Goal: Use online tool/utility: Utilize a website feature to perform a specific function

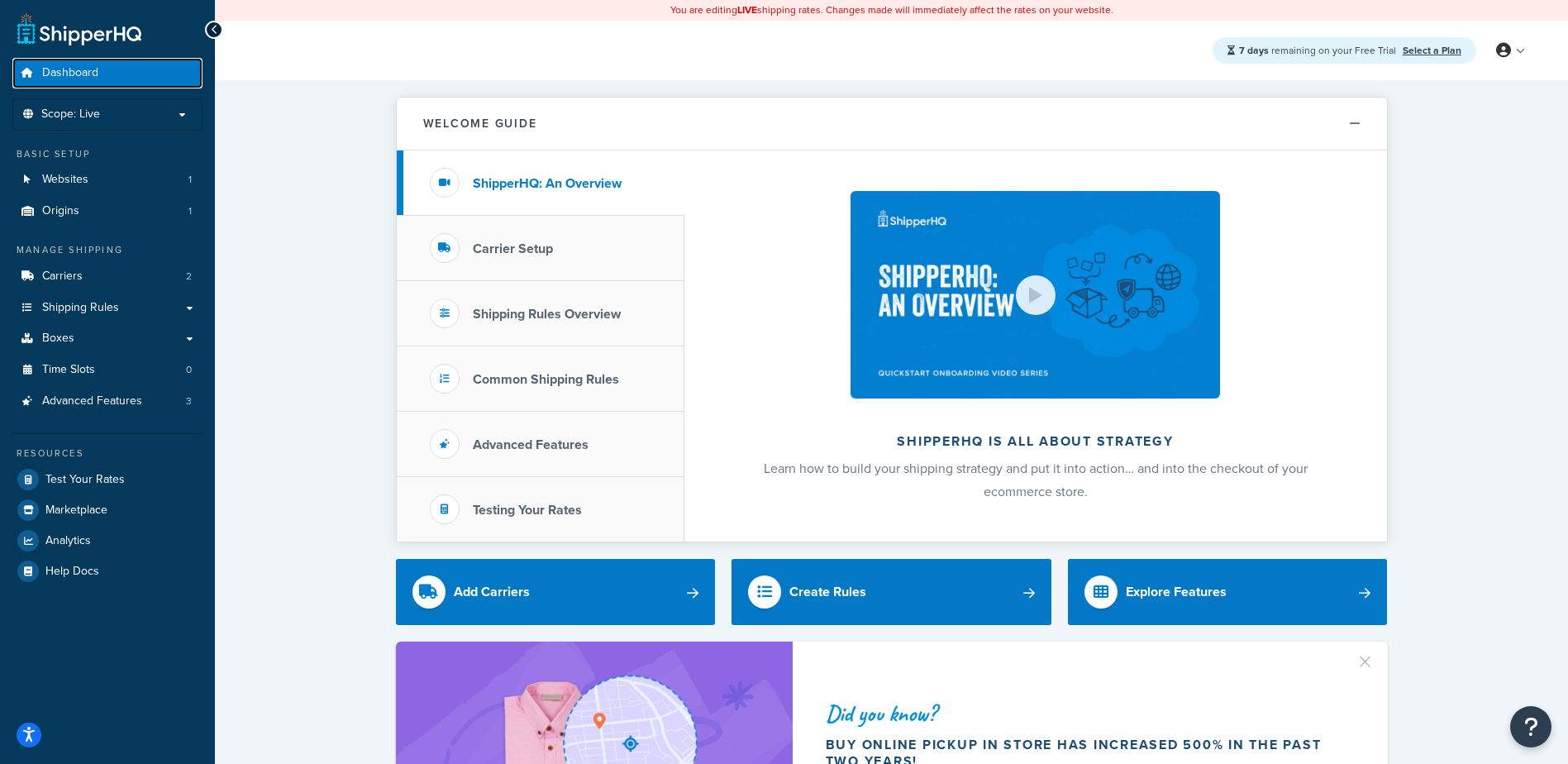
click at [83, 73] on span "Dashboard" at bounding box center [70, 73] width 56 height 14
click at [77, 114] on span "Scope: Live" at bounding box center [71, 114] width 59 height 14
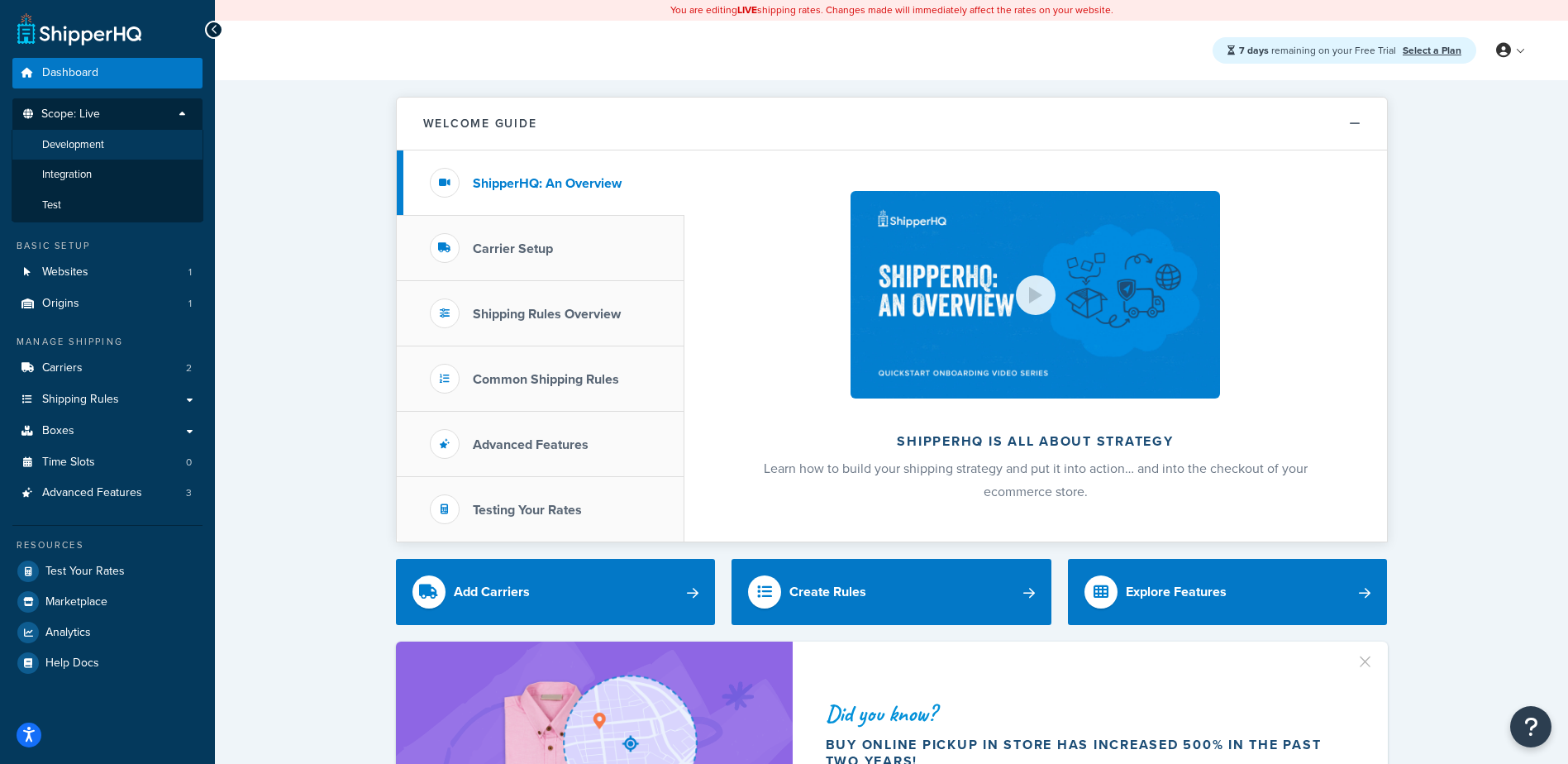
click at [81, 150] on span "Development" at bounding box center [73, 144] width 62 height 14
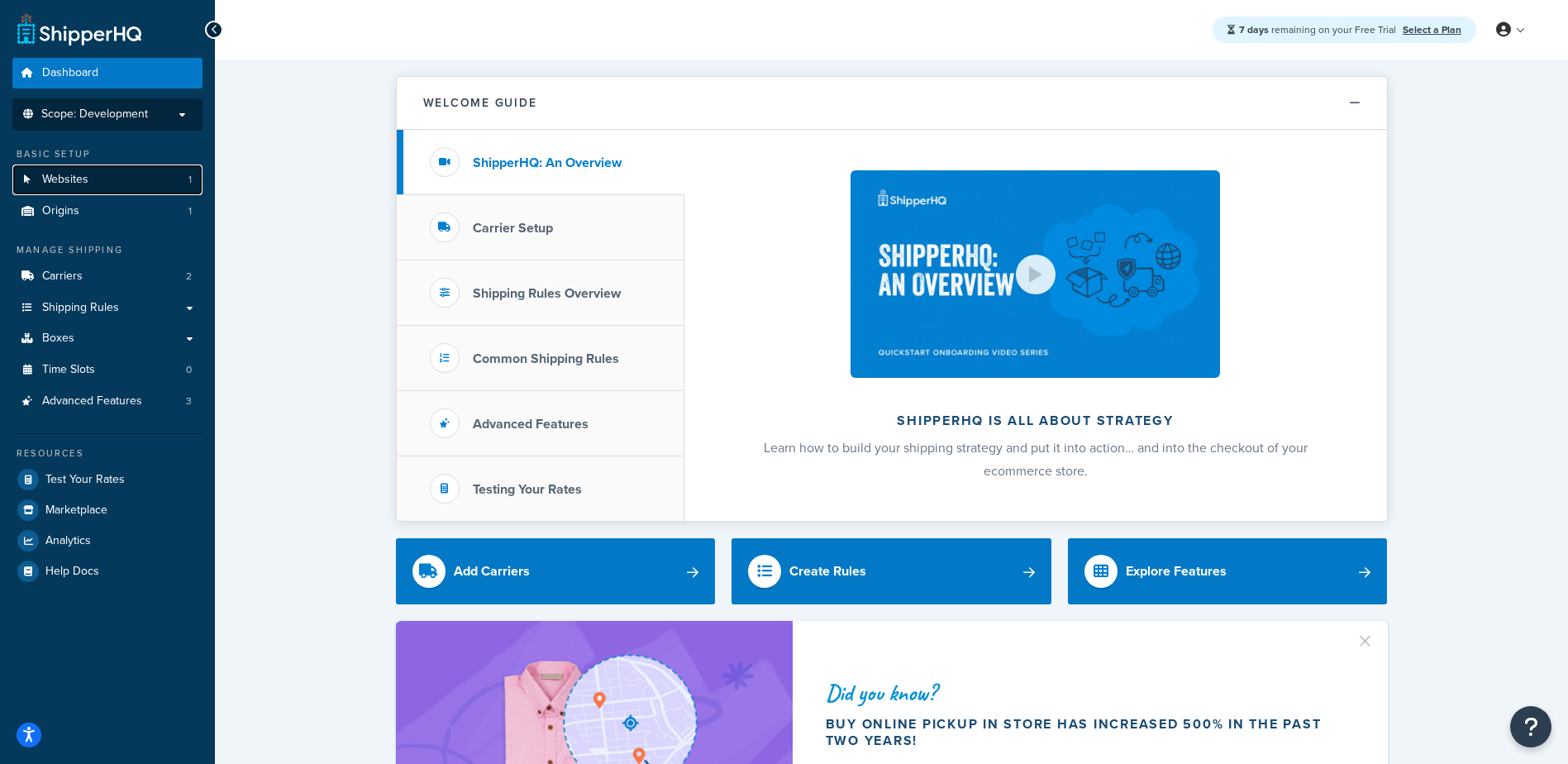
click at [162, 186] on link "Websites 1" at bounding box center [107, 179] width 190 height 30
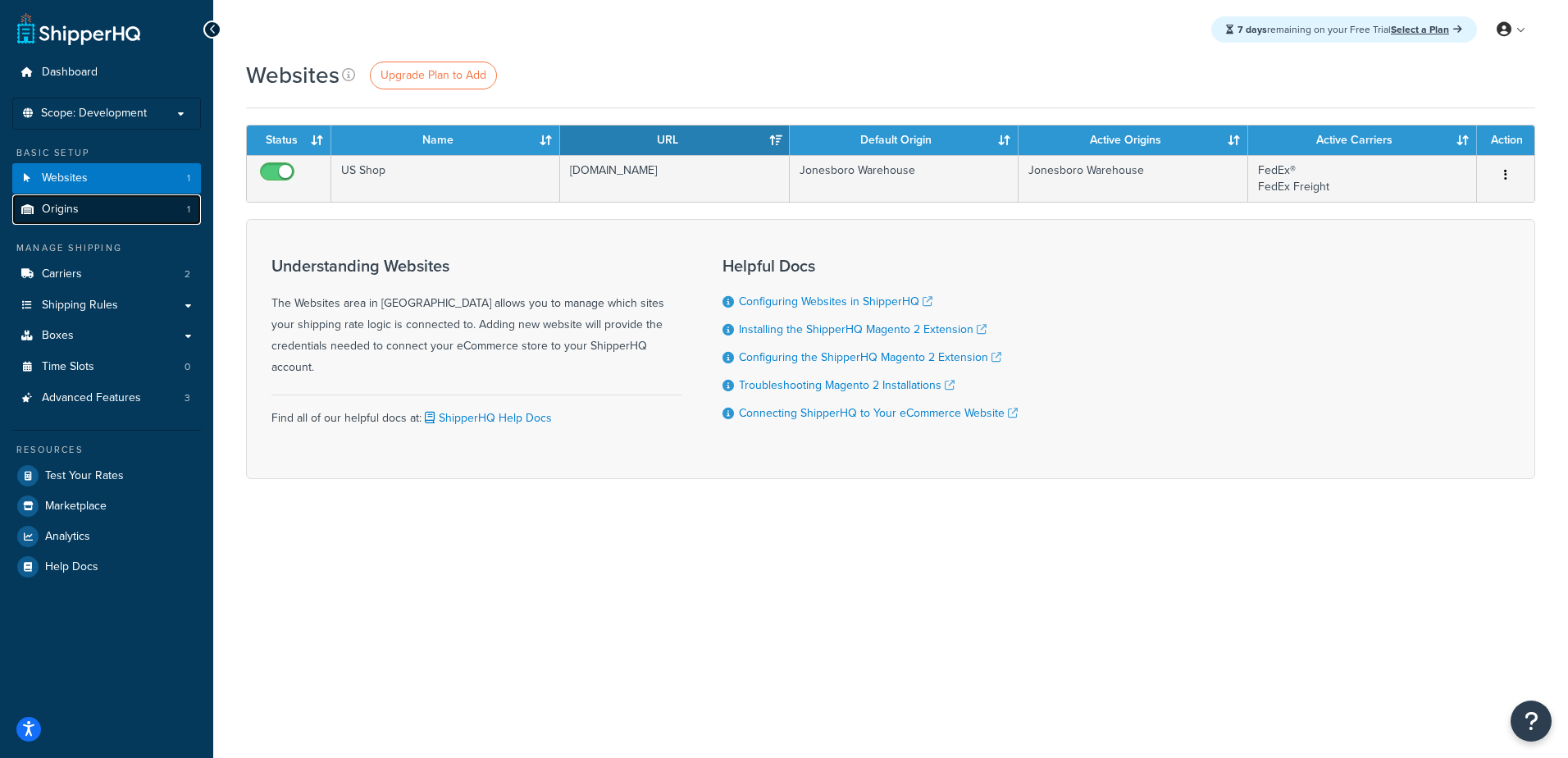
click at [160, 202] on link "Origins 1" at bounding box center [107, 209] width 189 height 30
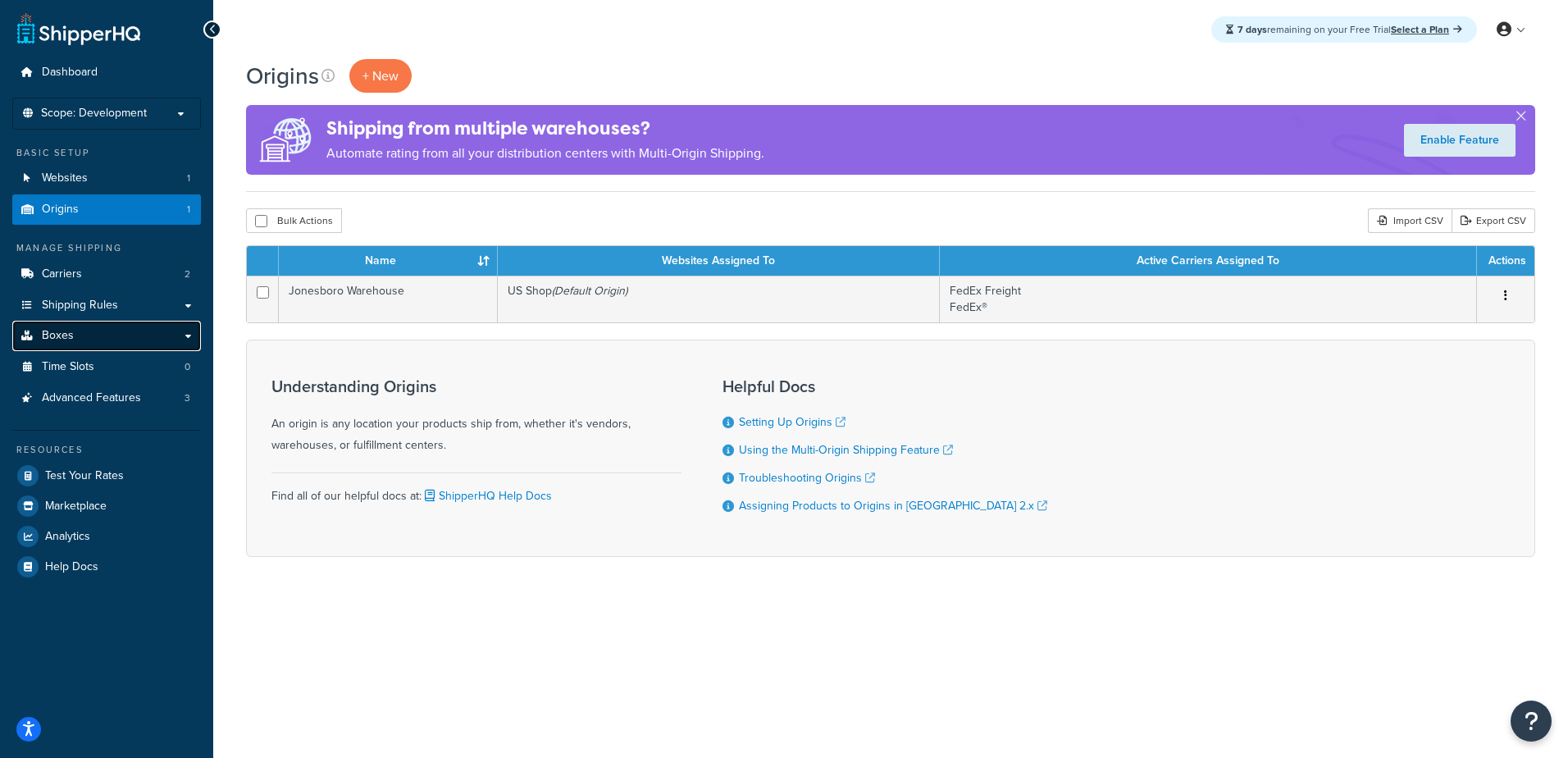
click at [128, 332] on link "Boxes" at bounding box center [107, 335] width 189 height 30
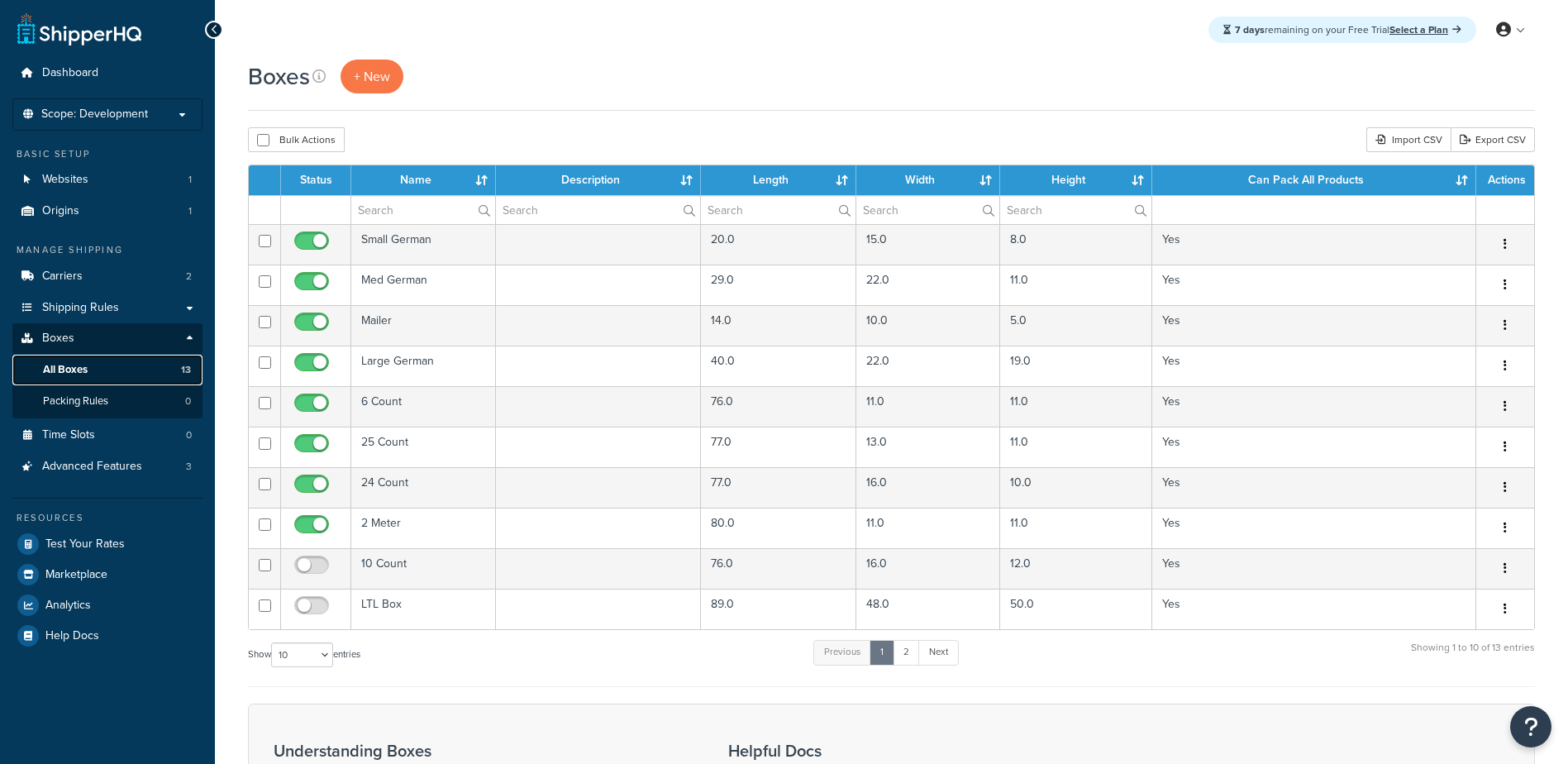
click at [118, 365] on link "All Boxes 13" at bounding box center [107, 369] width 190 height 30
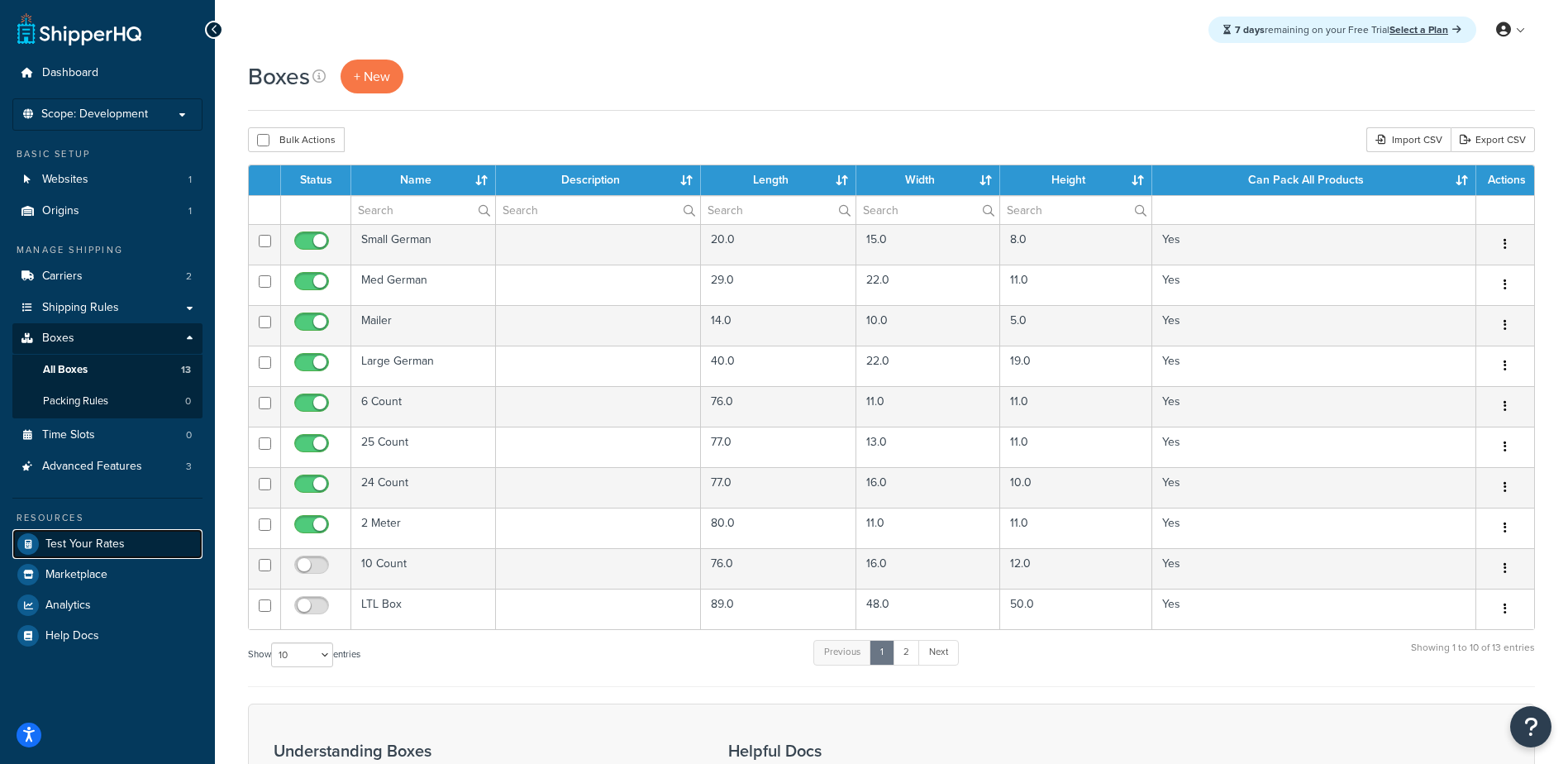
click at [79, 545] on span "Test Your Rates" at bounding box center [85, 544] width 79 height 14
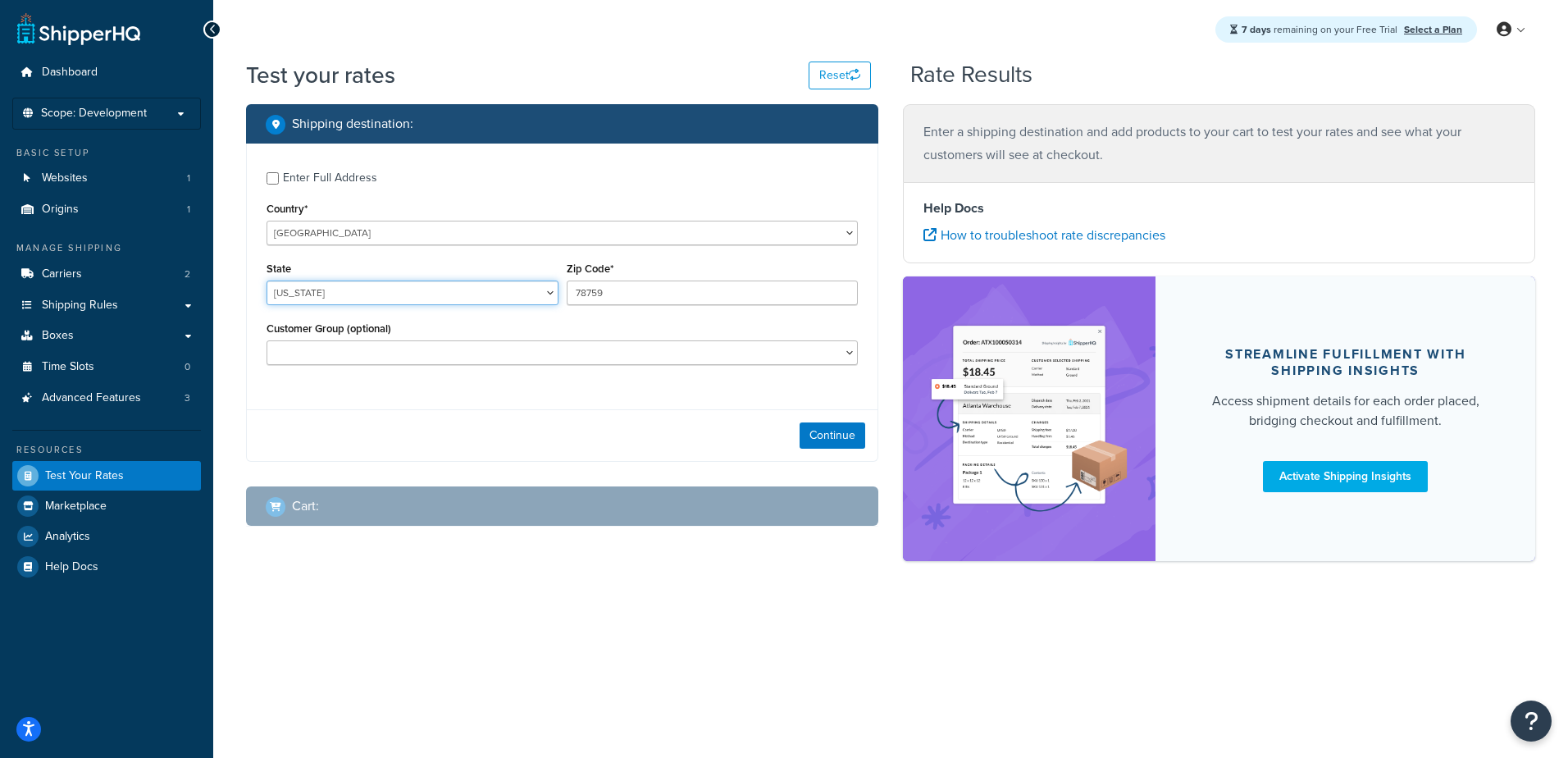
drag, startPoint x: 294, startPoint y: 290, endPoint x: 248, endPoint y: 292, distance: 46.0
click at [262, 291] on div "State Alabama Alaska American Samoa Arizona Arkansas Armed Forces Americas Arme…" at bounding box center [412, 288] width 300 height 60
select select "CA"
click at [267, 282] on select "Alabama Alaska American Samoa Arizona Arkansas Armed Forces Americas Armed Forc…" at bounding box center [413, 292] width 292 height 25
type input "90210"
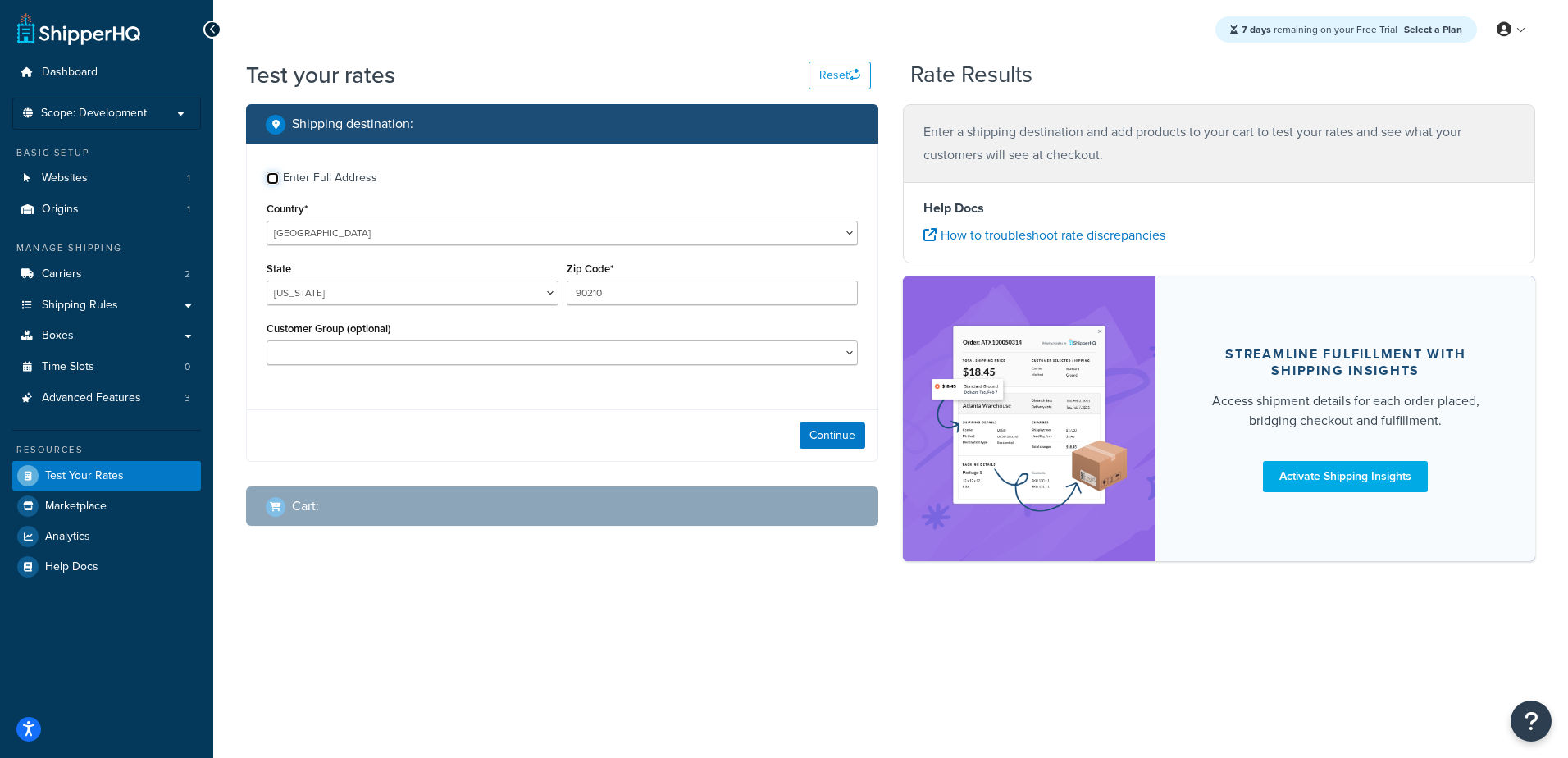
click at [275, 177] on input "Enter Full Address" at bounding box center [273, 179] width 13 height 13
checkbox input "true"
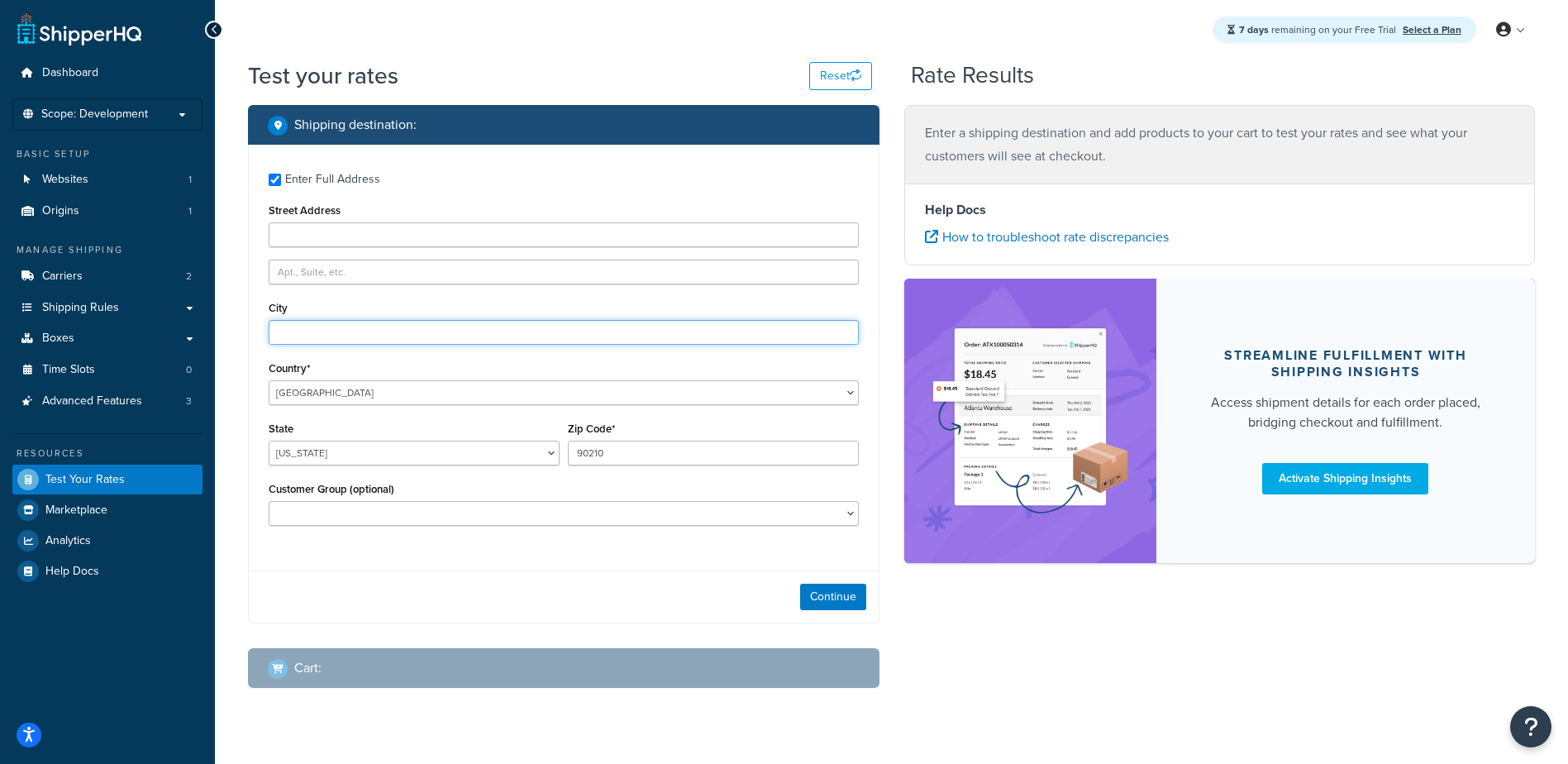
click at [325, 343] on input "City" at bounding box center [564, 331] width 591 height 25
type input "beverly hills"
click at [843, 602] on button "Continue" at bounding box center [833, 596] width 66 height 27
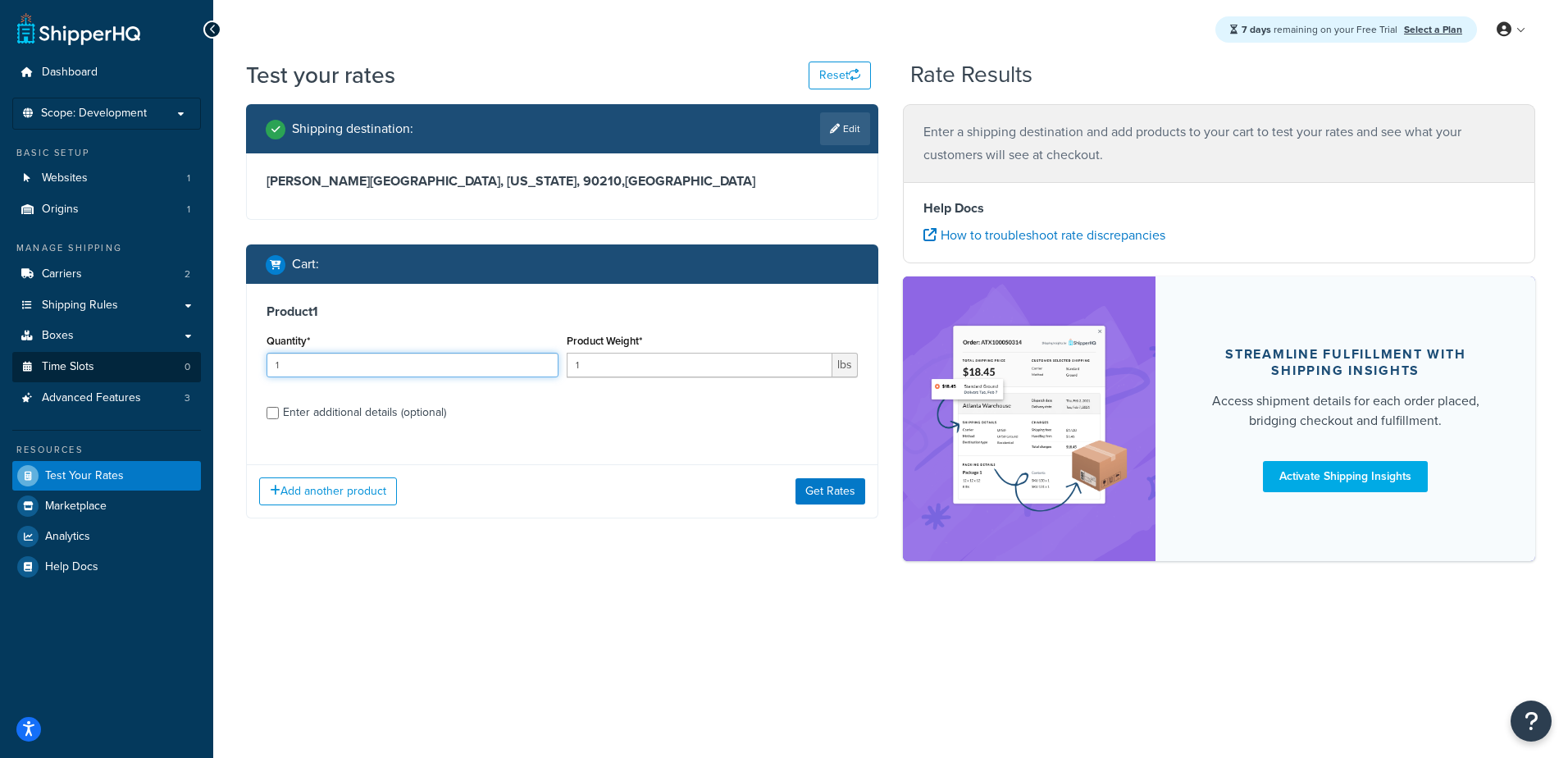
drag, startPoint x: 446, startPoint y: 361, endPoint x: 11, endPoint y: 359, distance: 435.0
click at [37, 359] on div "Dashboard Scope: Development Basic Setup Websites 1 Origins 1 Manage Shipping C…" at bounding box center [784, 379] width 1568 height 758
type input "52"
click at [270, 415] on input "Enter additional details (optional)" at bounding box center [273, 413] width 13 height 13
checkbox input "true"
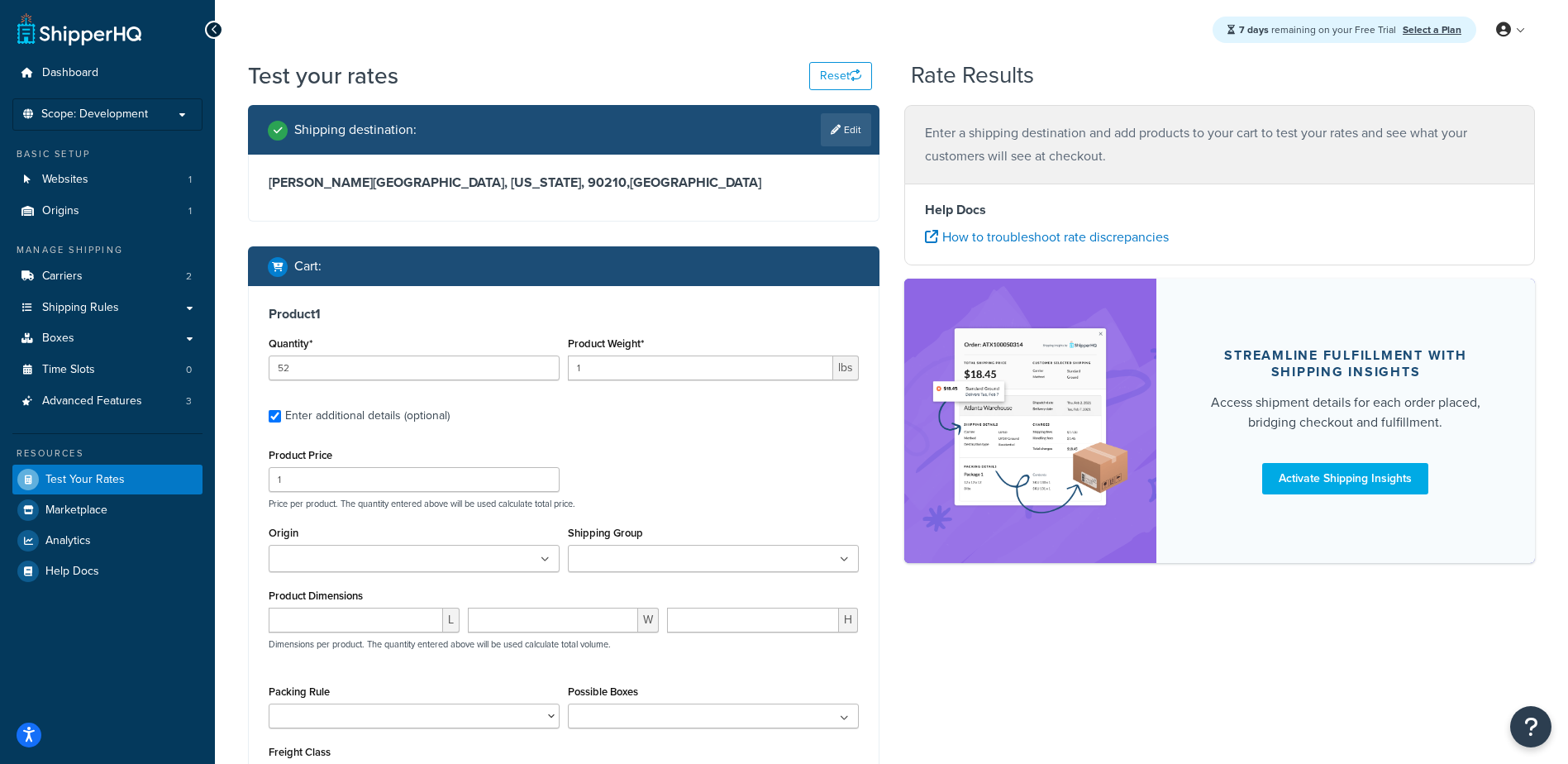
click at [319, 558] on input "Origin" at bounding box center [346, 559] width 146 height 18
click at [316, 621] on input "number" at bounding box center [356, 624] width 175 height 25
type input "70"
type input "1"
type input "1.63"
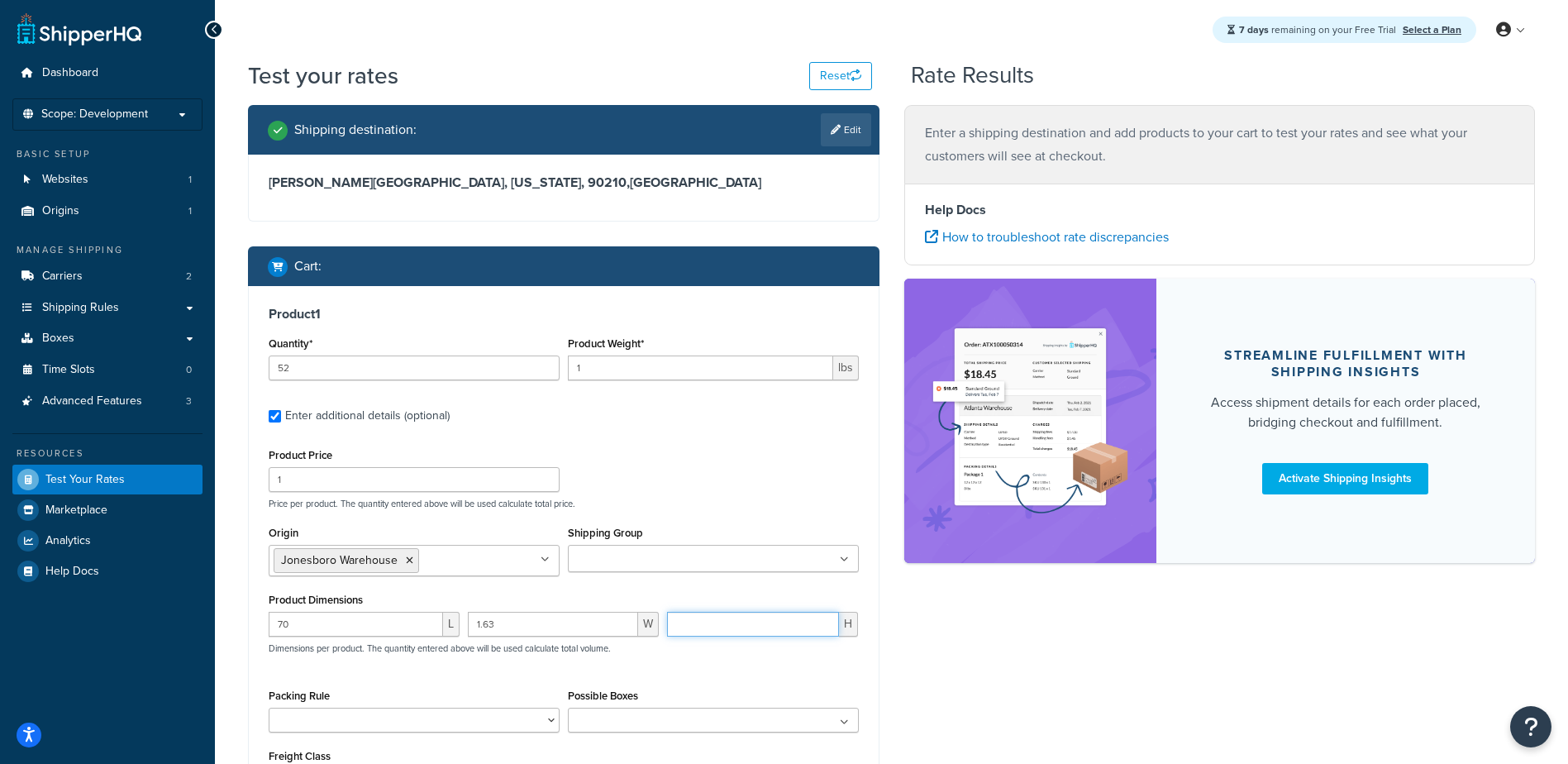
type input "1"
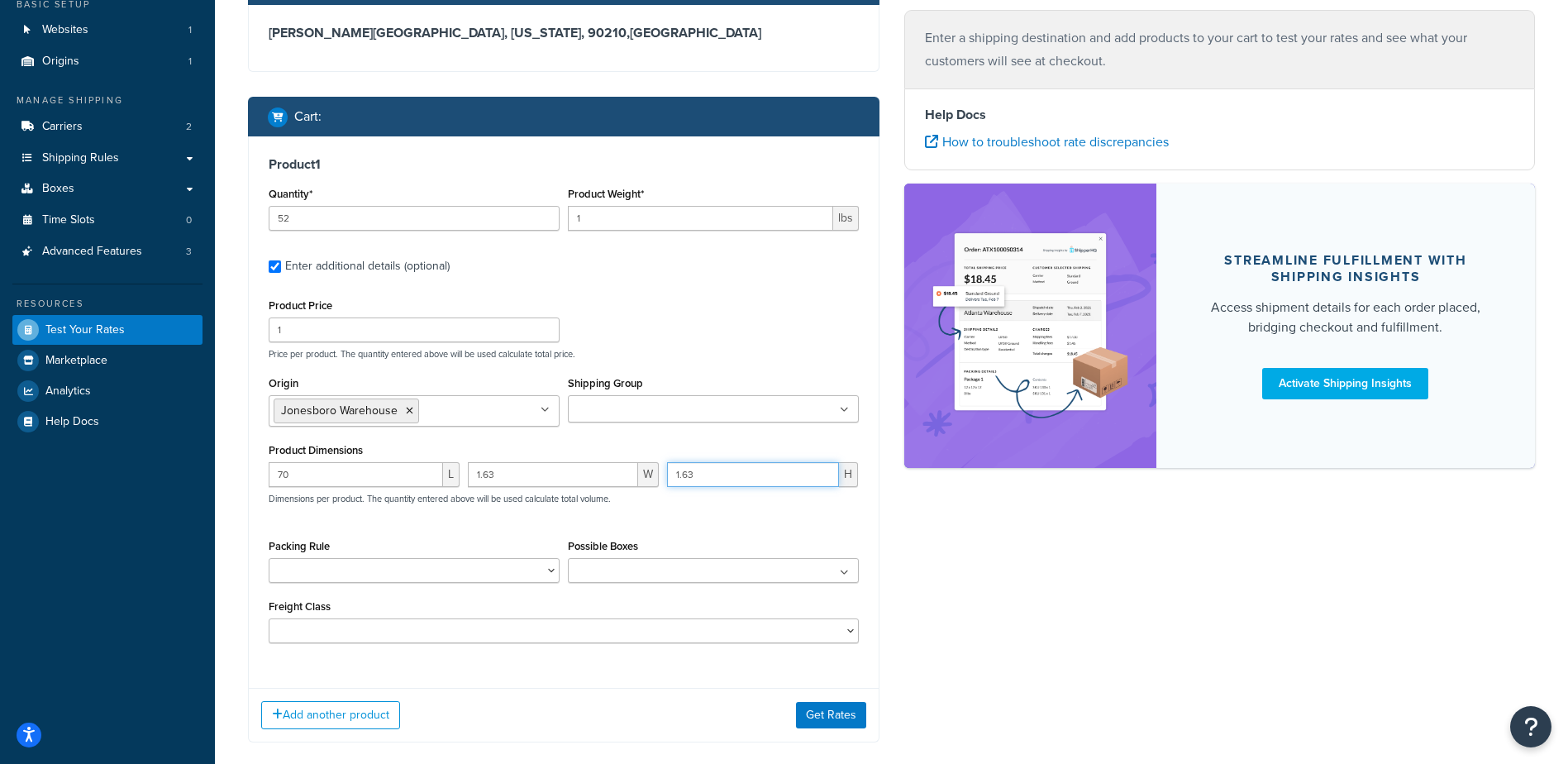
scroll to position [165, 0]
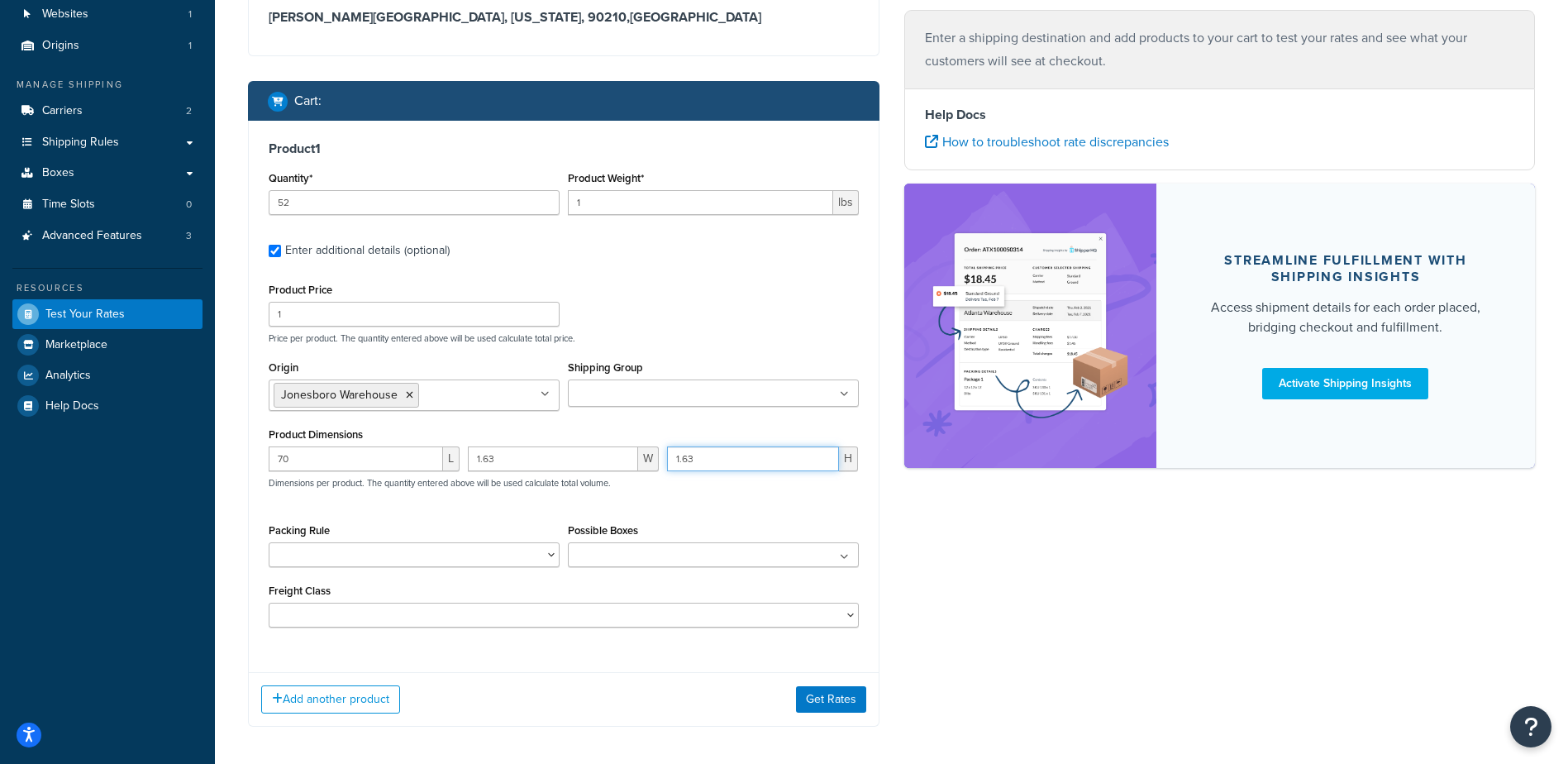
type input "1.63"
click at [408, 551] on select "Packing Rule" at bounding box center [414, 554] width 291 height 25
click at [820, 708] on button "Get Rates" at bounding box center [831, 699] width 71 height 27
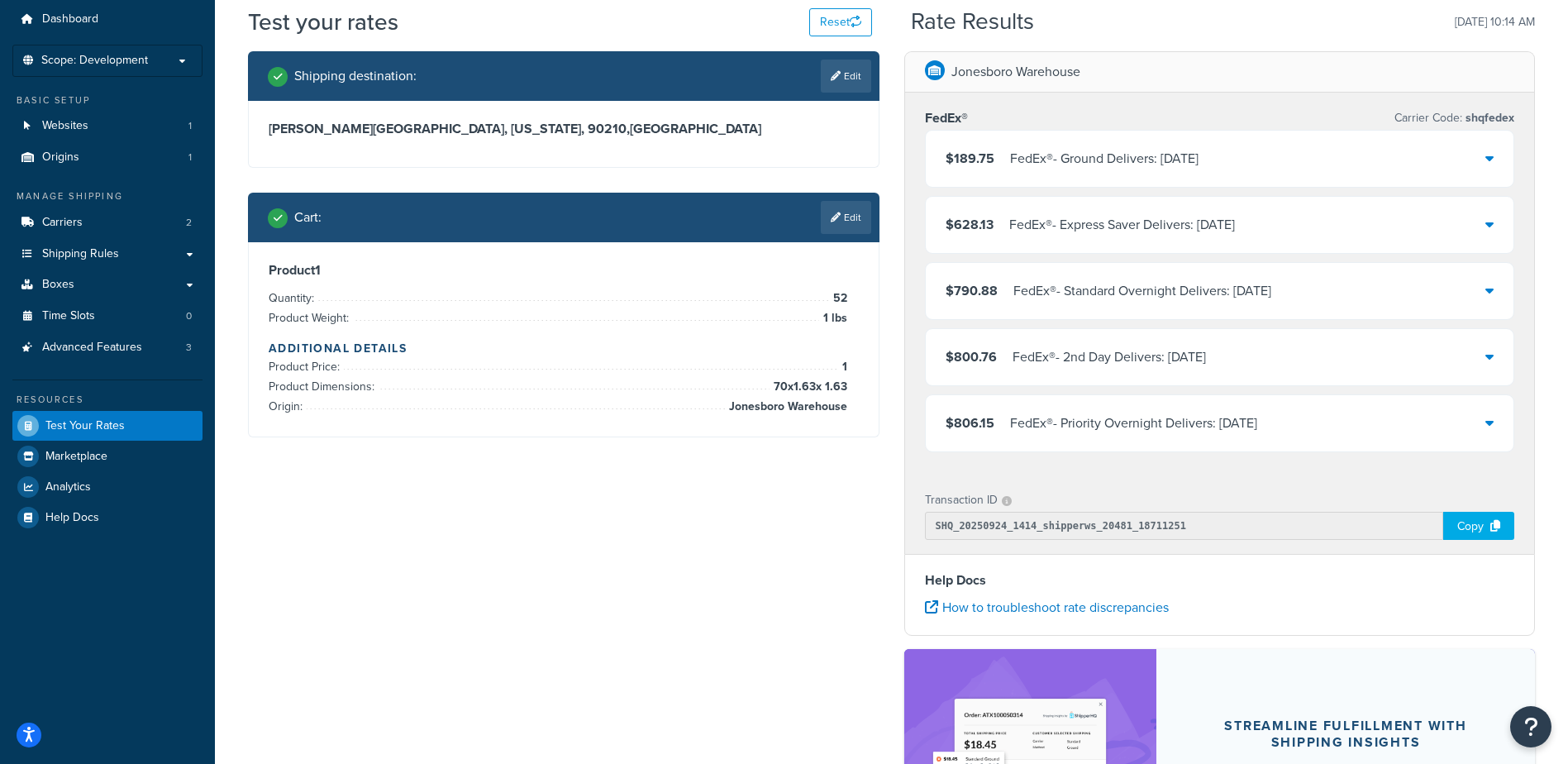
scroll to position [83, 0]
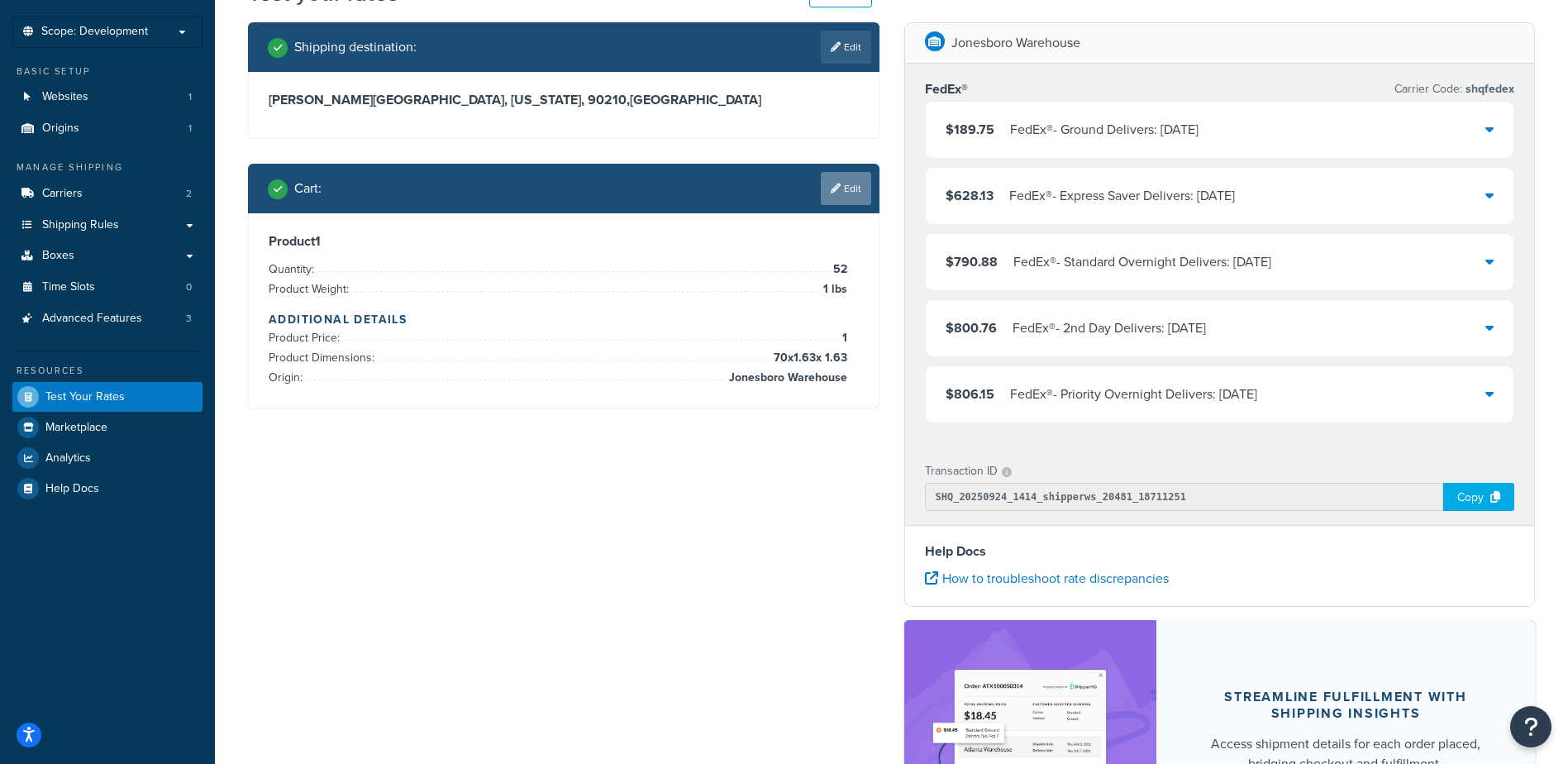
click at [835, 195] on link "Edit" at bounding box center [846, 188] width 51 height 33
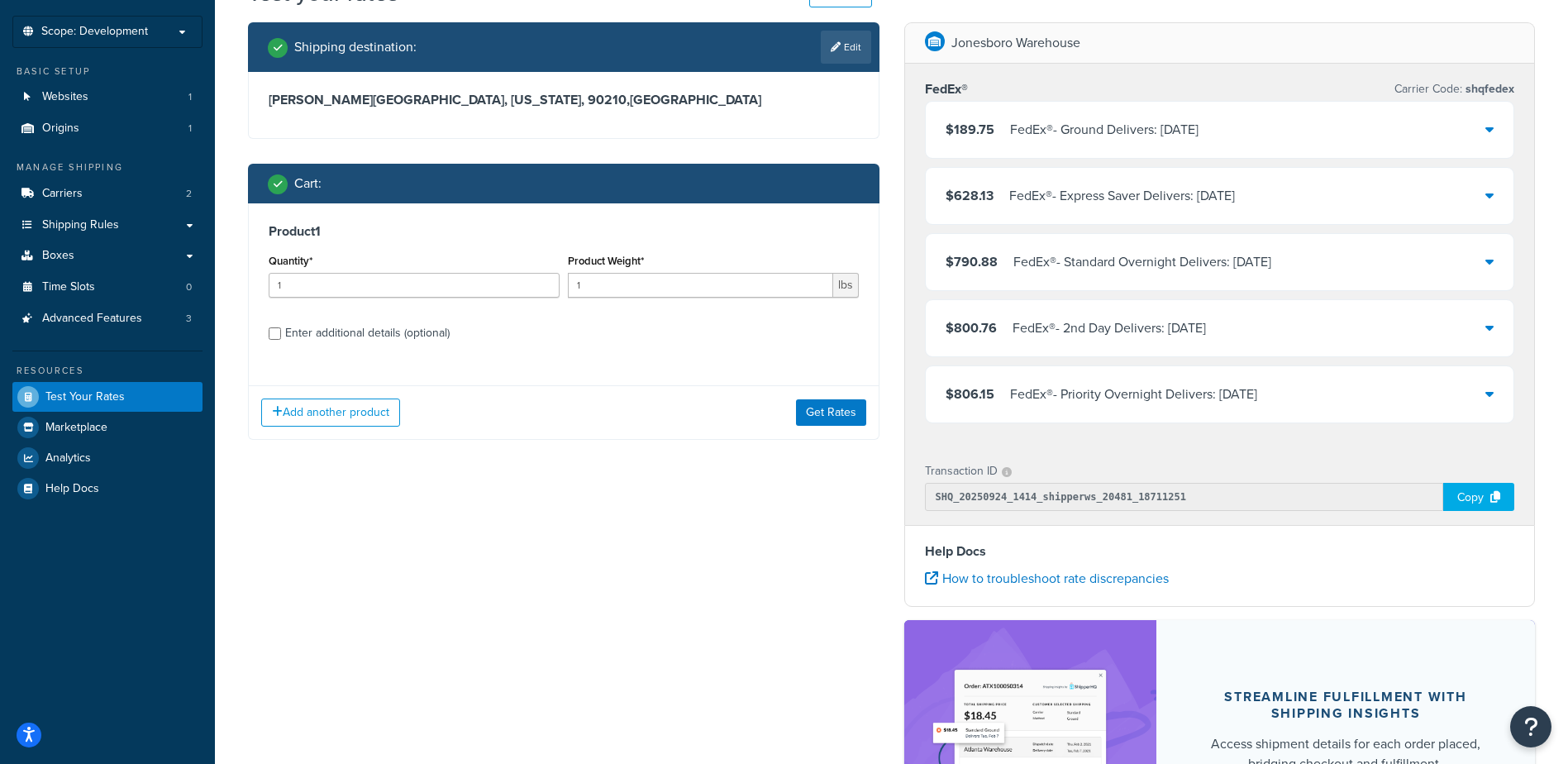
click at [1052, 143] on div "$189.75 FedEx® - Ground Delivers: Mon, Sep 29" at bounding box center [1220, 129] width 589 height 56
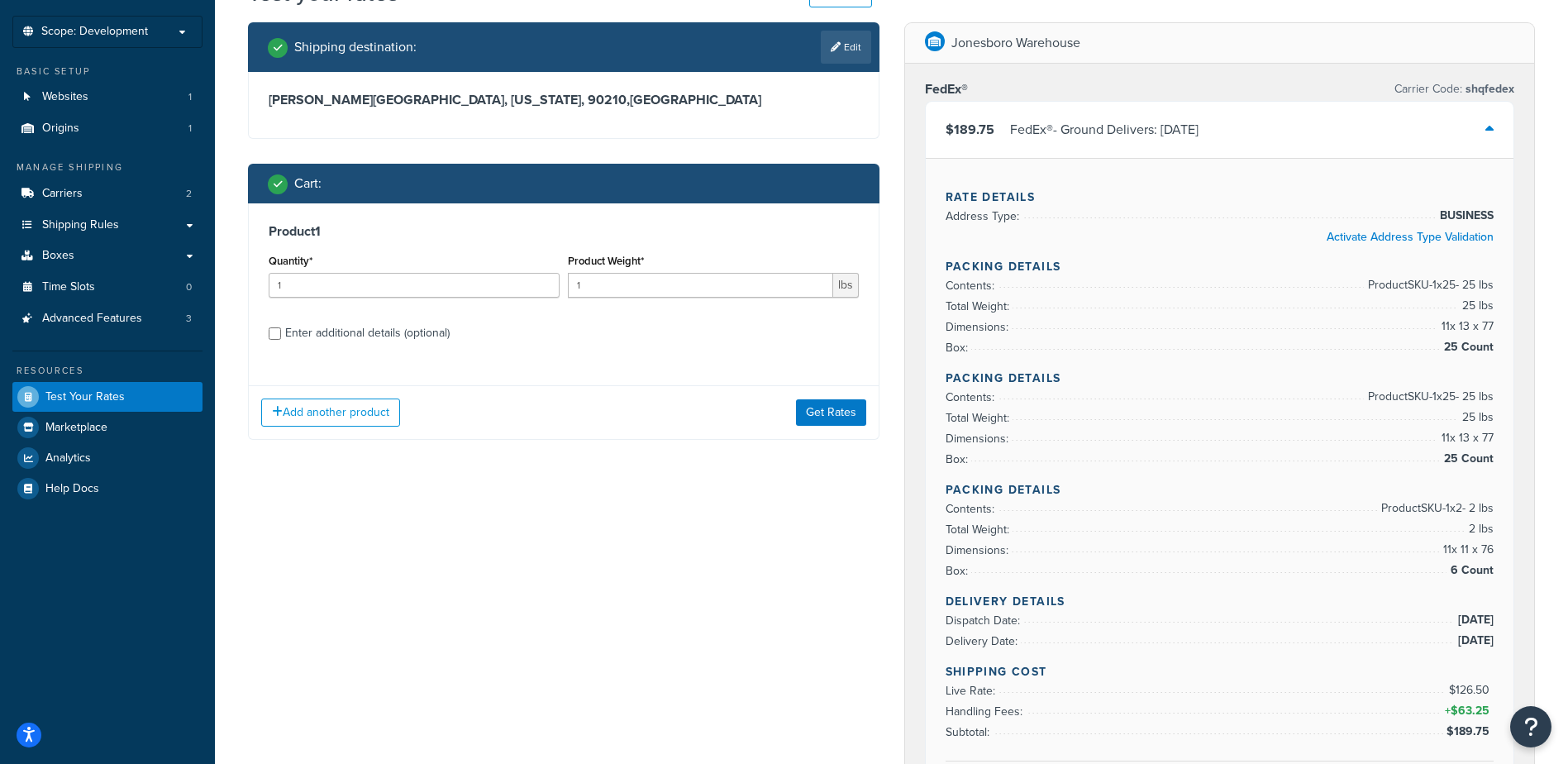
click at [1051, 143] on div "$189.75 FedEx® - Ground Delivers: Mon, Sep 29" at bounding box center [1220, 129] width 589 height 56
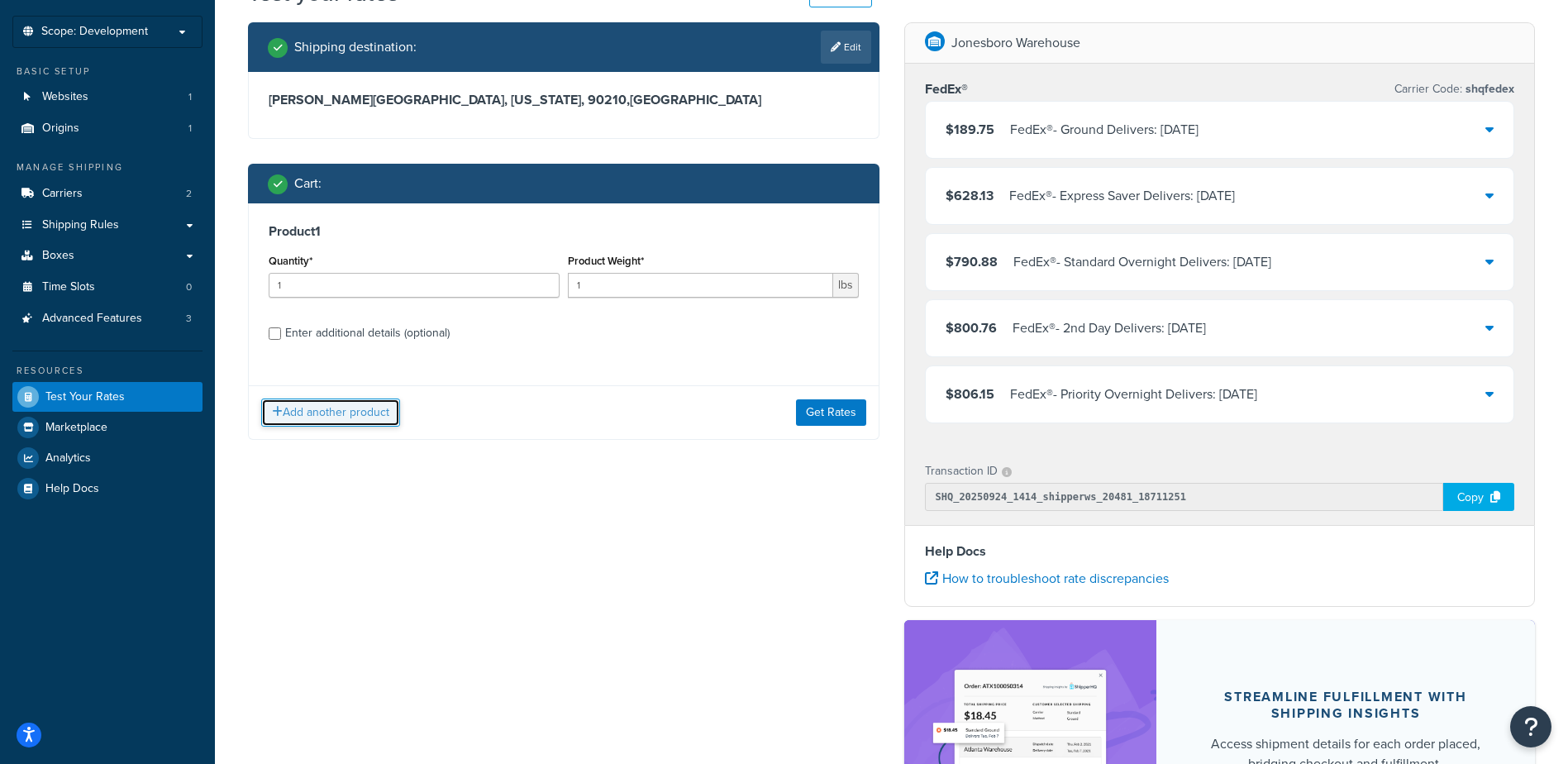
click at [344, 414] on button "Add another product" at bounding box center [330, 412] width 139 height 28
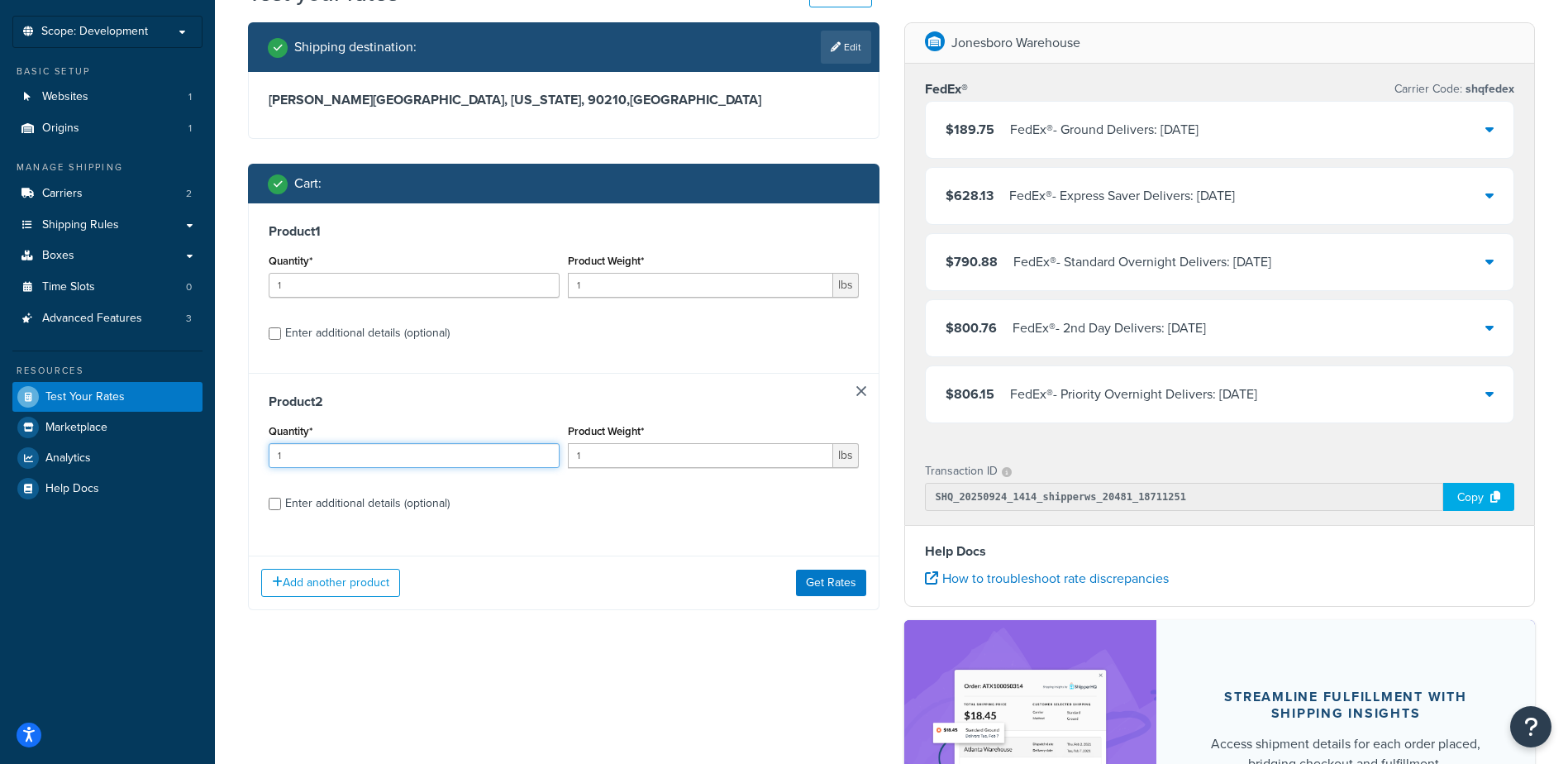
click at [346, 456] on input "1" at bounding box center [414, 455] width 291 height 25
drag, startPoint x: 333, startPoint y: 454, endPoint x: 182, endPoint y: 446, distance: 151.2
click at [205, 447] on div "Dashboard Scope: Development Basic Setup Websites 1 Origins 1 Manage Shipping C…" at bounding box center [784, 460] width 1568 height 1086
type input "4"
click at [298, 504] on div "Enter additional details (optional)" at bounding box center [367, 503] width 164 height 23
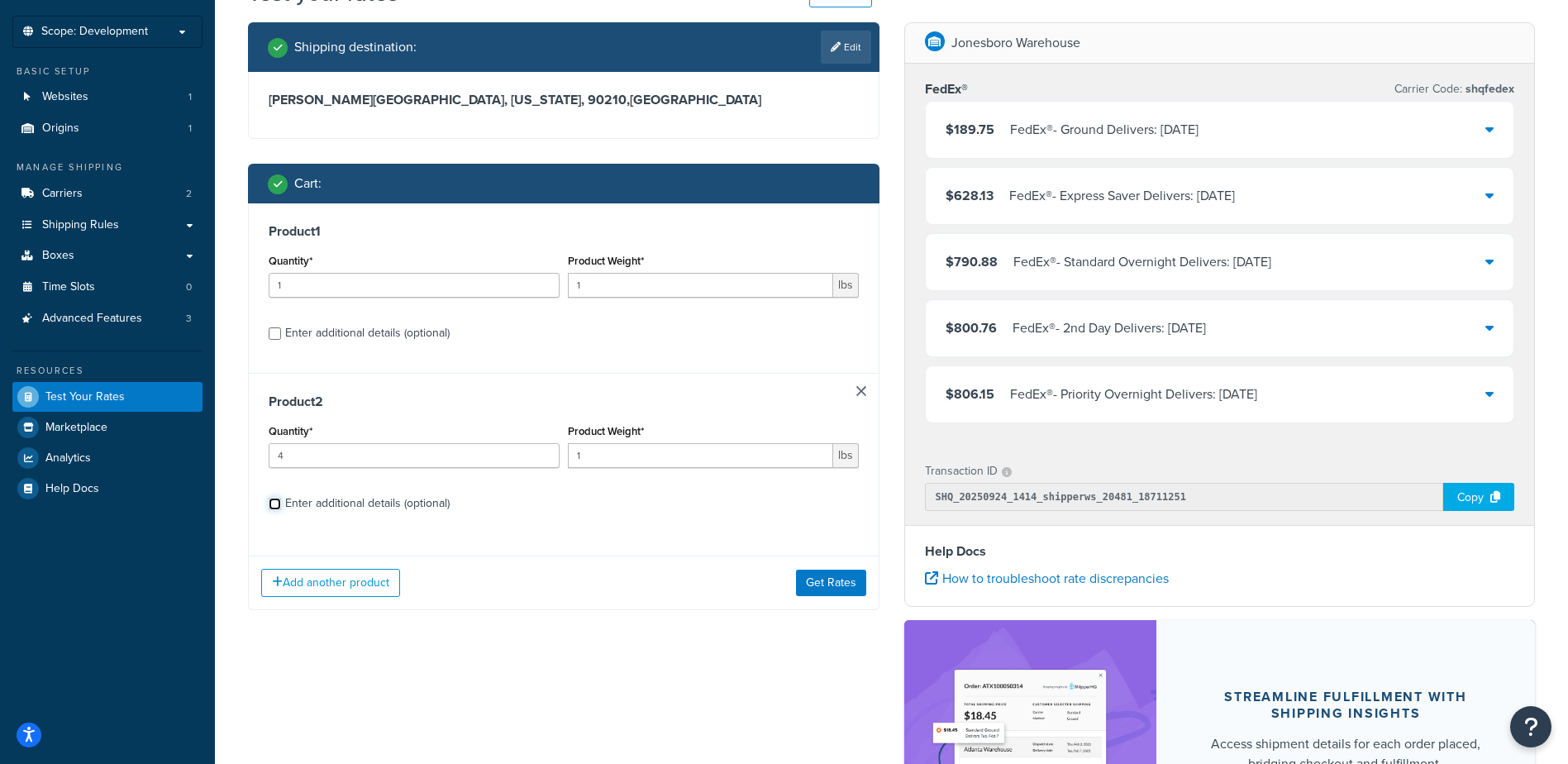
click at [281, 504] on input "Enter additional details (optional)" at bounding box center [276, 504] width 13 height 13
checkbox input "true"
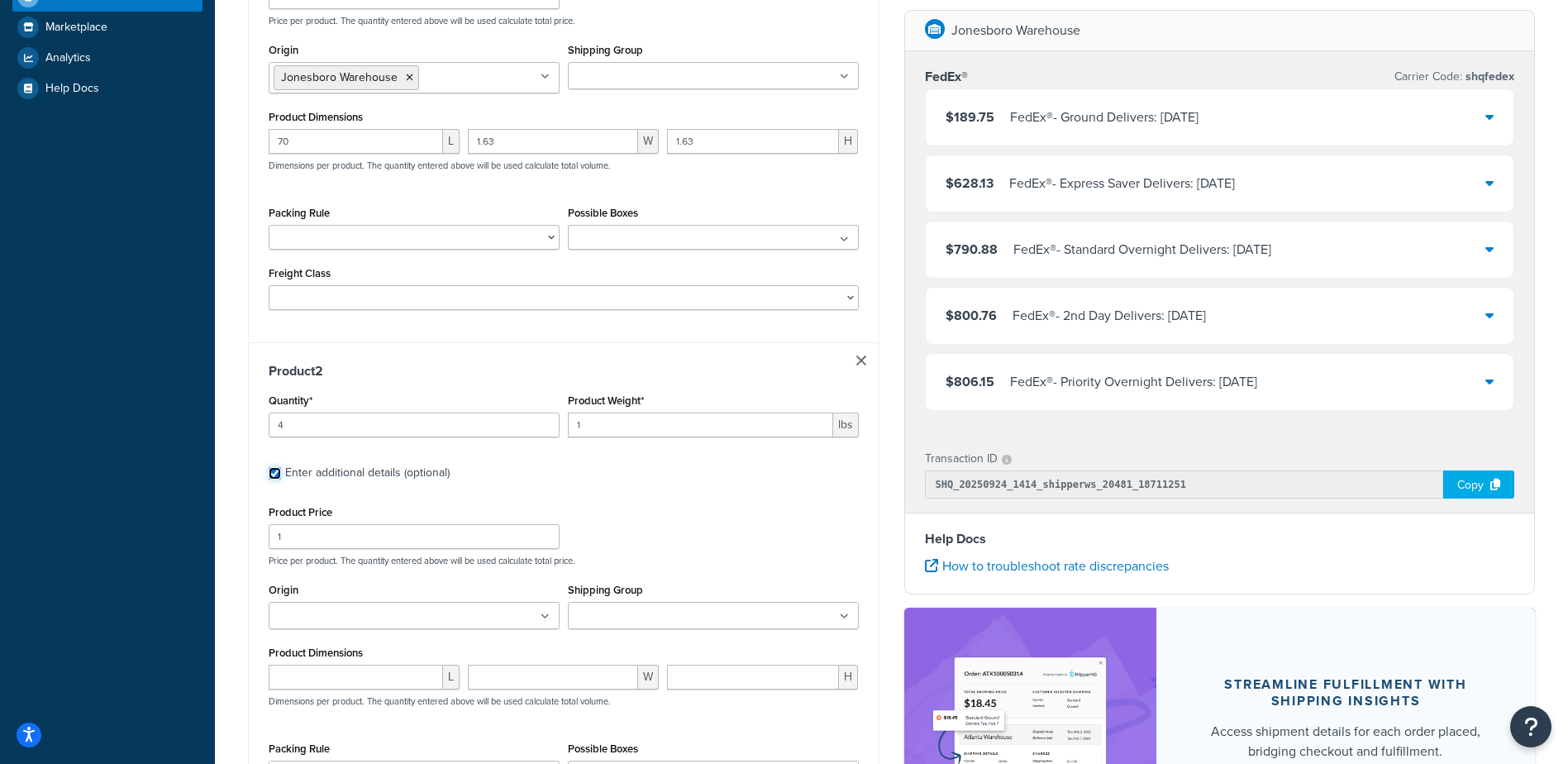
scroll to position [496, 0]
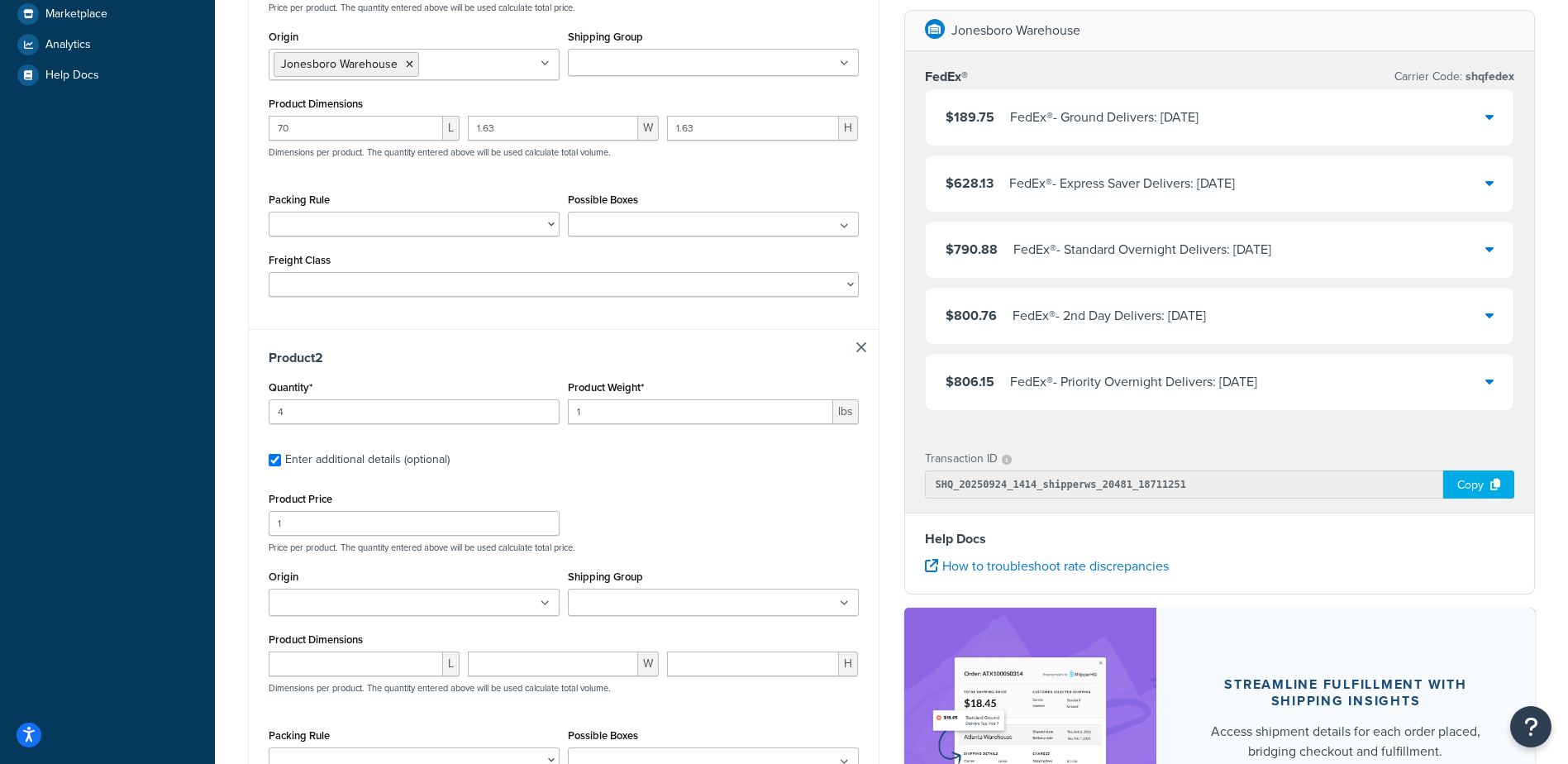
click at [417, 608] on ul at bounding box center [414, 602] width 291 height 28
click at [344, 671] on input "number" at bounding box center [356, 668] width 175 height 25
type input "1"
type input "1.6"
type input "1.5"
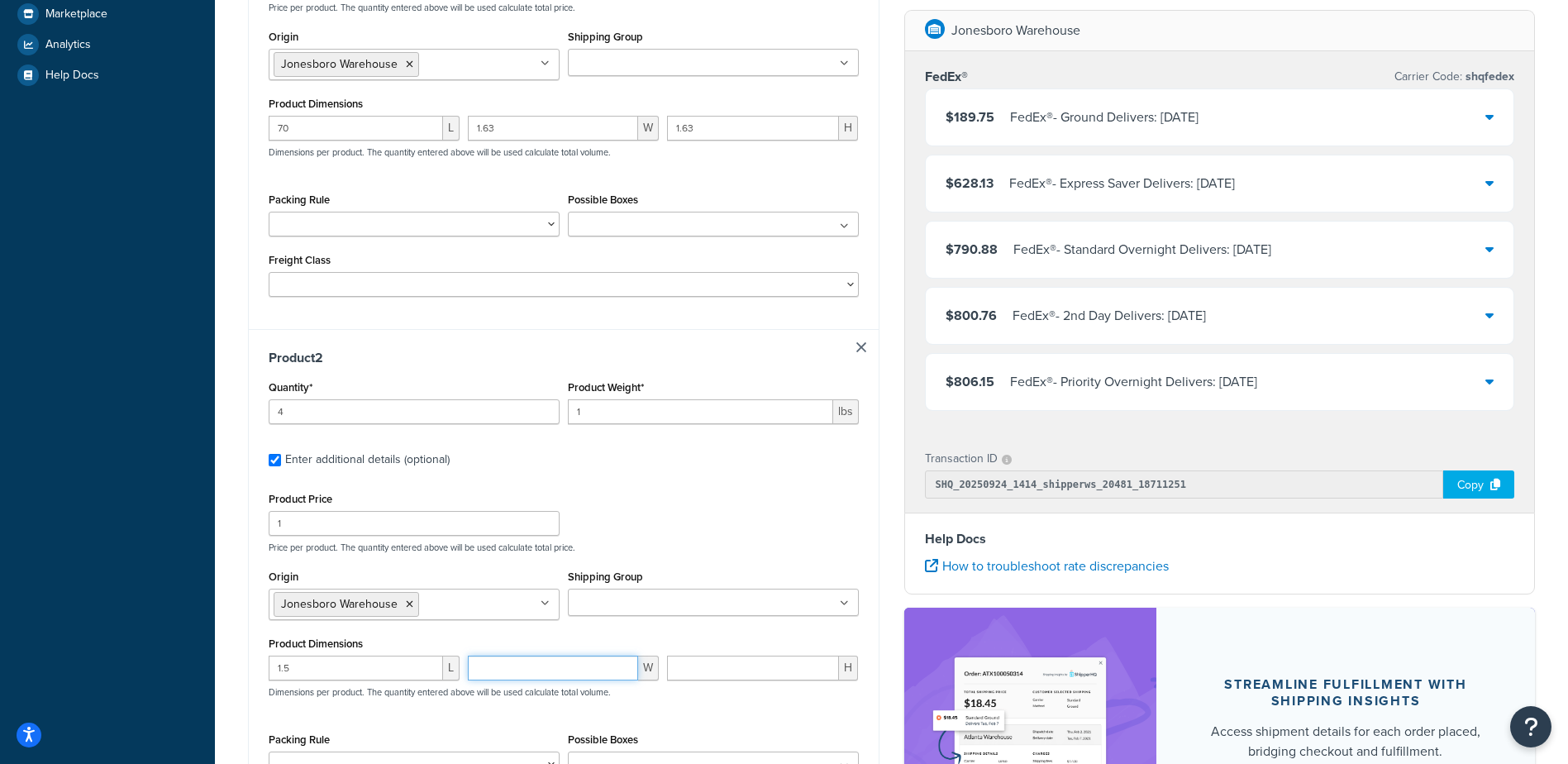
type input "0"
type input "0.75"
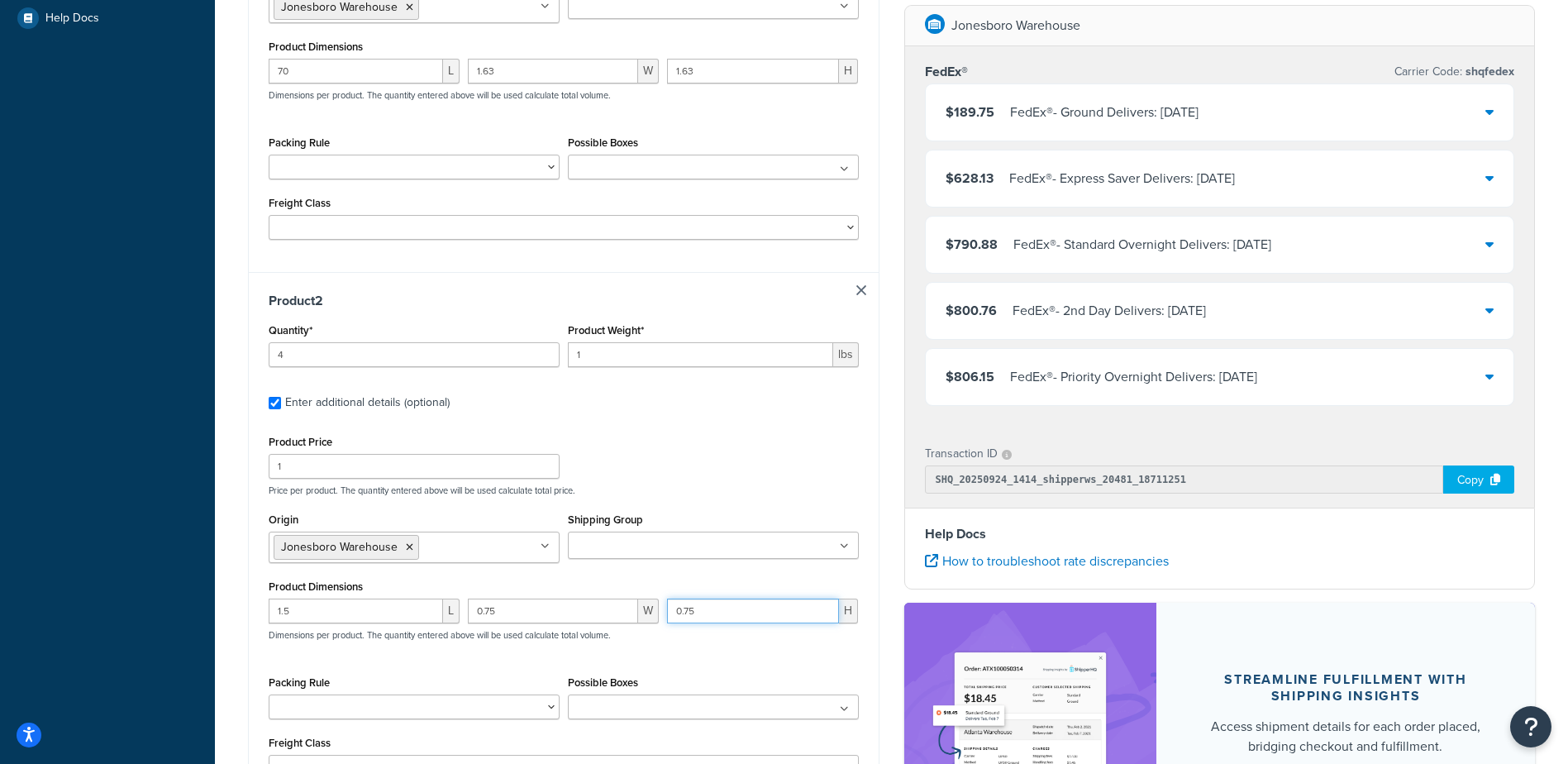
scroll to position [661, 0]
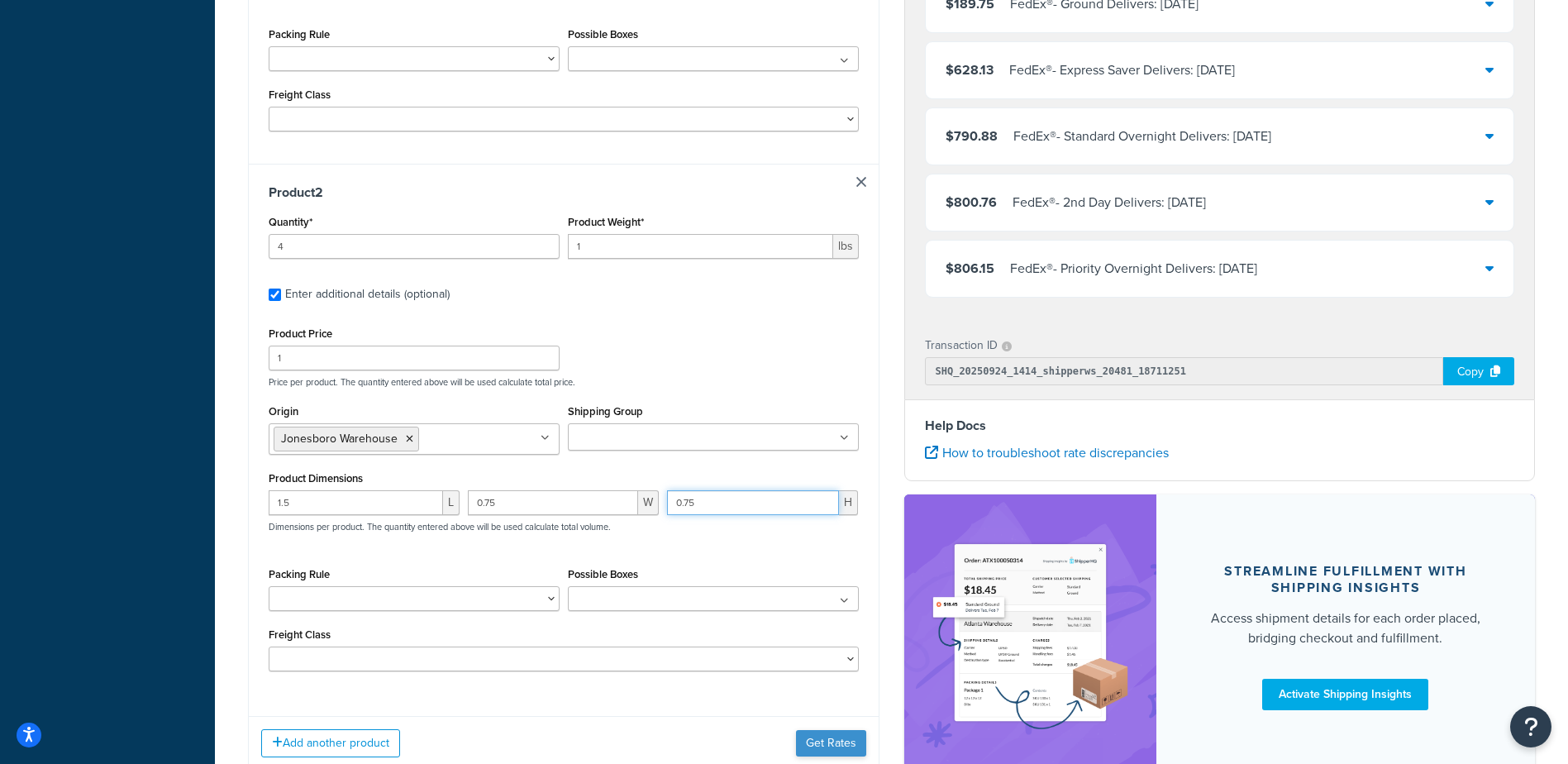
type input "0.75"
click at [826, 742] on button "Get Rates" at bounding box center [831, 743] width 71 height 27
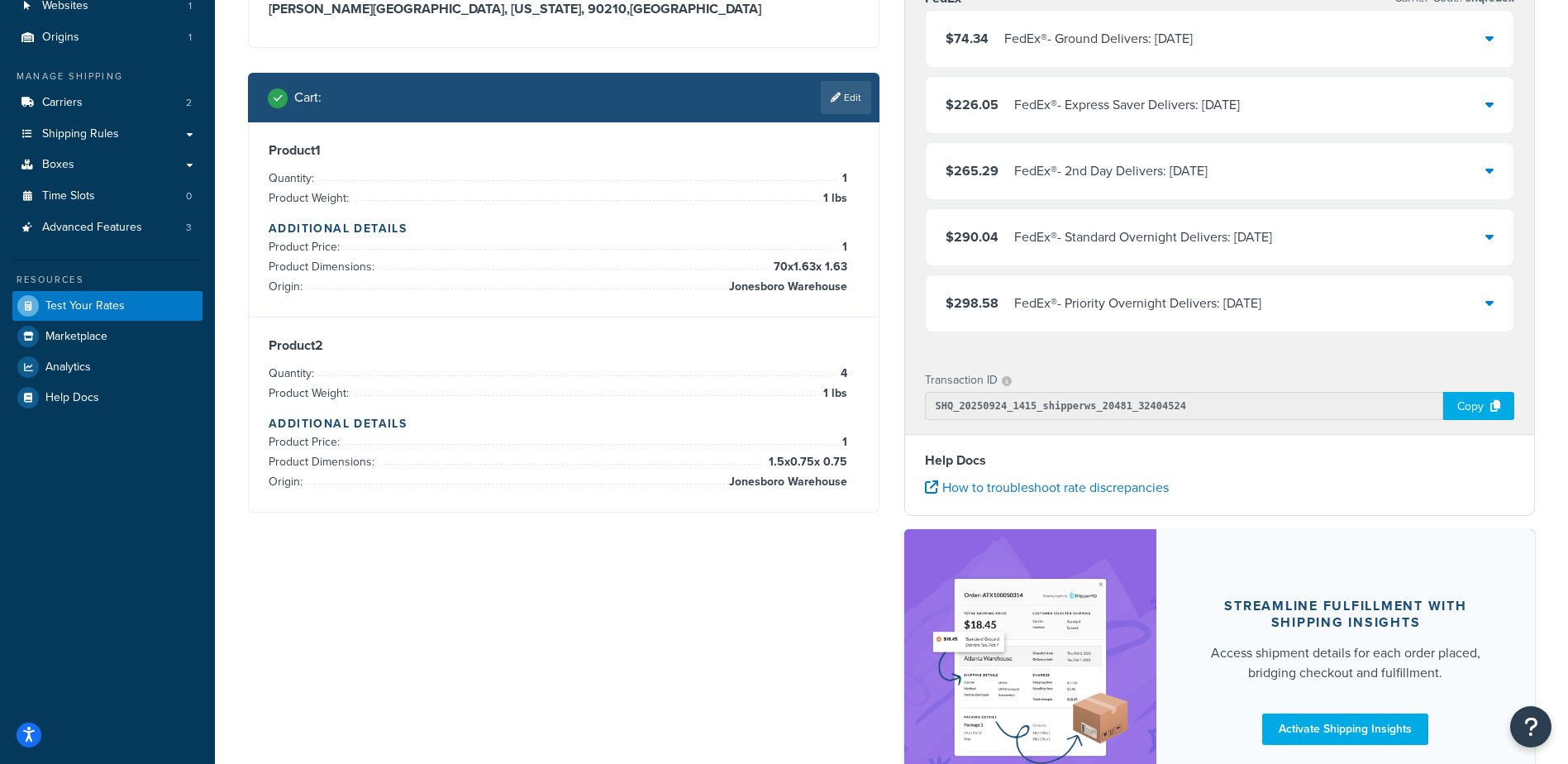
scroll to position [157, 0]
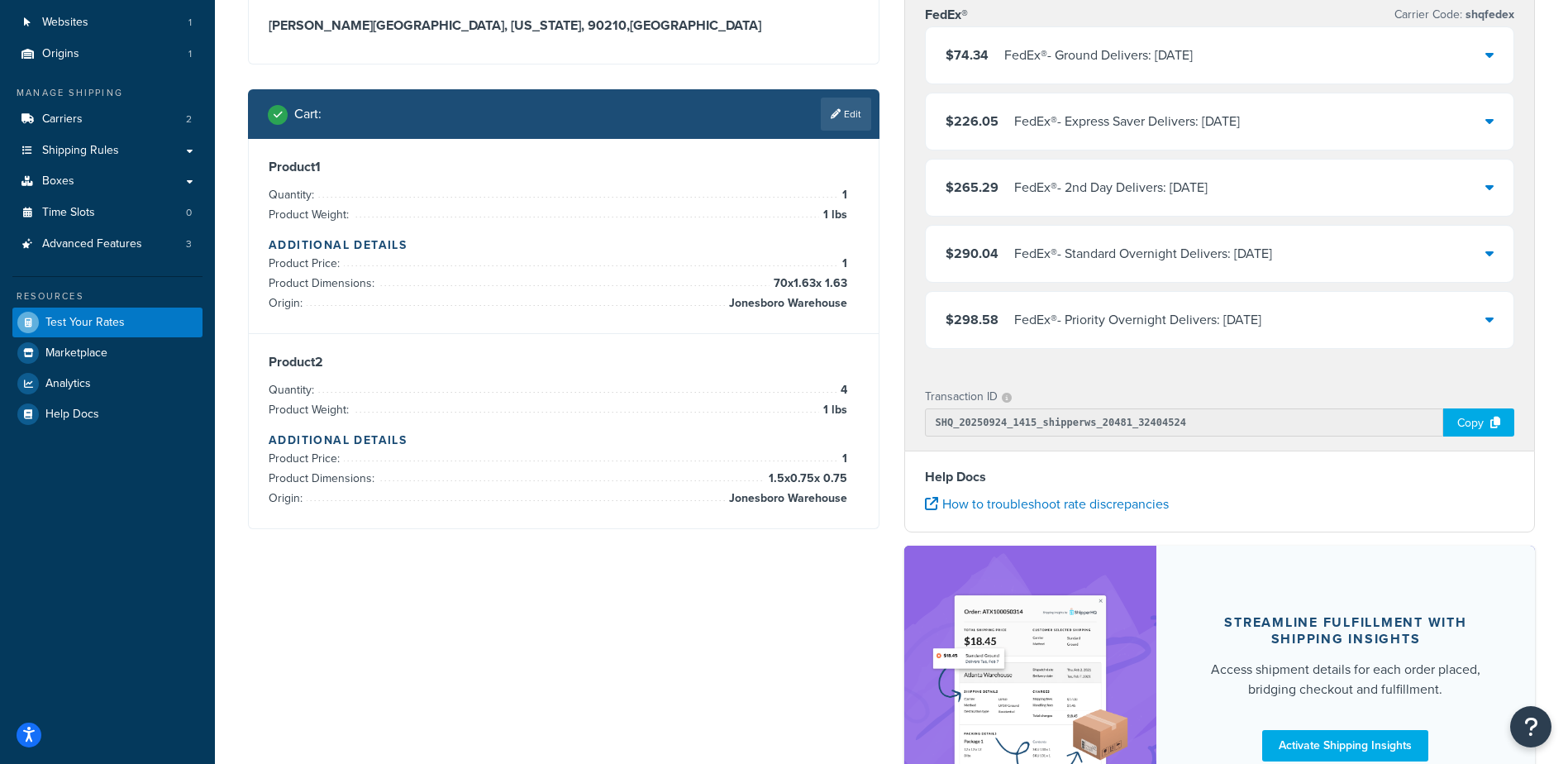
click at [1096, 61] on div "FedEx® - Ground Delivers: Mon, Sep 29" at bounding box center [1099, 55] width 188 height 23
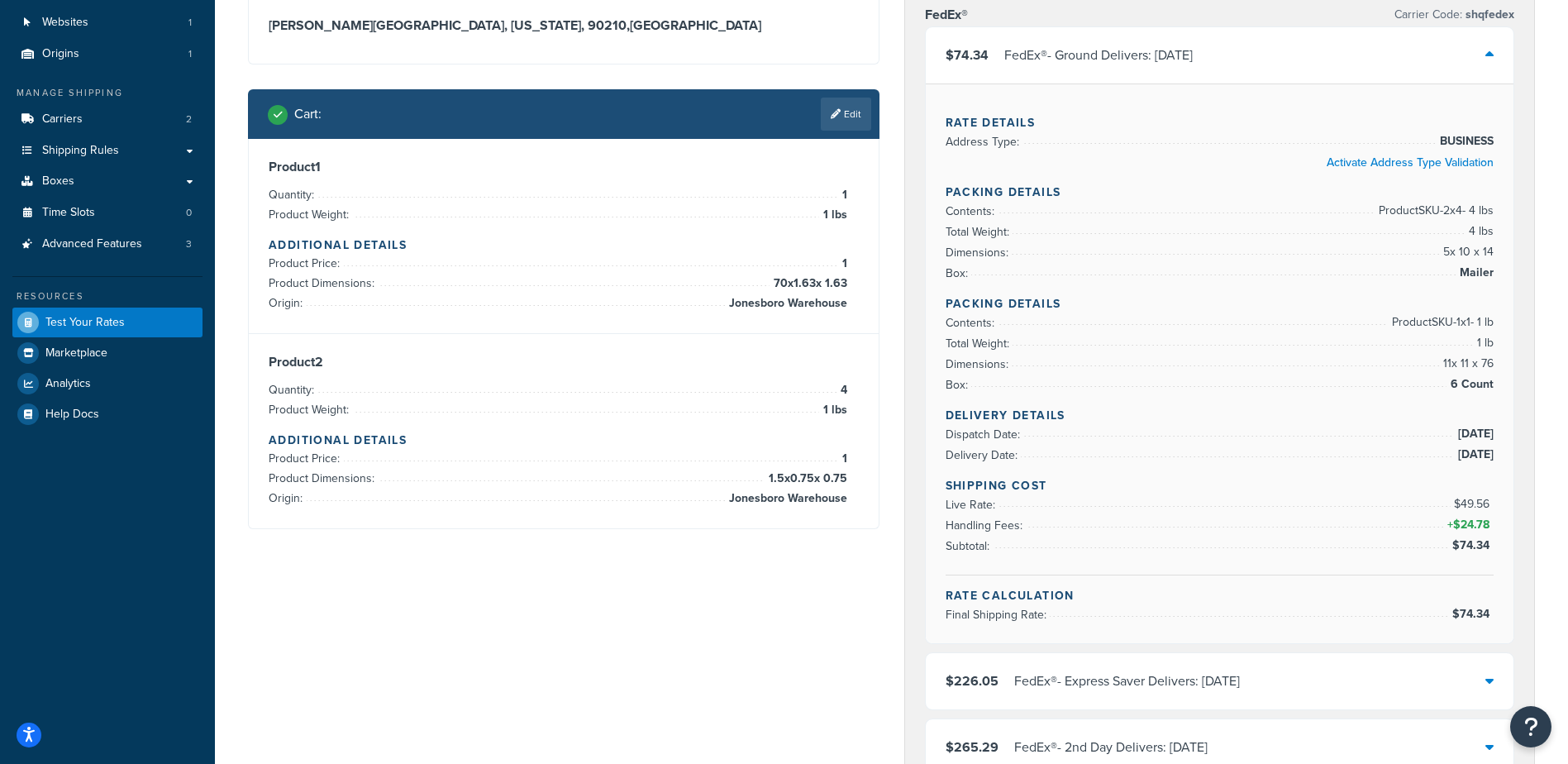
click at [1104, 58] on div "FedEx® - Ground Delivers: Mon, Sep 29" at bounding box center [1099, 55] width 188 height 23
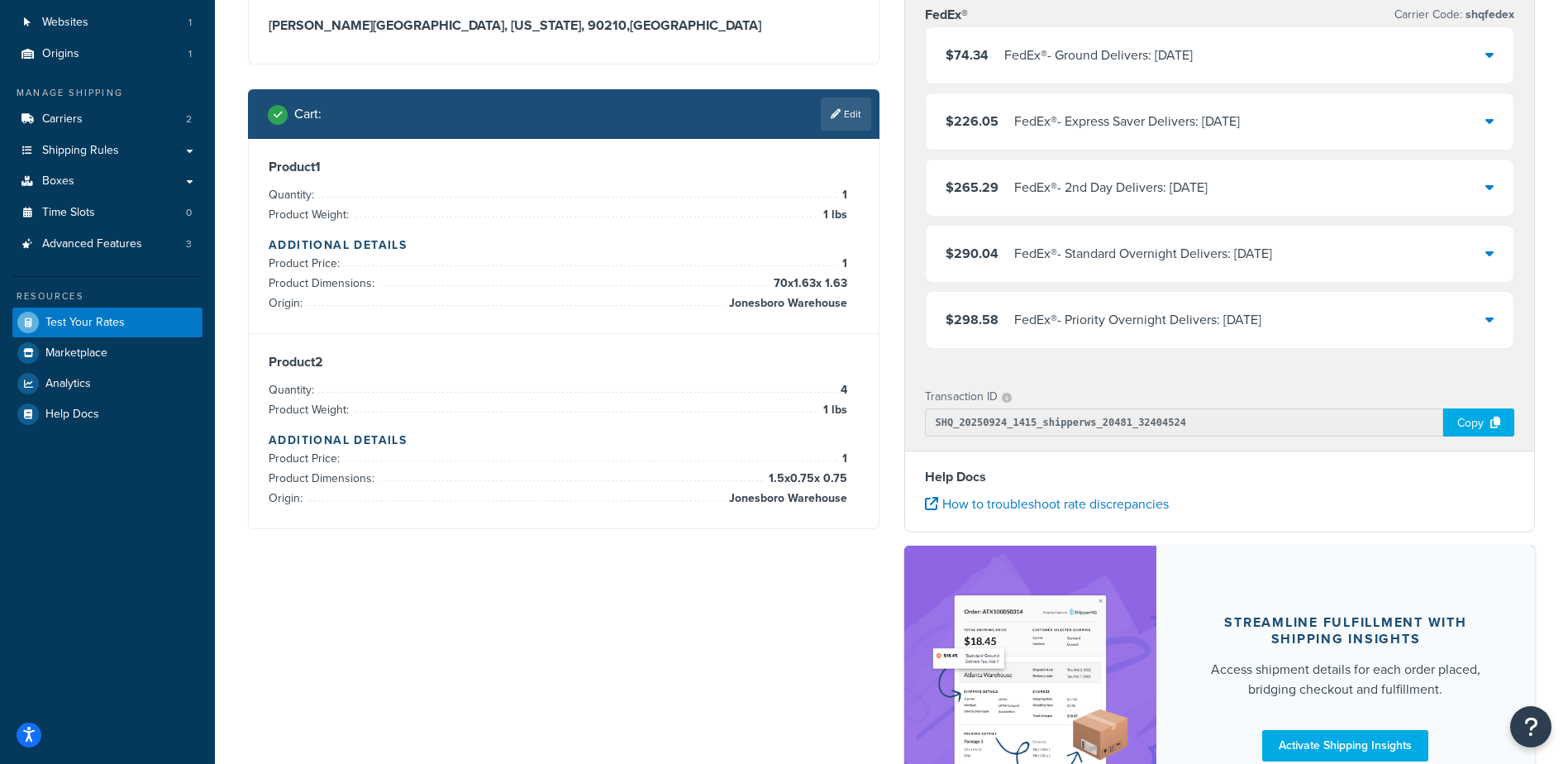
click at [1104, 244] on div "FedEx® - Standard Overnight Delivers: Thu, Sep 25" at bounding box center [1143, 253] width 258 height 23
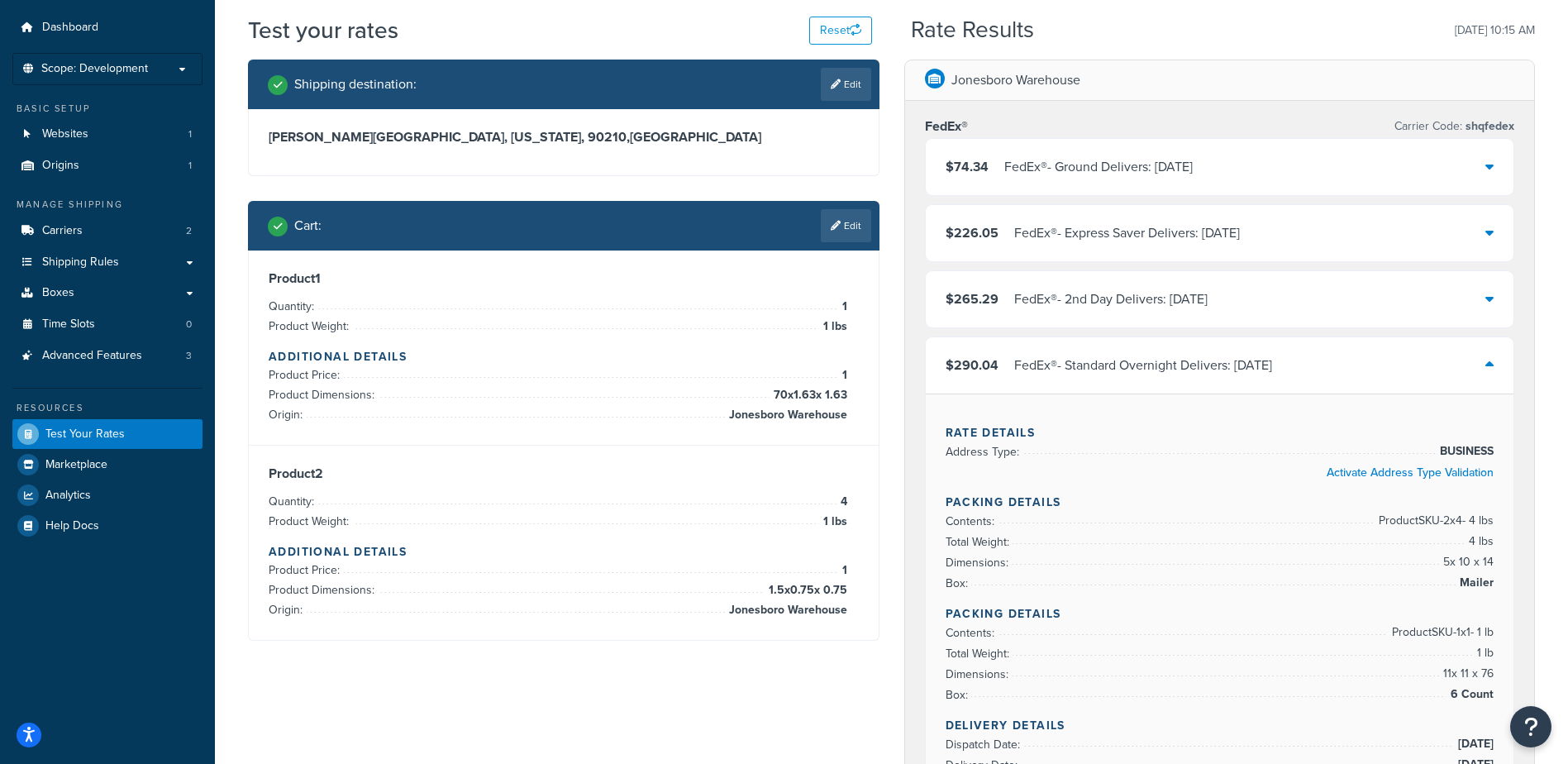
scroll to position [83, 0]
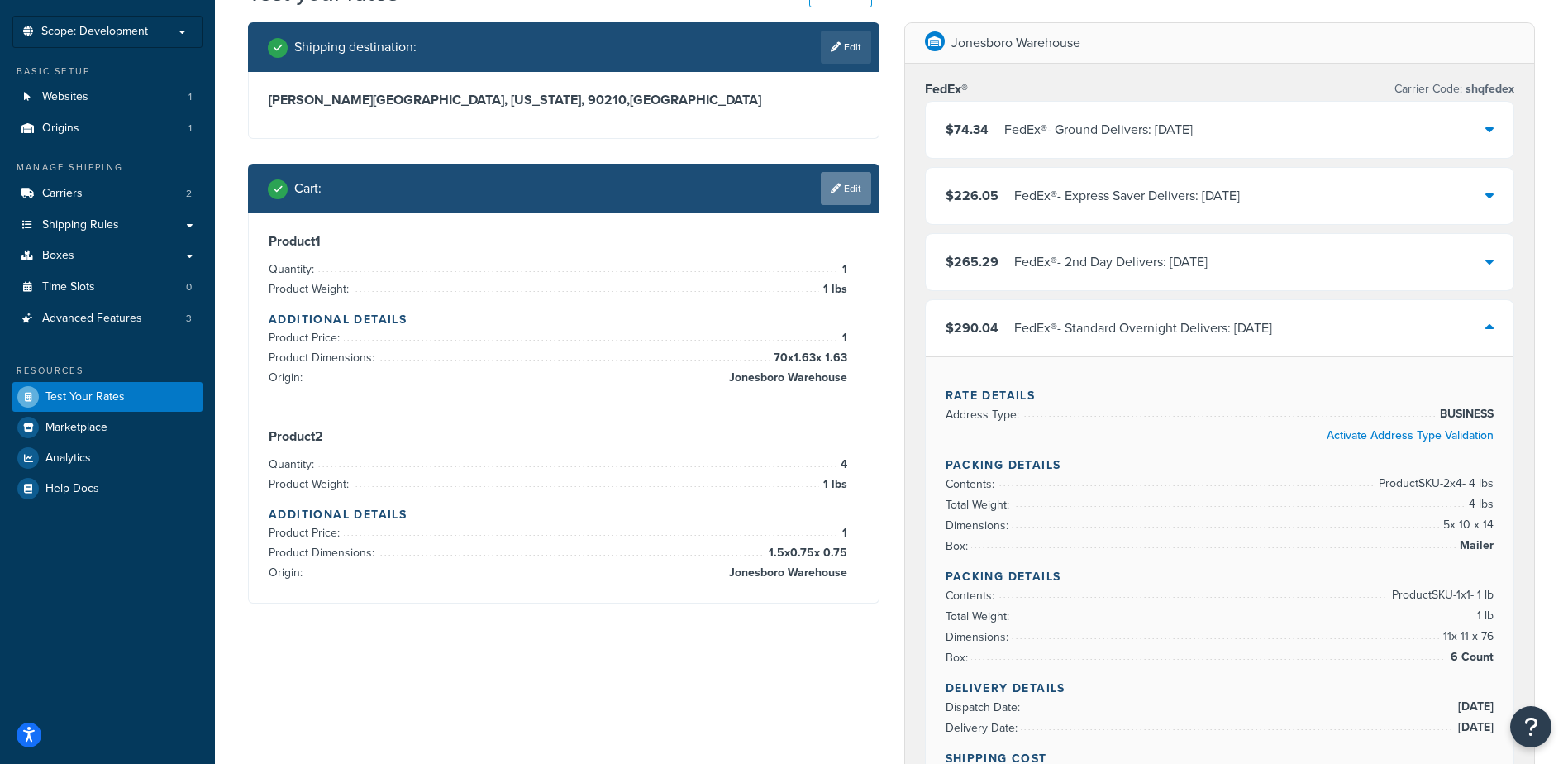
click at [831, 195] on link "Edit" at bounding box center [846, 188] width 51 height 33
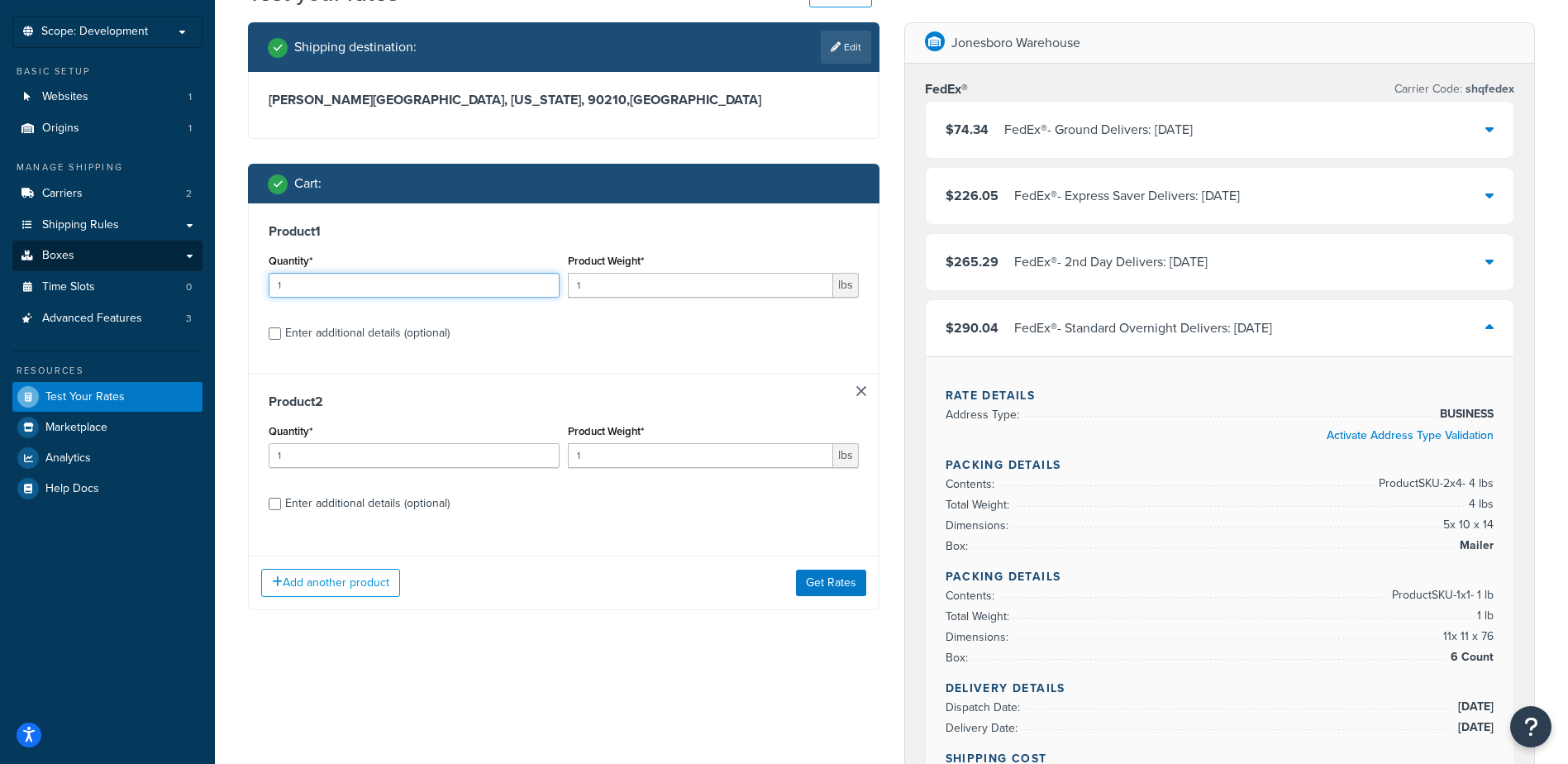
drag, startPoint x: 362, startPoint y: 289, endPoint x: 21, endPoint y: 264, distance: 341.9
click at [34, 265] on div "Dashboard Scope: Development Basic Setup Websites 1 Origins 1 Manage Shipping C…" at bounding box center [784, 740] width 1568 height 1646
type input "52"
click at [791, 583] on div "Add another product Get Rates" at bounding box center [564, 582] width 630 height 54
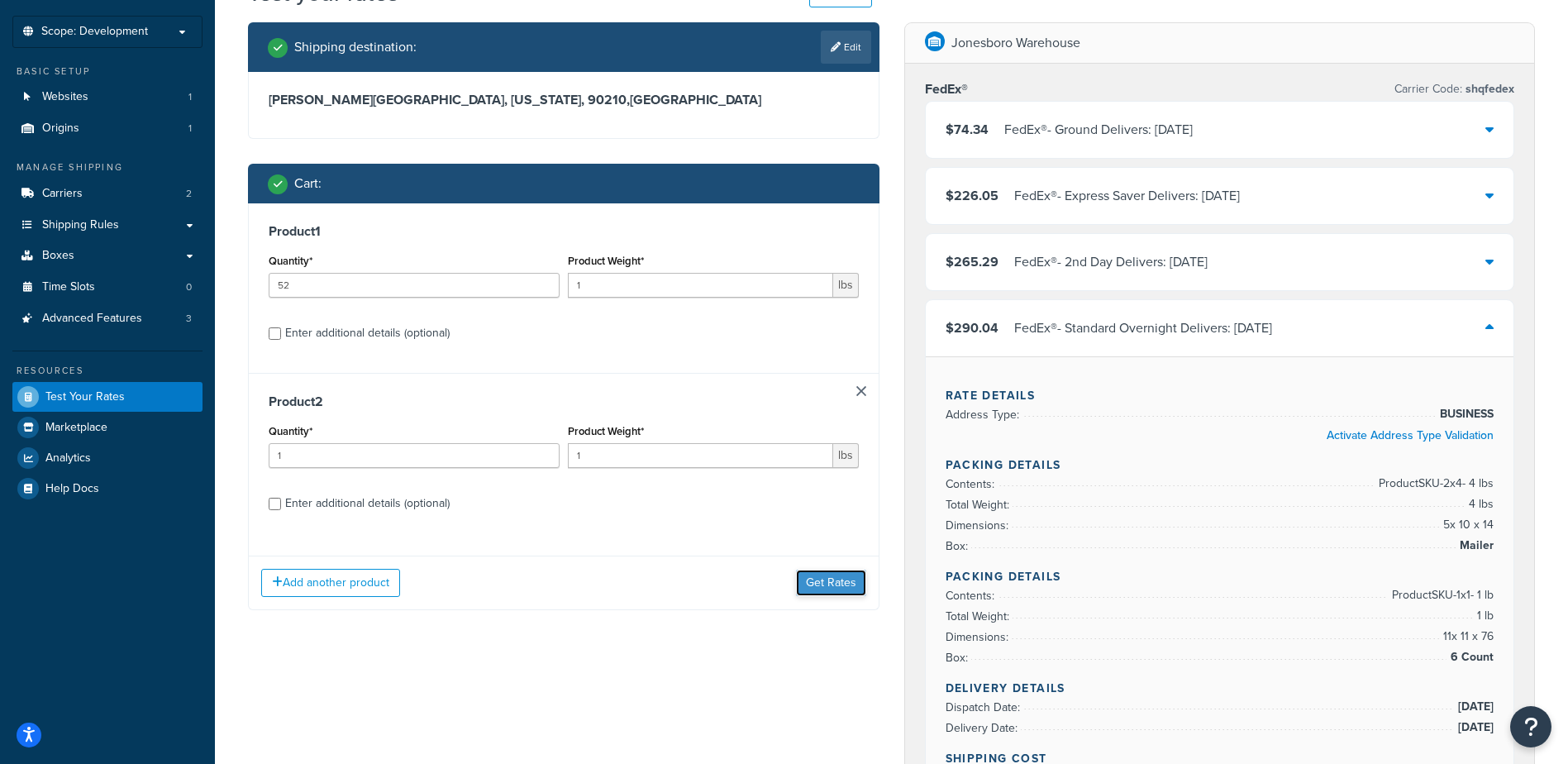
click at [858, 579] on button "Get Rates" at bounding box center [831, 582] width 71 height 27
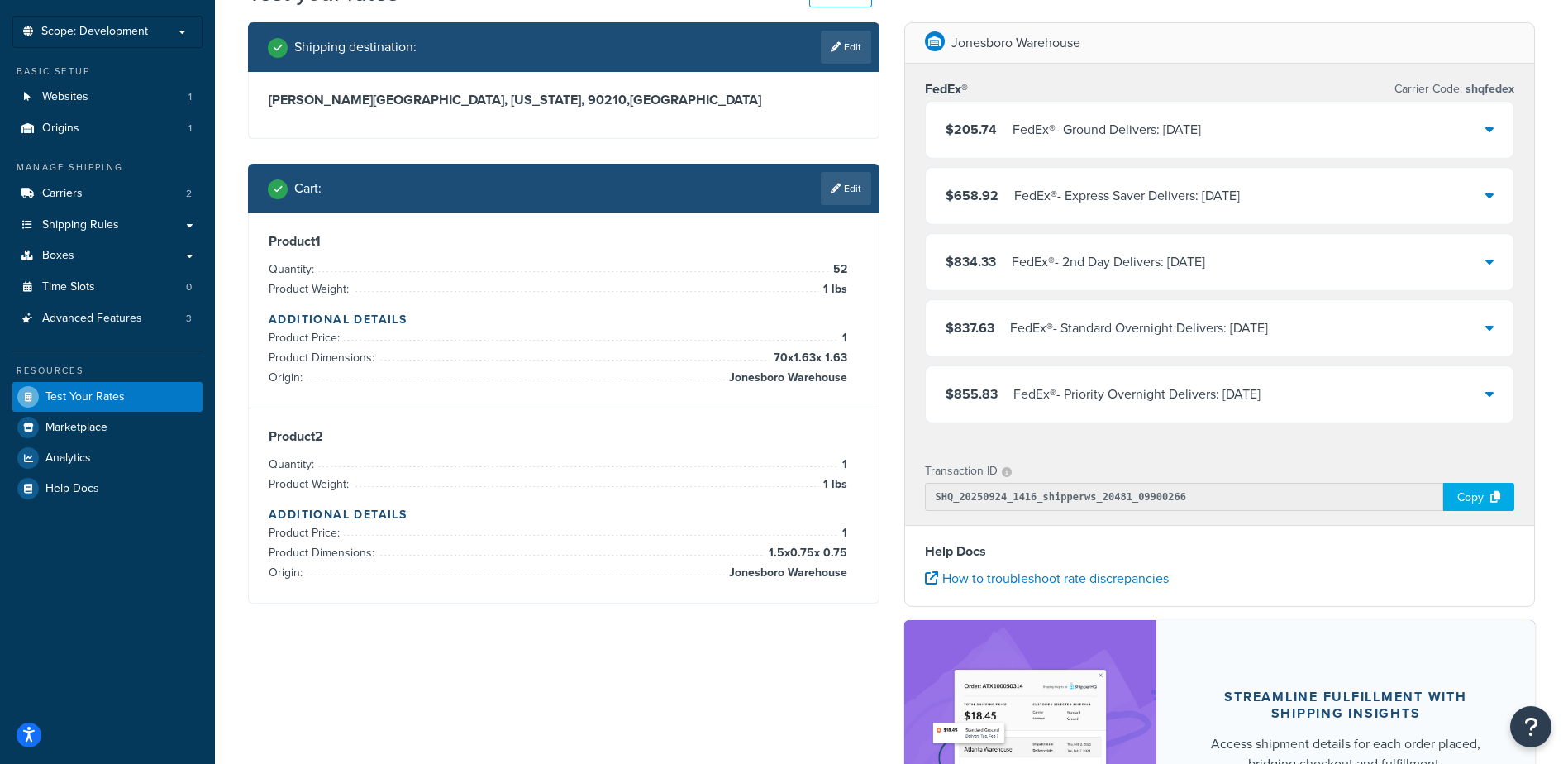
click at [1192, 130] on div "FedEx® - Ground Delivers: Mon, Sep 29" at bounding box center [1107, 129] width 188 height 23
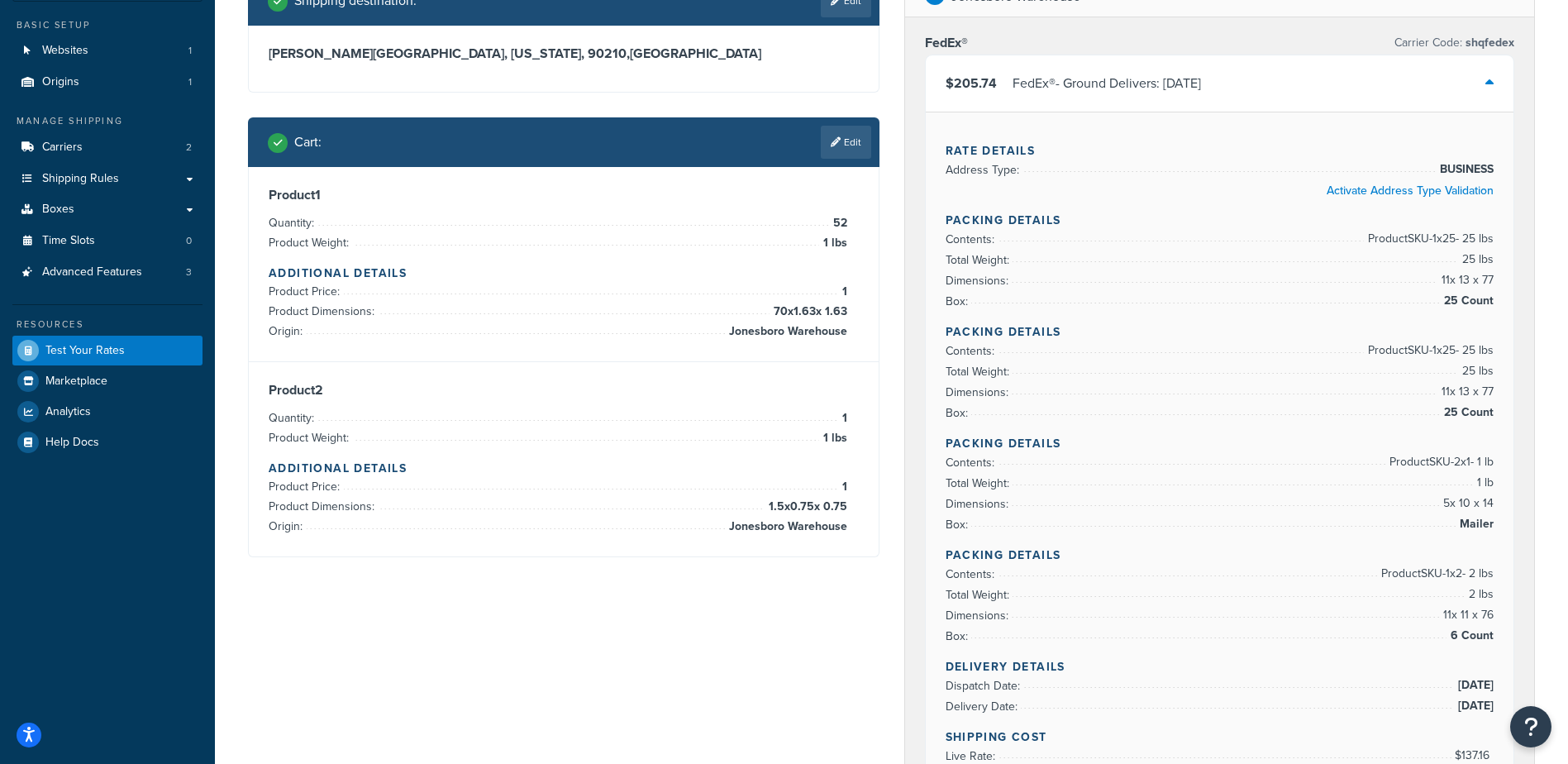
scroll to position [165, 0]
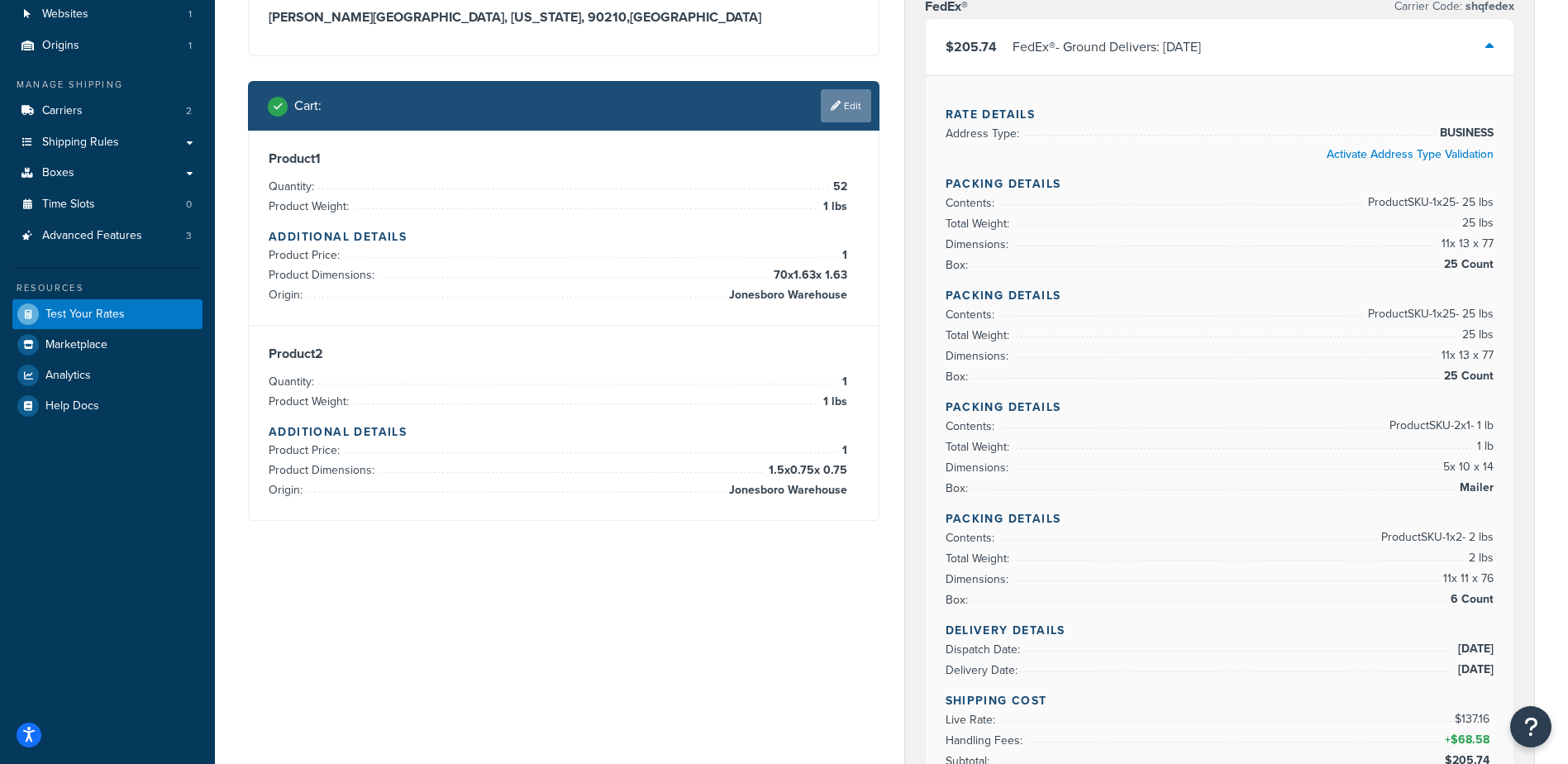
click at [842, 104] on link "Edit" at bounding box center [846, 106] width 51 height 33
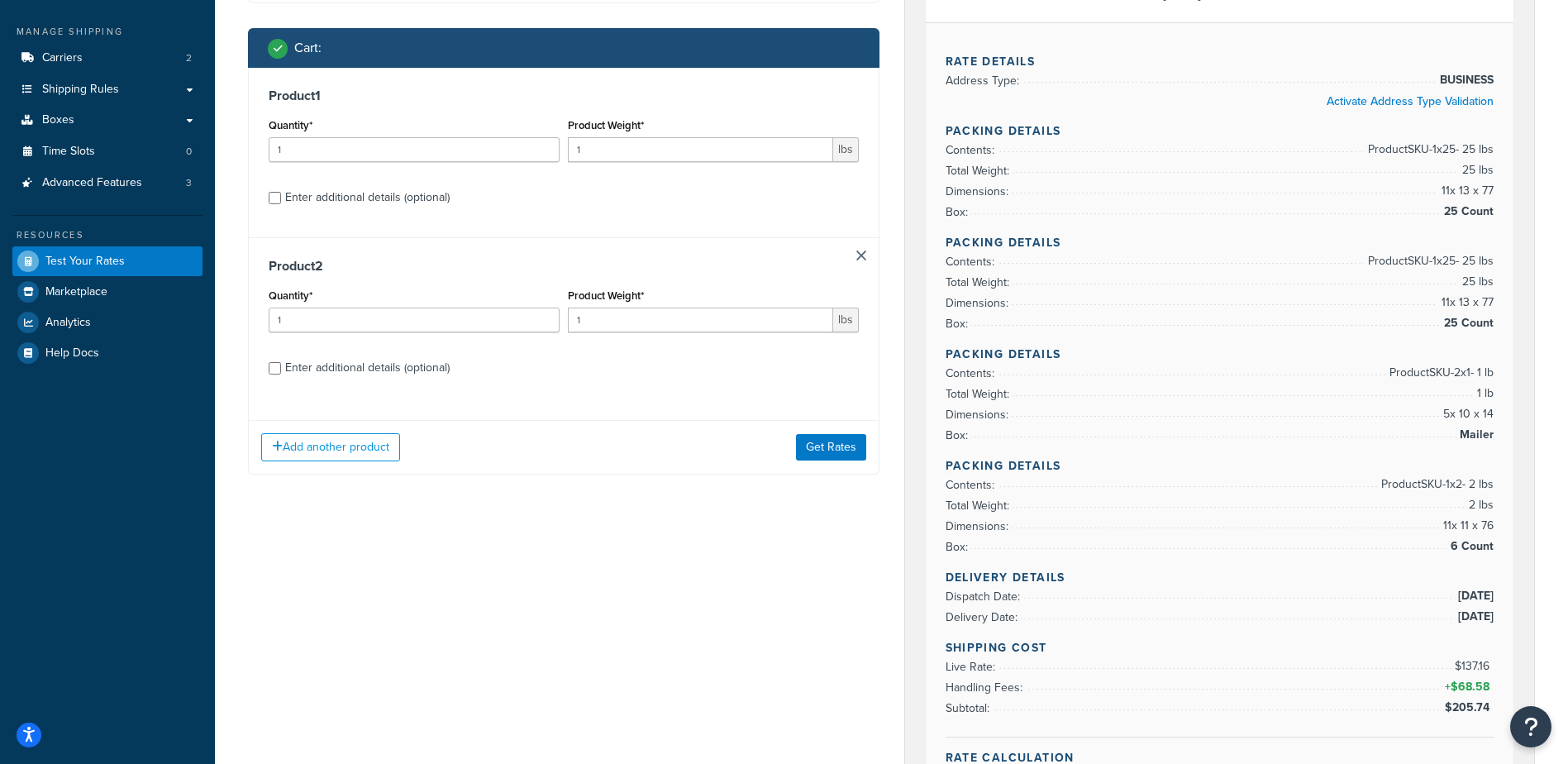
scroll to position [248, 0]
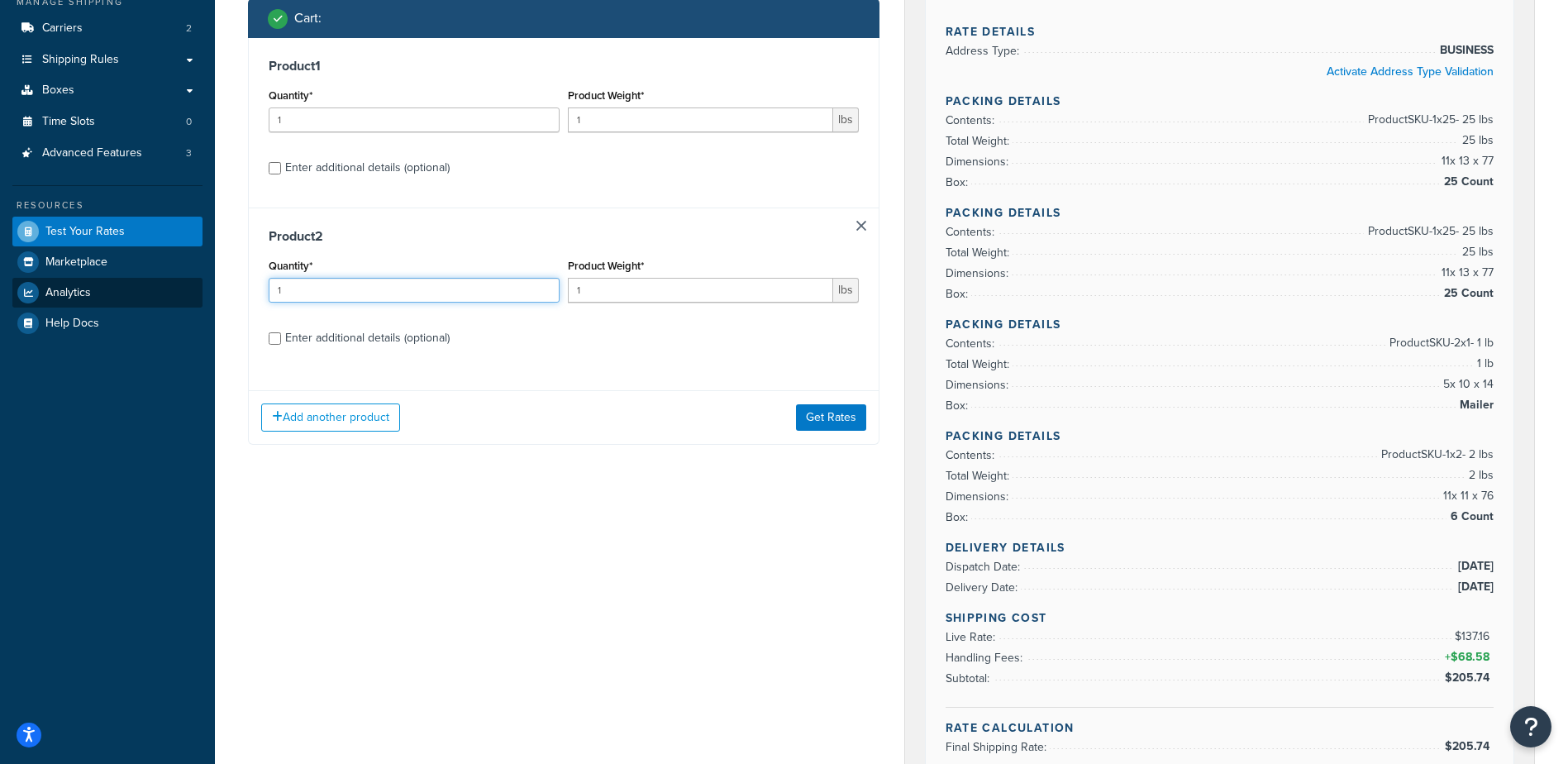
drag, startPoint x: 302, startPoint y: 294, endPoint x: 201, endPoint y: 298, distance: 101.1
click at [218, 297] on div "Test your rates Reset Rate Results 09/24/2025, 10:16 AM Shipping destination : …" at bounding box center [891, 695] width 1353 height 1768
type input "4"
click at [831, 406] on button "Get Rates" at bounding box center [831, 417] width 71 height 27
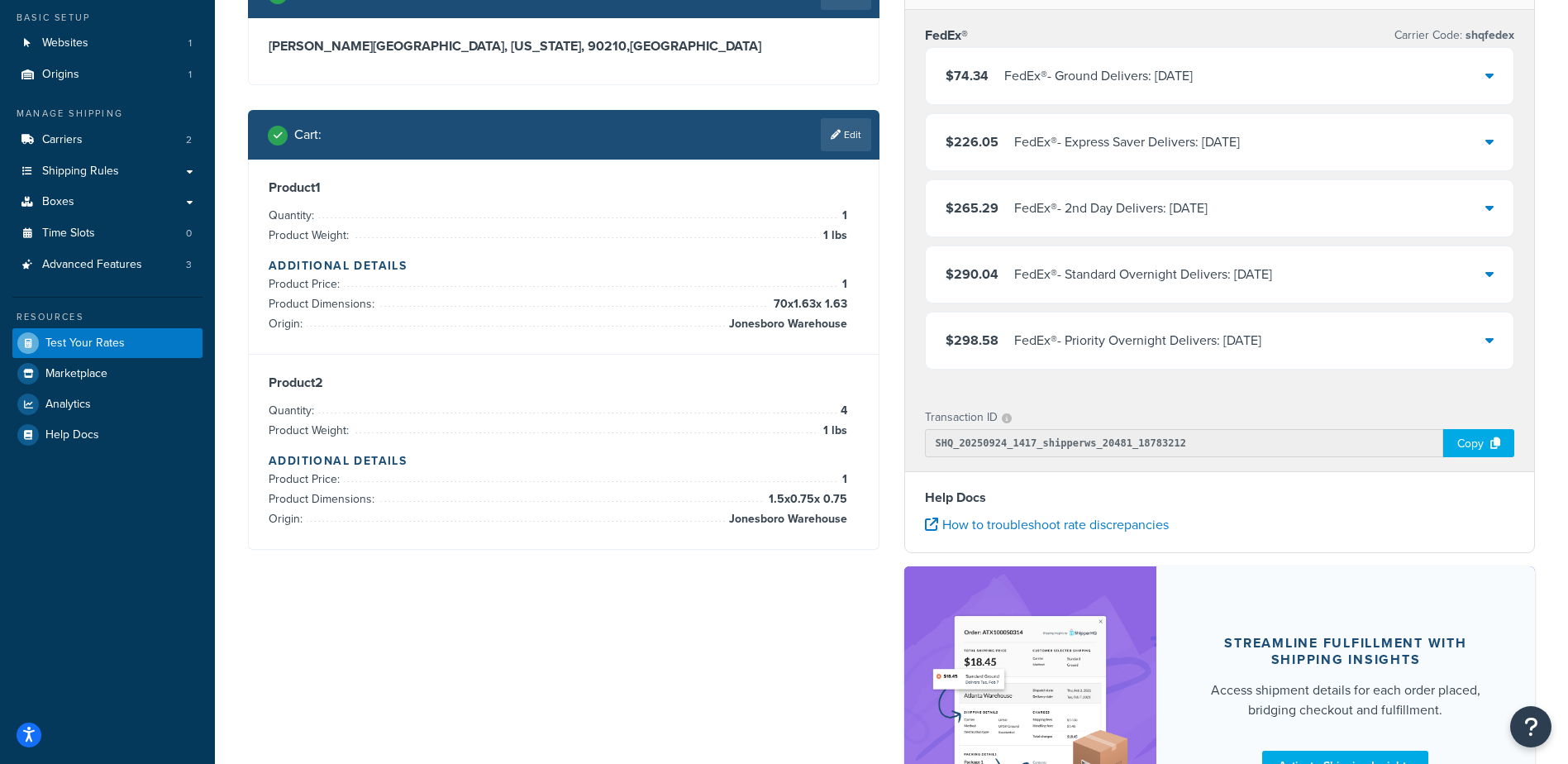
scroll to position [0, 0]
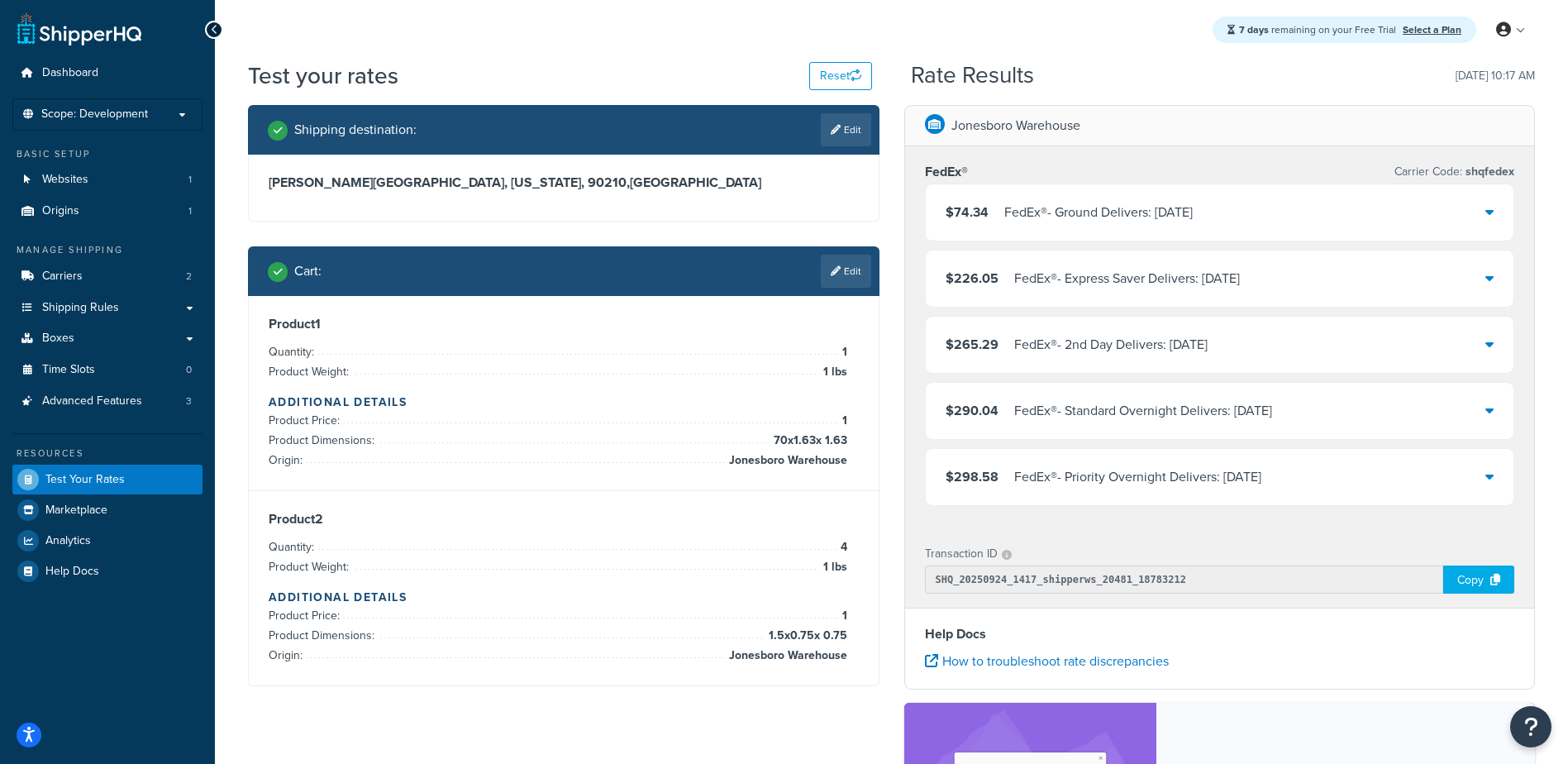
click at [1259, 211] on div "$74.34 FedEx® - Ground Delivers: Mon, Sep 29" at bounding box center [1220, 212] width 589 height 56
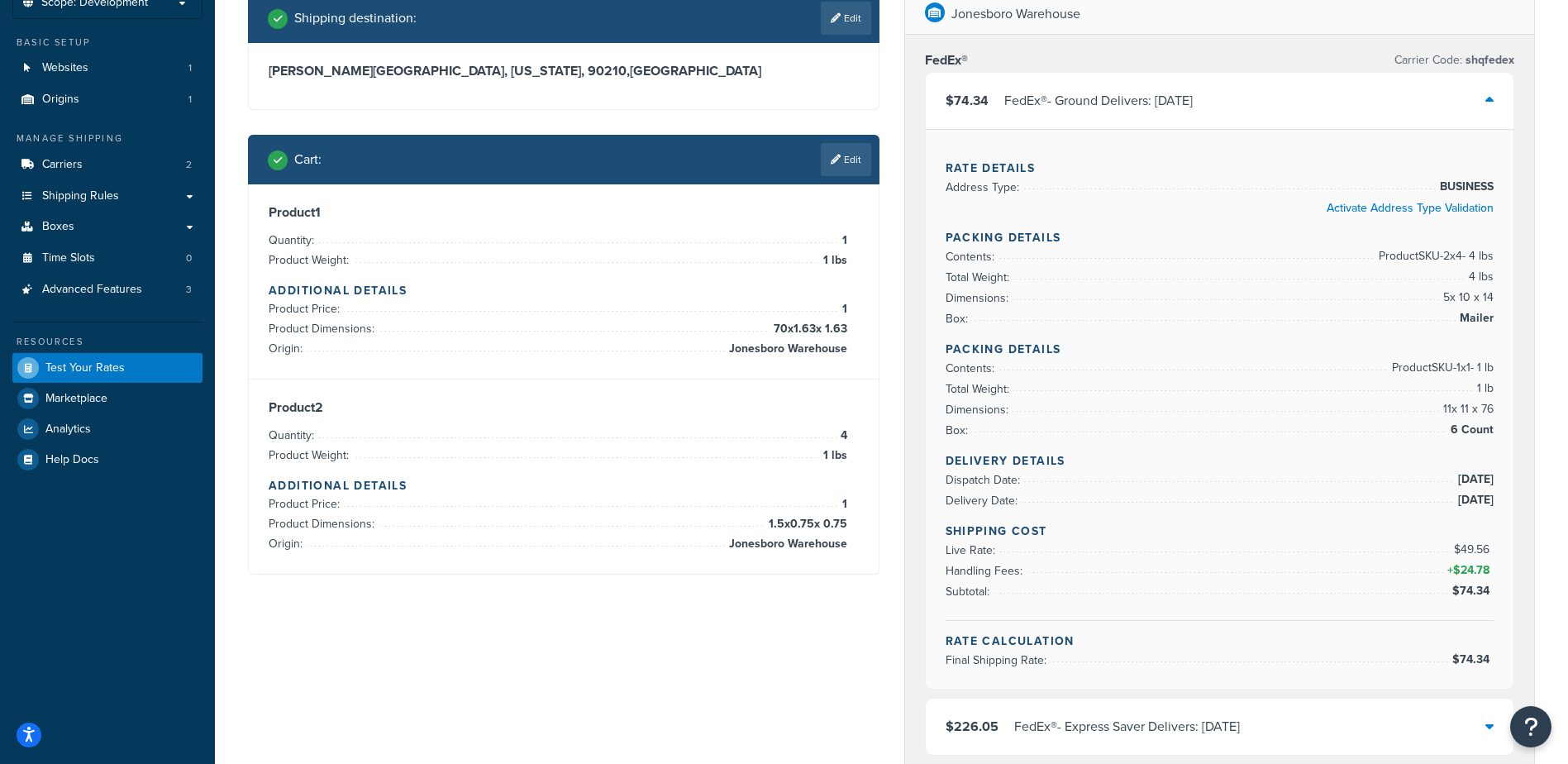
scroll to position [83, 0]
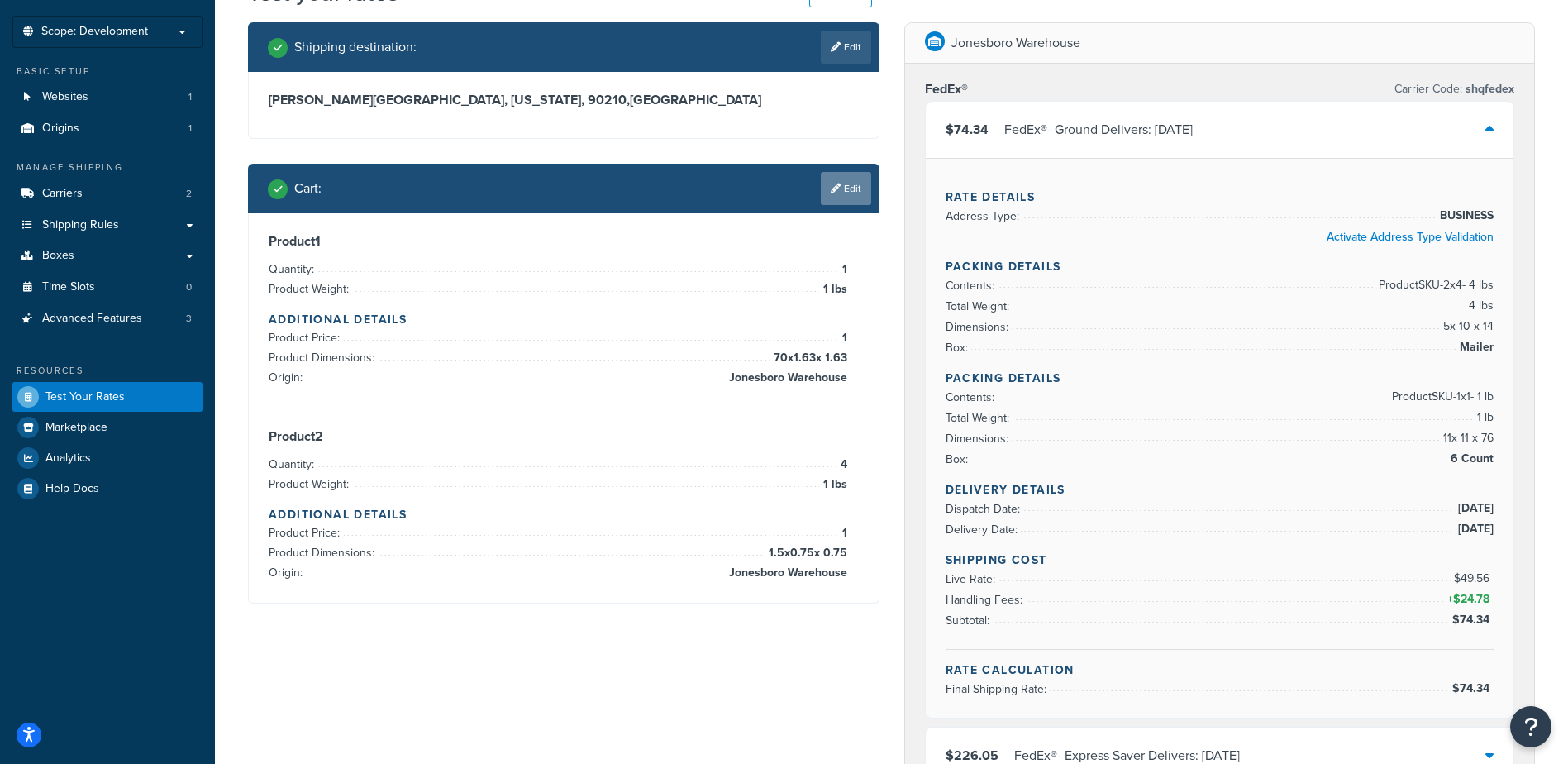
click at [828, 184] on link "Edit" at bounding box center [846, 188] width 51 height 33
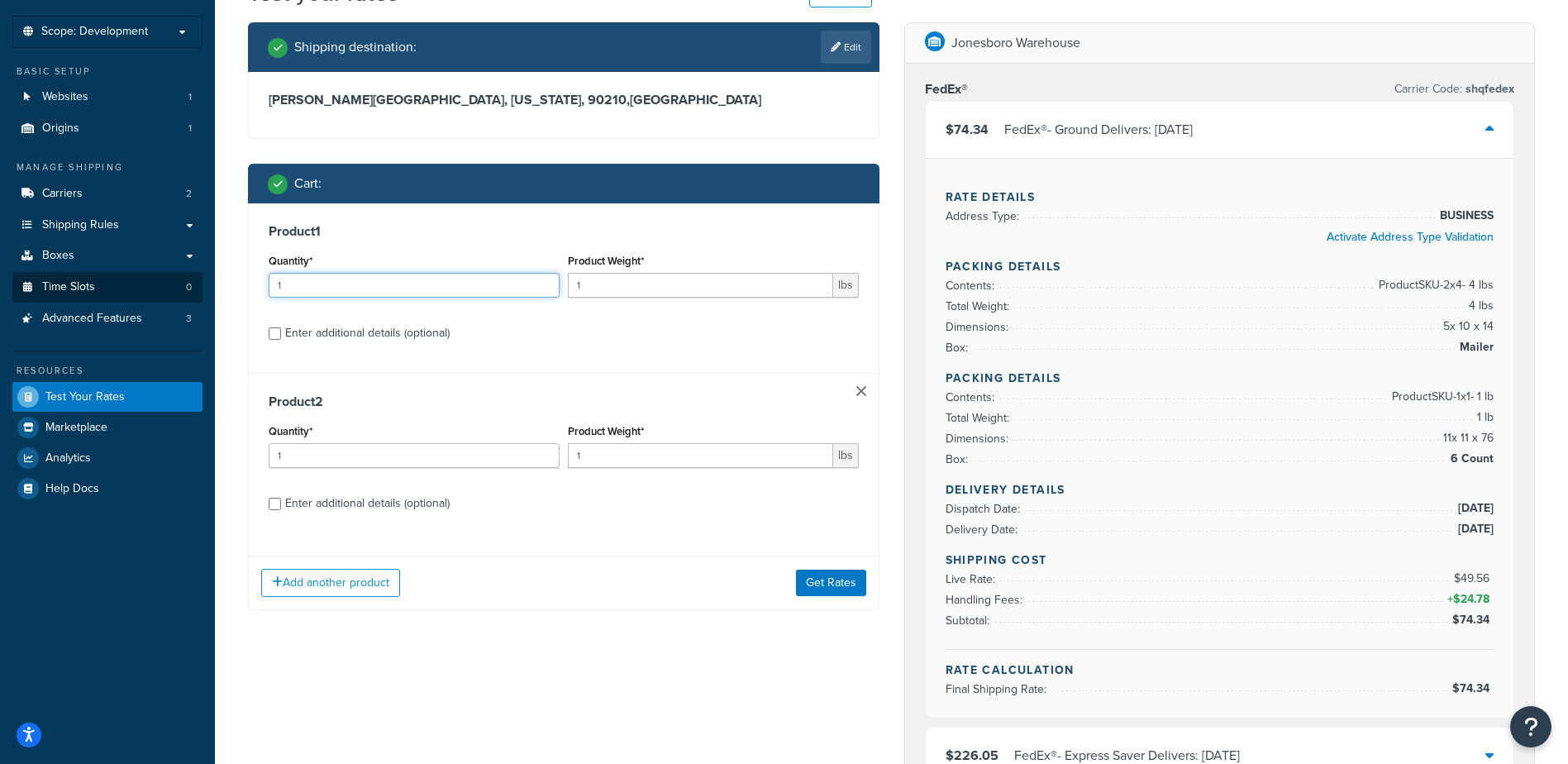
drag, startPoint x: 320, startPoint y: 278, endPoint x: 181, endPoint y: 285, distance: 139.2
click at [210, 285] on div "Dashboard Scope: Development Basic Setup Websites 1 Origins 1 Manage Shipping C…" at bounding box center [784, 740] width 1568 height 1646
type input "52"
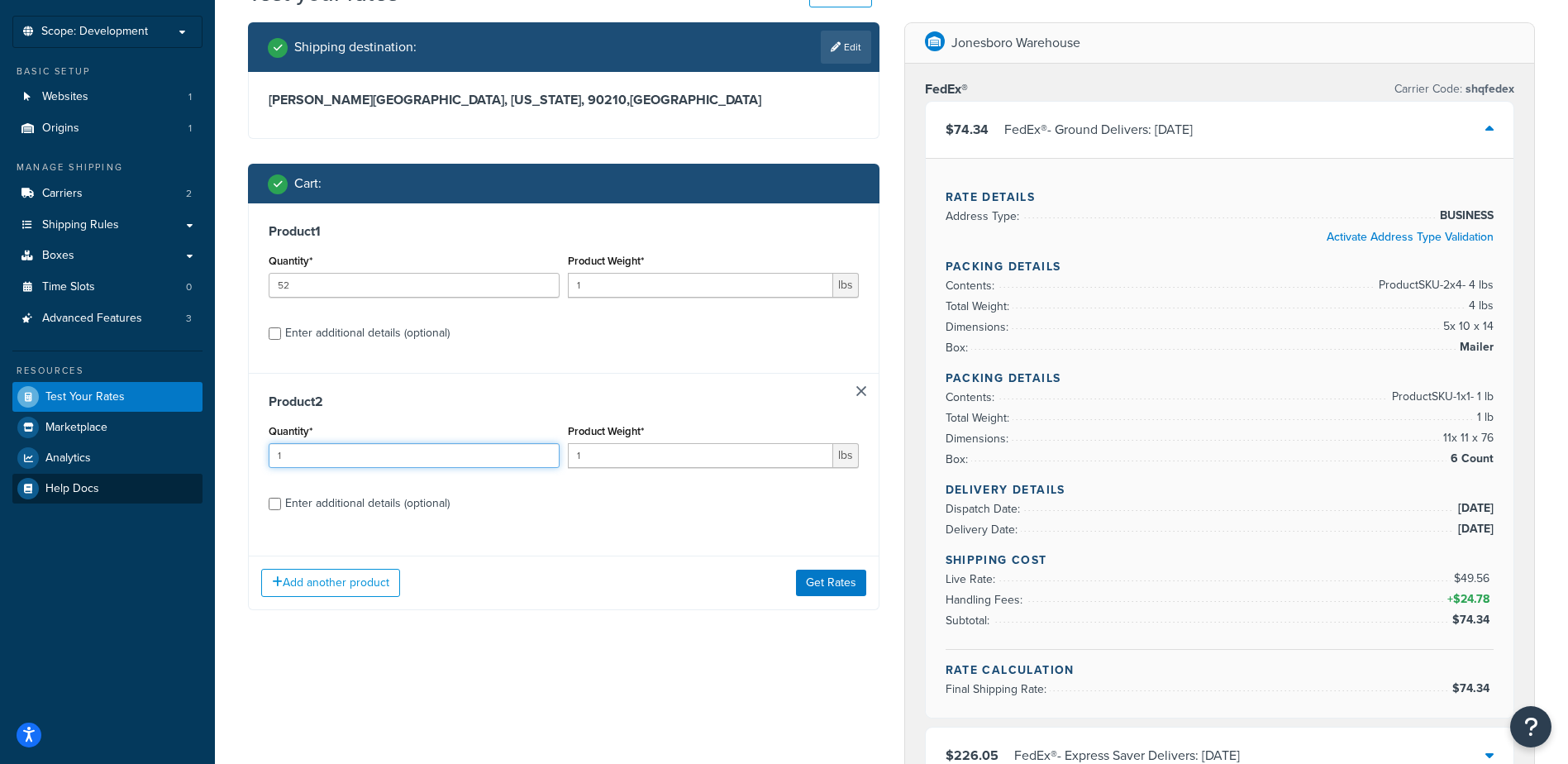
drag, startPoint x: 267, startPoint y: 457, endPoint x: 161, endPoint y: 498, distance: 113.7
click at [211, 461] on div "Dashboard Scope: Development Basic Setup Websites 1 Origins 1 Manage Shipping C…" at bounding box center [784, 740] width 1568 height 1646
type input "4"
click at [400, 334] on div "Enter additional details (optional)" at bounding box center [367, 332] width 164 height 23
click at [281, 334] on input "Enter additional details (optional)" at bounding box center [276, 333] width 13 height 13
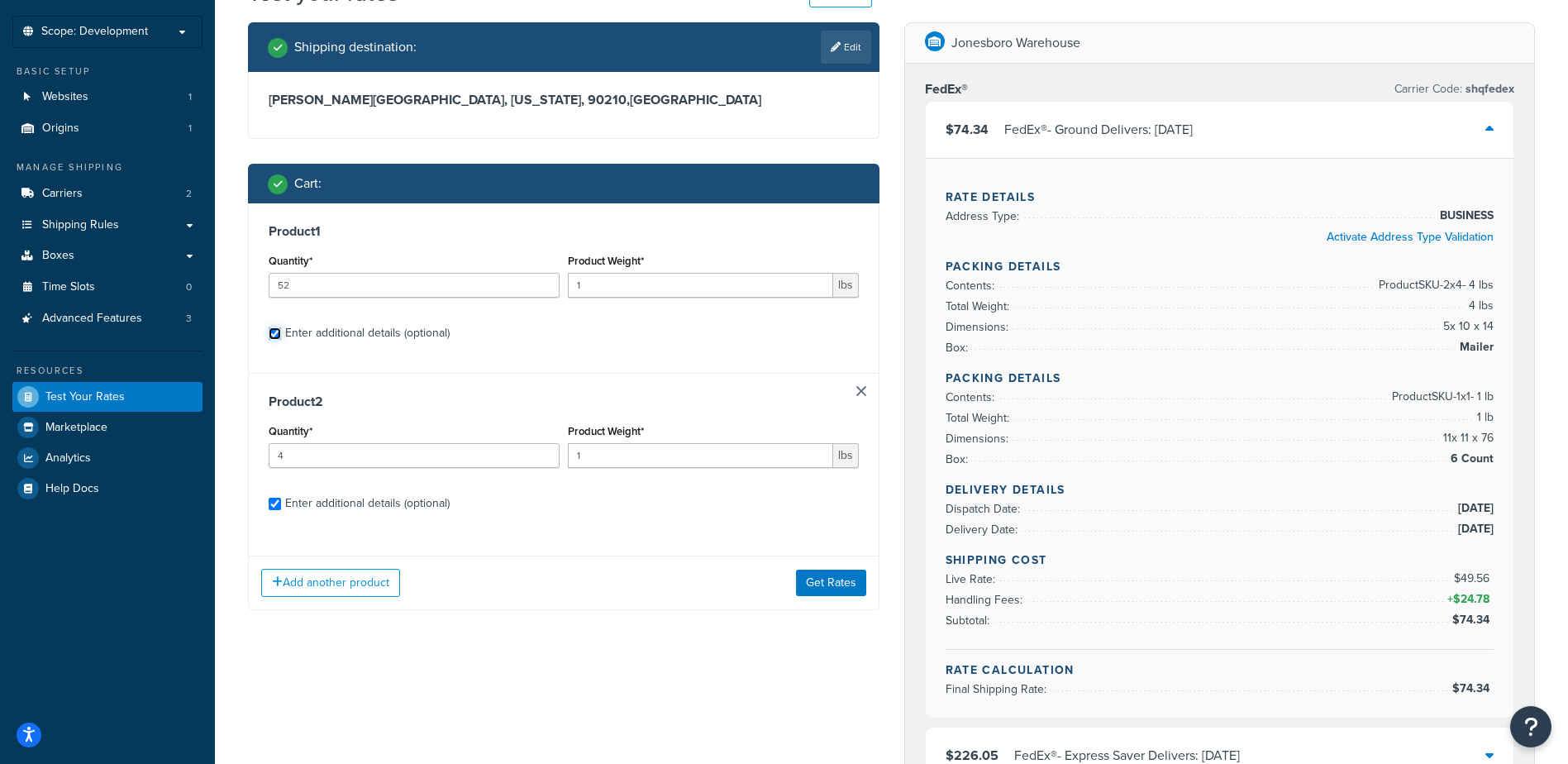
checkbox input "true"
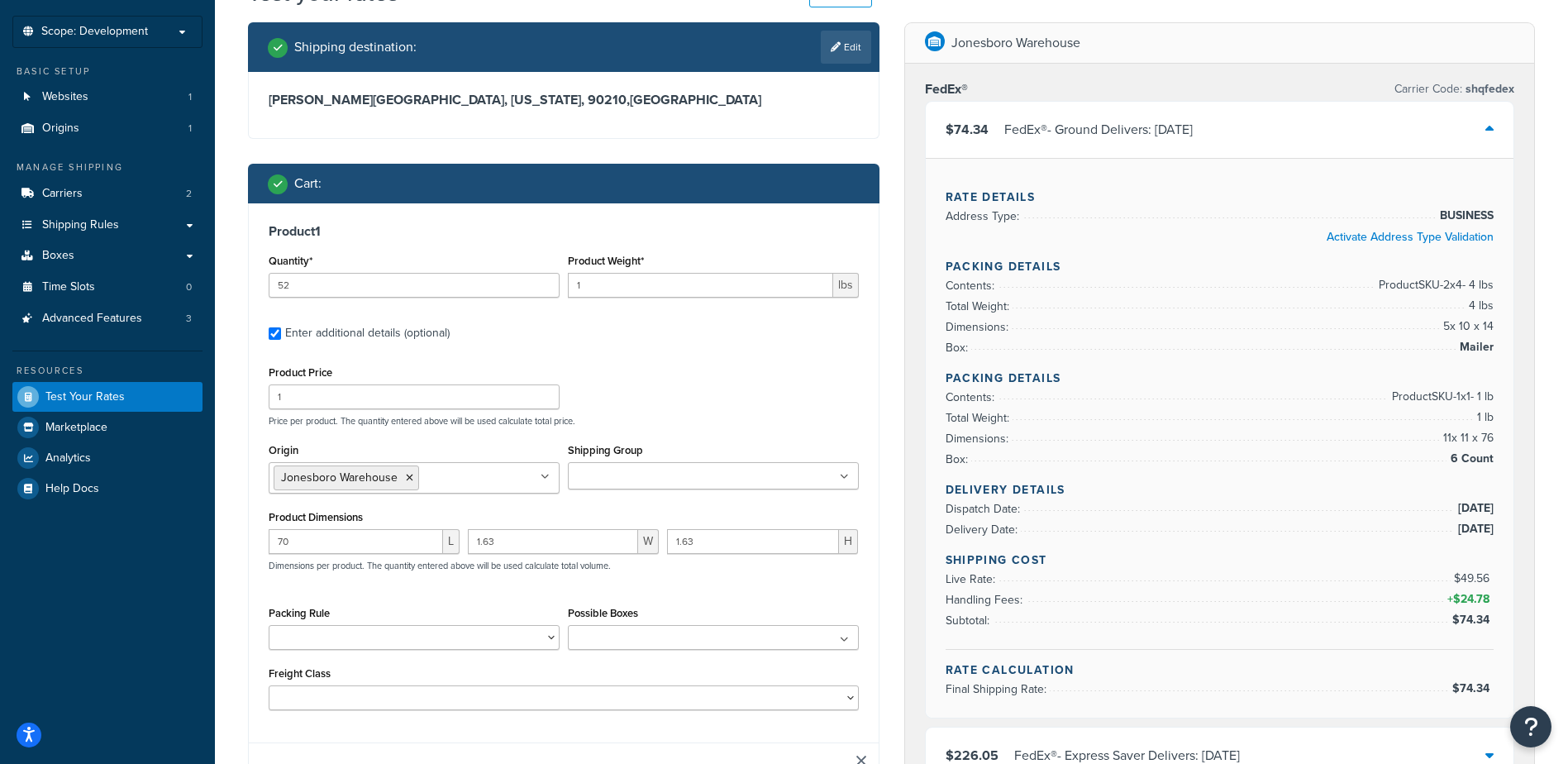
click at [400, 334] on div "Enter additional details (optional)" at bounding box center [367, 332] width 164 height 23
click at [281, 334] on input "Enter additional details (optional)" at bounding box center [276, 333] width 13 height 13
checkbox input "false"
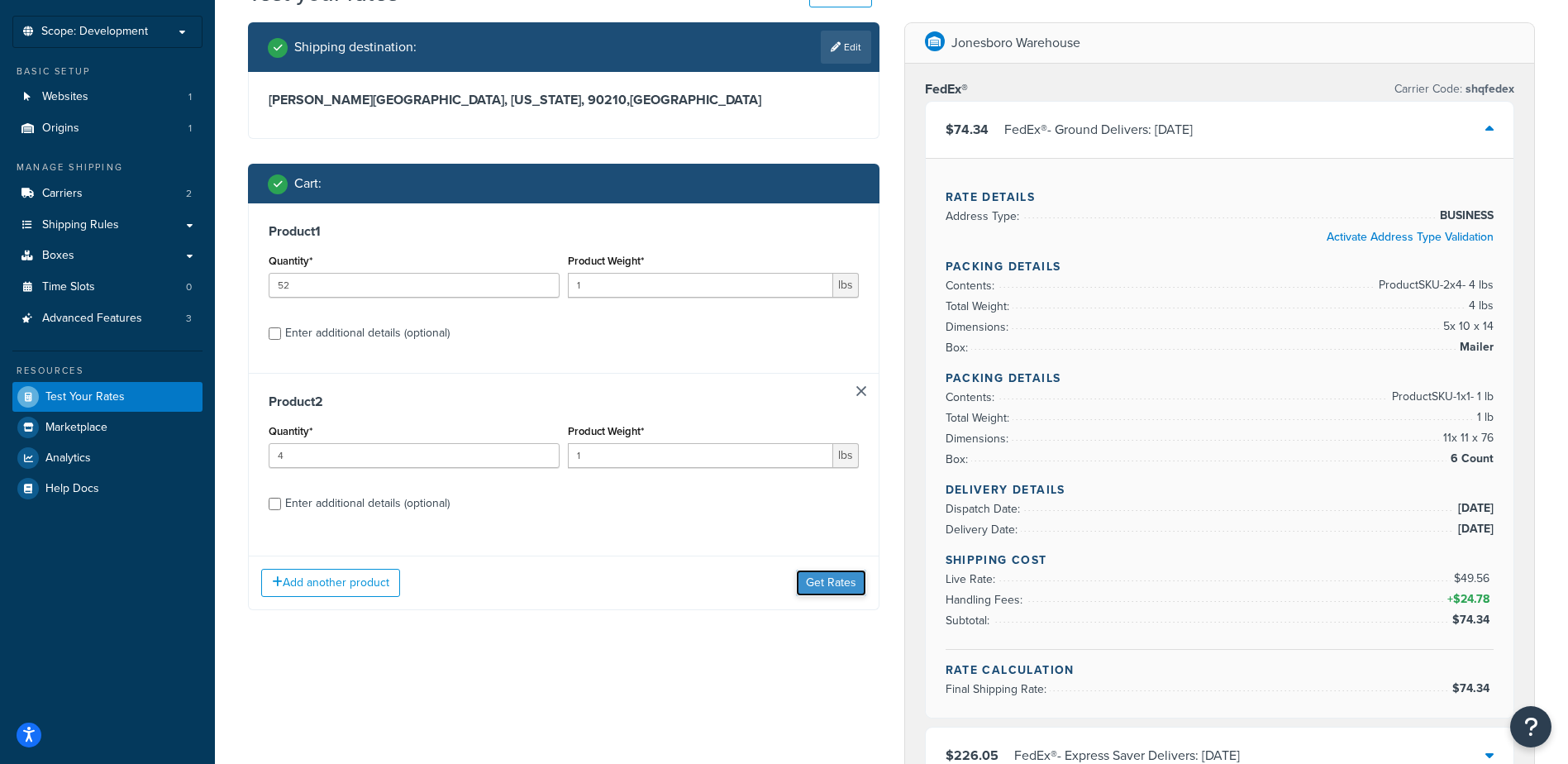
click at [816, 579] on button "Get Rates" at bounding box center [831, 582] width 71 height 27
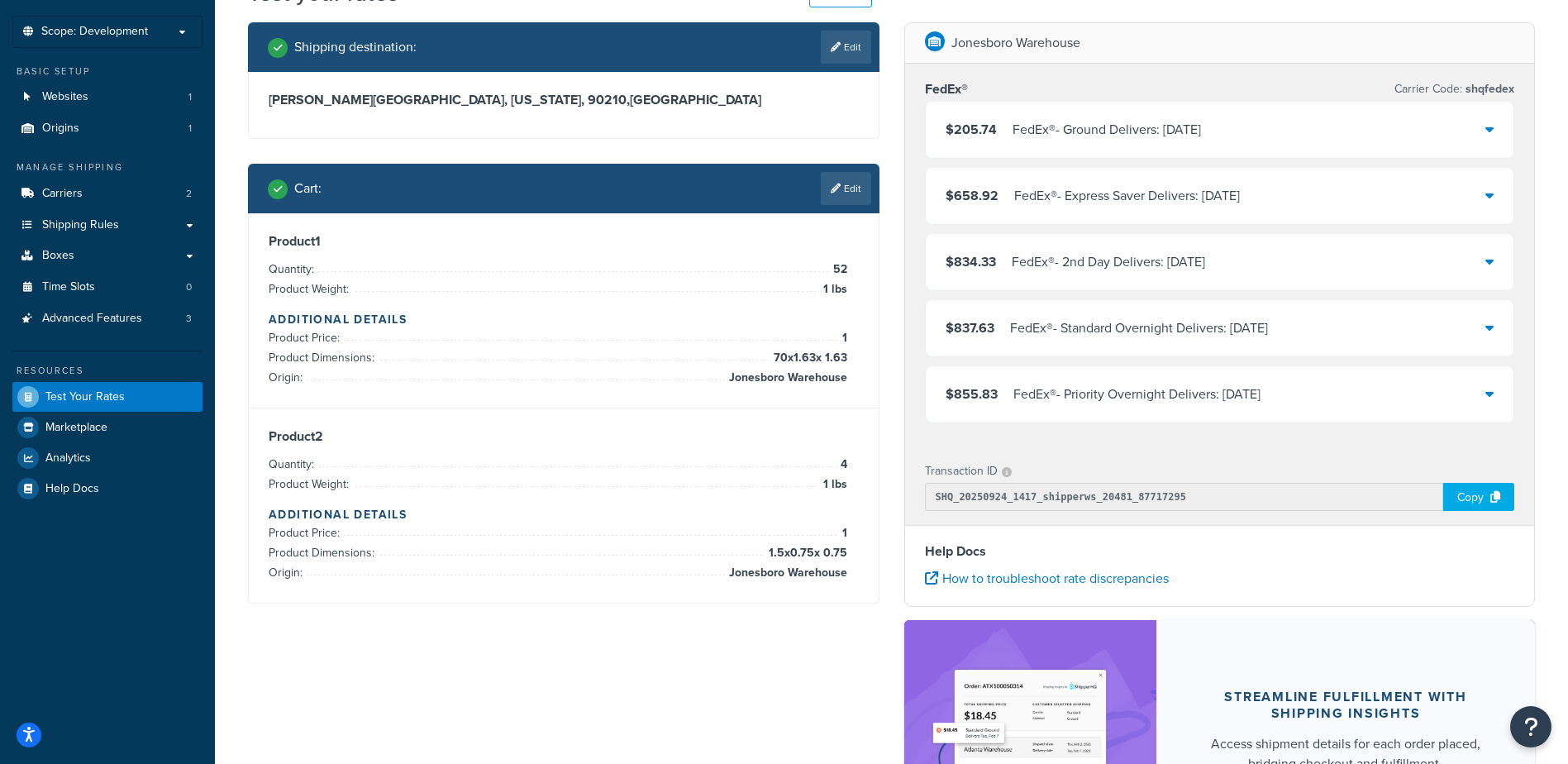
click at [1188, 119] on div "FedEx® - Ground Delivers: Mon, Sep 29" at bounding box center [1107, 129] width 188 height 23
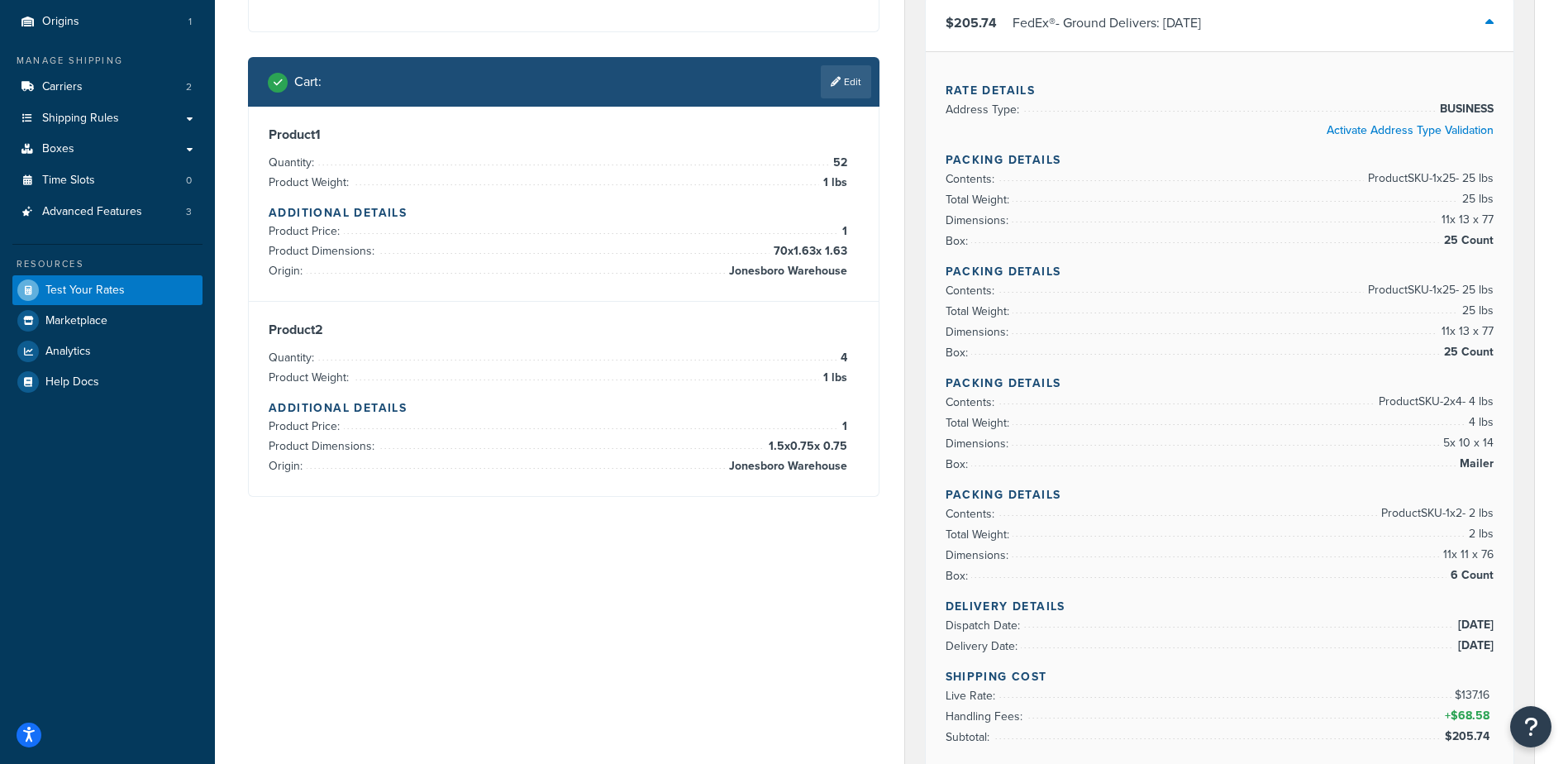
scroll to position [198, 0]
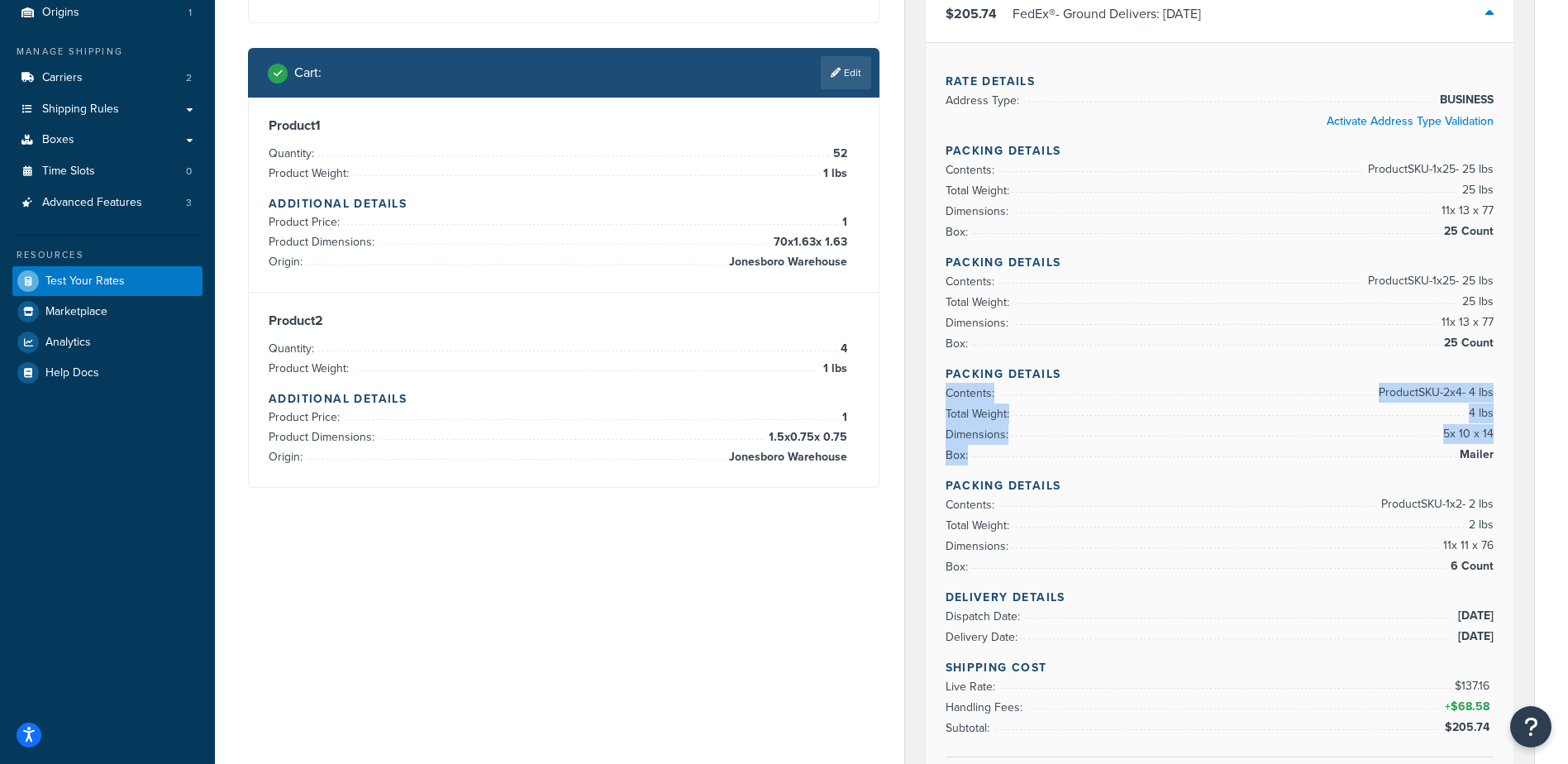
drag, startPoint x: 1497, startPoint y: 455, endPoint x: 941, endPoint y: 393, distance: 559.4
click at [941, 393] on div "Rate Details Address Type: BUSINESS Activate Address Type Validation Packing De…" at bounding box center [1220, 433] width 589 height 782
click at [1486, 458] on span "Mailer" at bounding box center [1474, 455] width 38 height 20
drag, startPoint x: 1493, startPoint y: 455, endPoint x: 937, endPoint y: 399, distance: 558.8
click at [937, 399] on div "Rate Details Address Type: BUSINESS Activate Address Type Validation Packing De…" at bounding box center [1220, 433] width 589 height 782
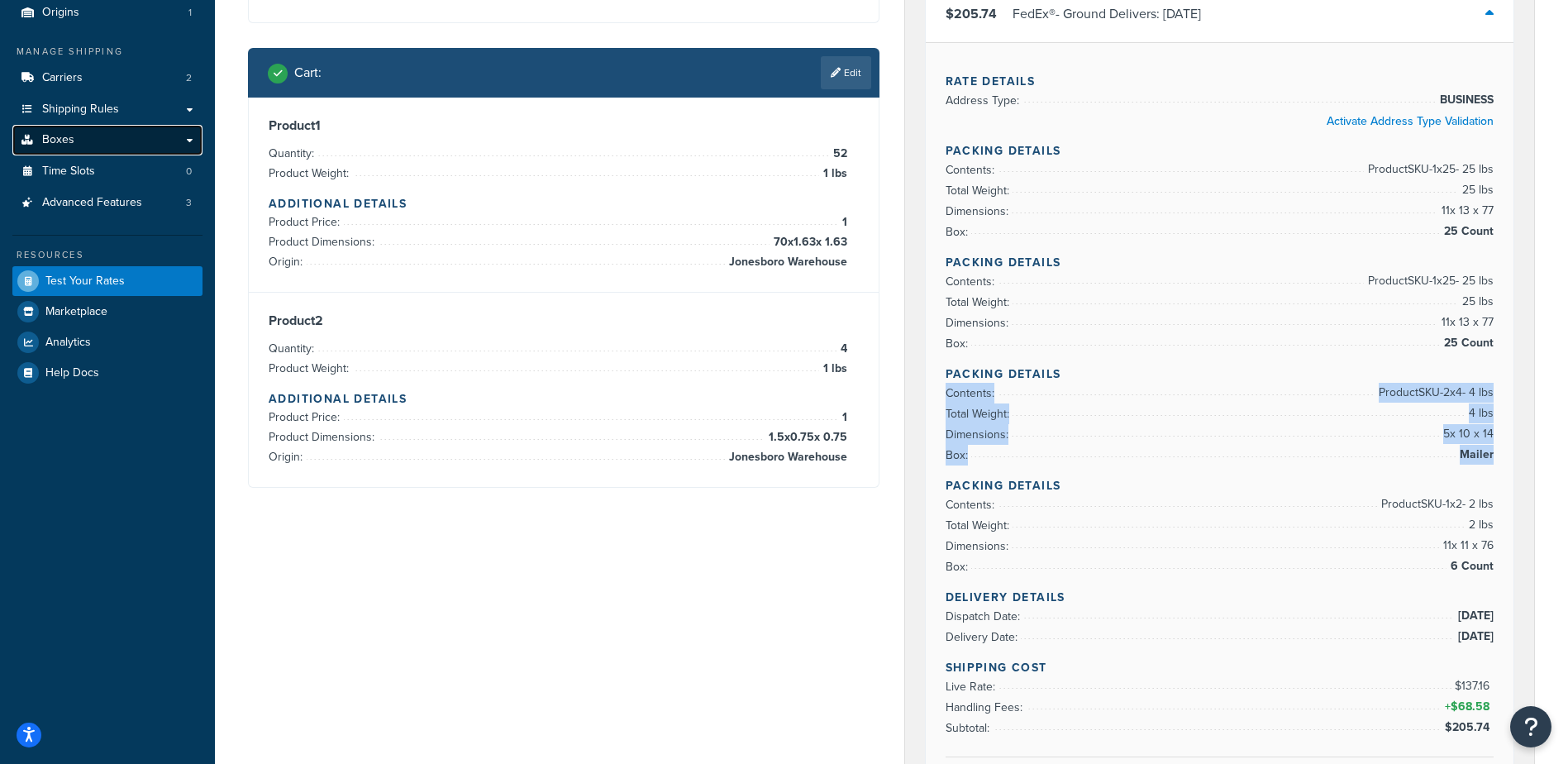
click at [113, 135] on link "Boxes" at bounding box center [107, 140] width 190 height 30
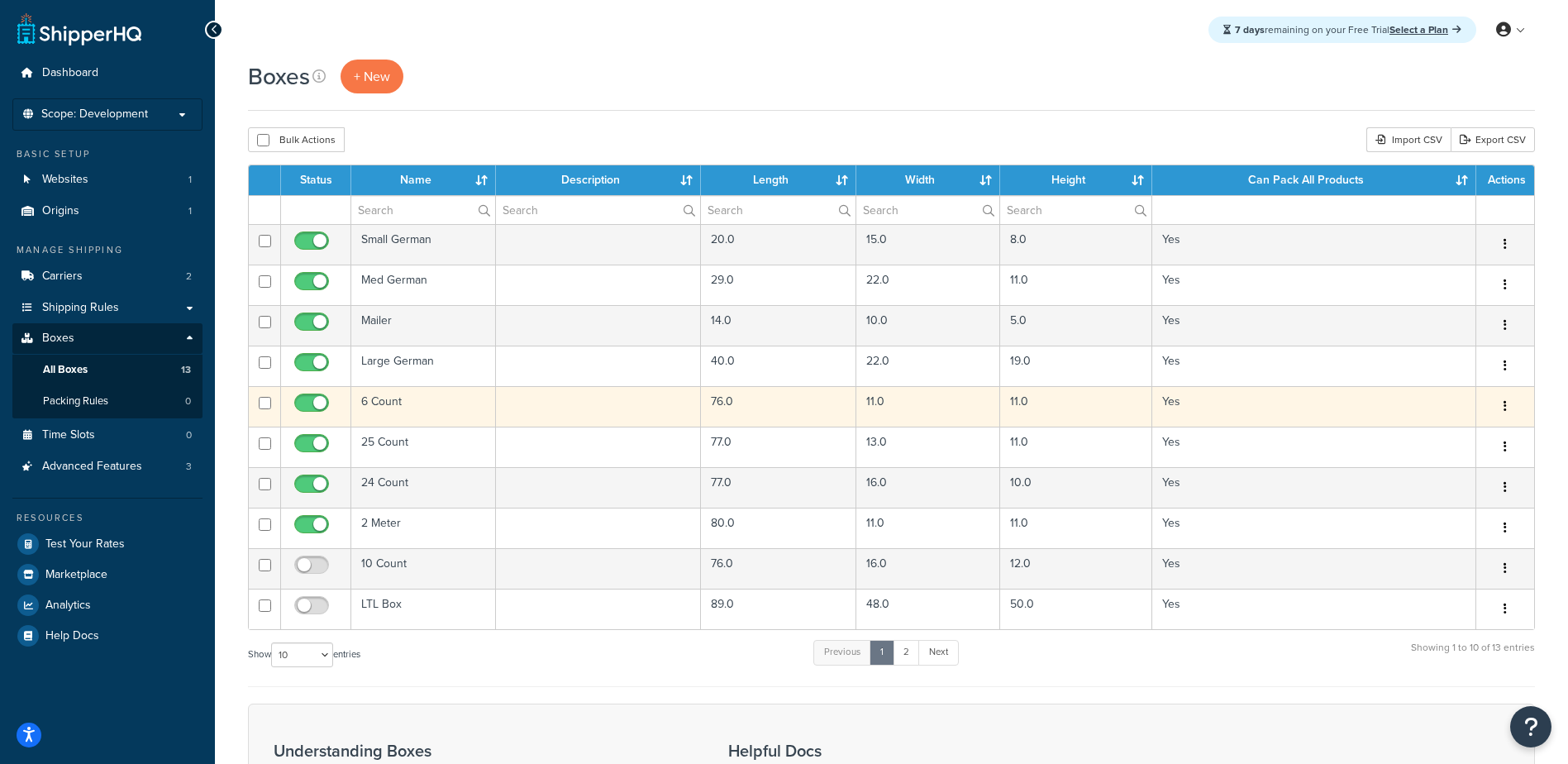
click at [389, 403] on td "6 Count" at bounding box center [424, 406] width 145 height 40
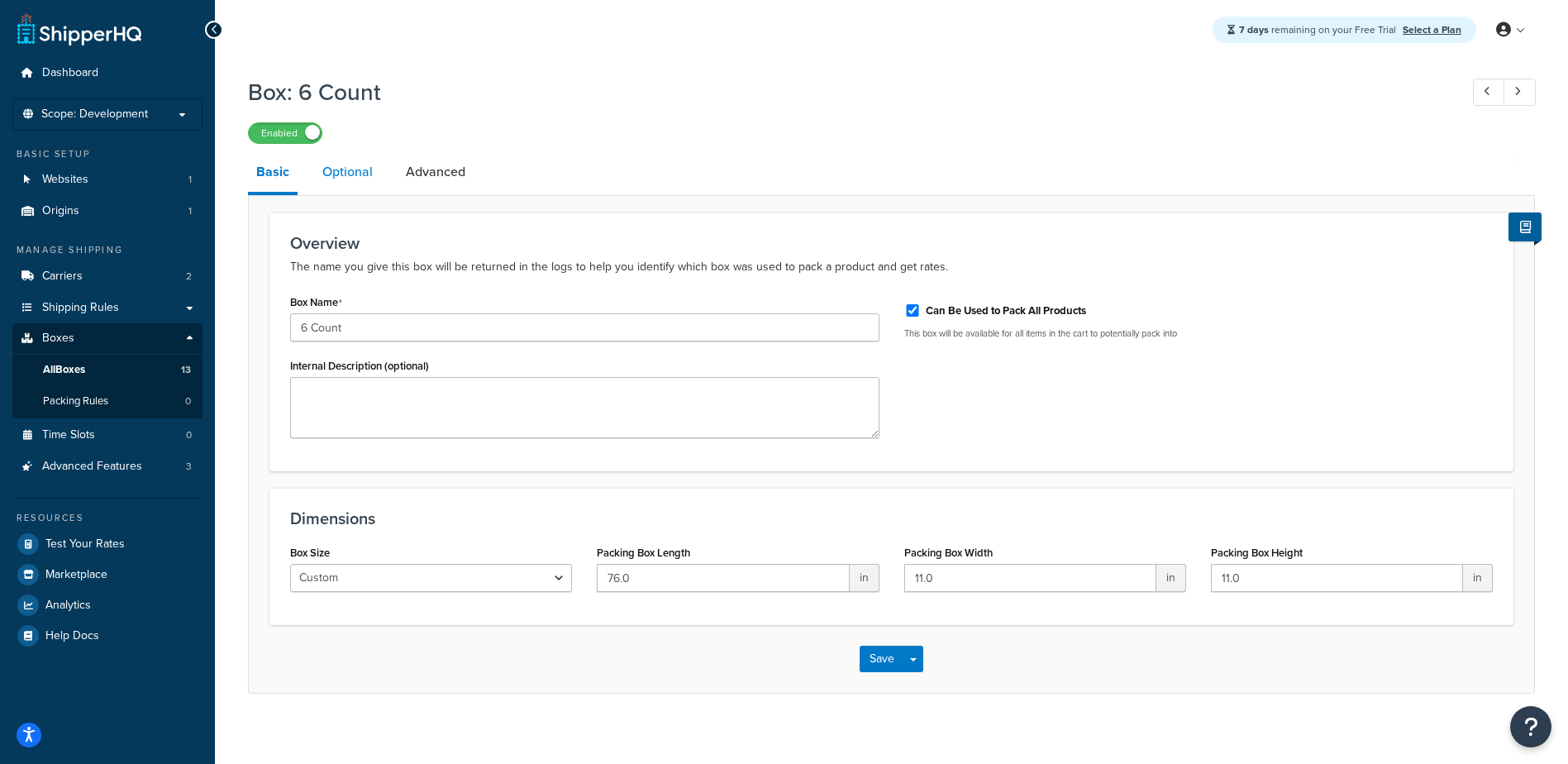
click at [338, 169] on link "Optional" at bounding box center [347, 172] width 67 height 39
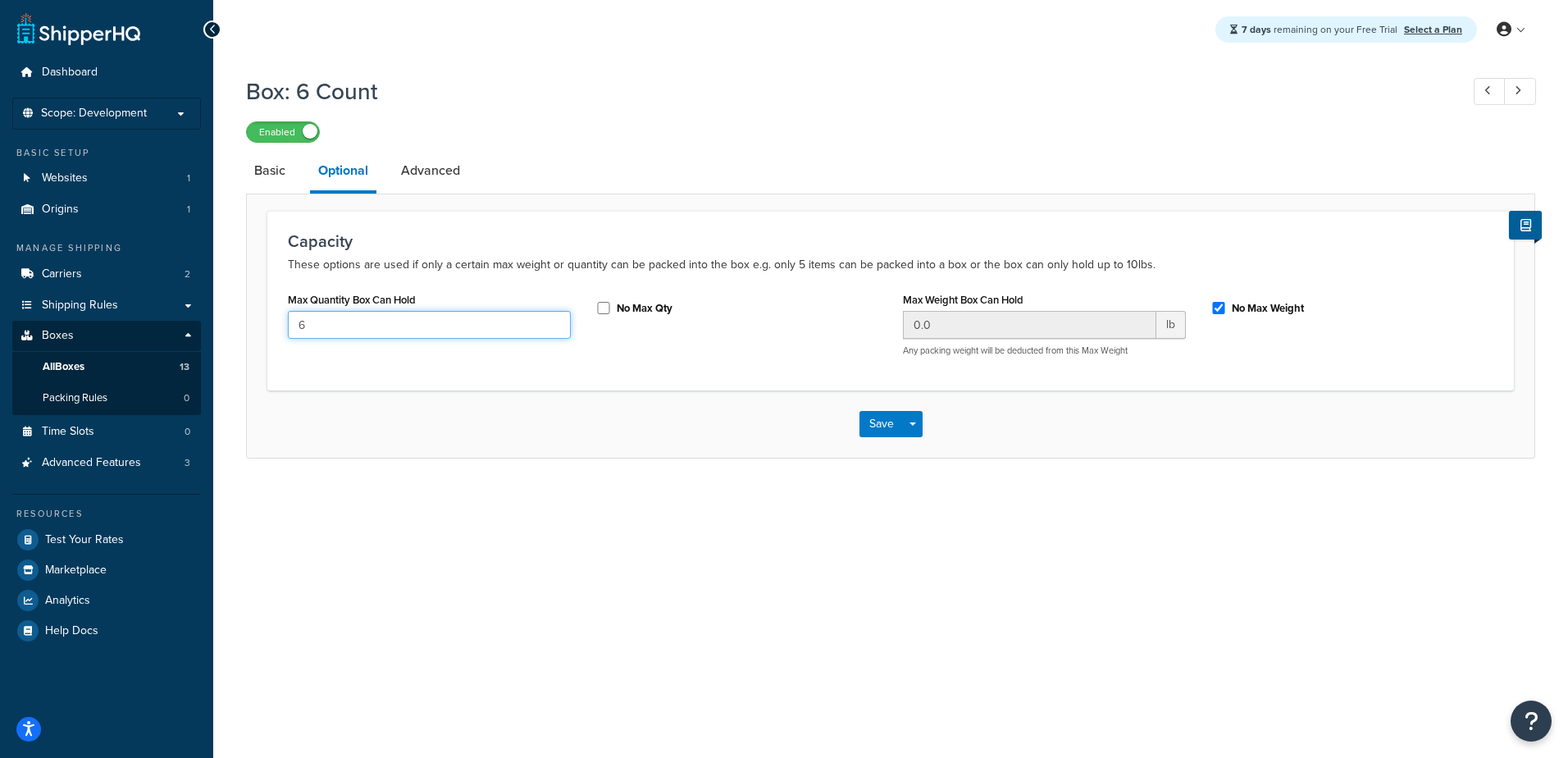
drag, startPoint x: 308, startPoint y: 324, endPoint x: 278, endPoint y: 324, distance: 30.0
click at [278, 324] on div "Max Quantity Box Can Hold 6" at bounding box center [429, 319] width 308 height 63
click at [301, 324] on input "6" at bounding box center [429, 324] width 283 height 28
drag, startPoint x: 313, startPoint y: 323, endPoint x: 282, endPoint y: 325, distance: 31.1
click at [283, 325] on div "Max Quantity Box Can Hold 6" at bounding box center [429, 319] width 308 height 63
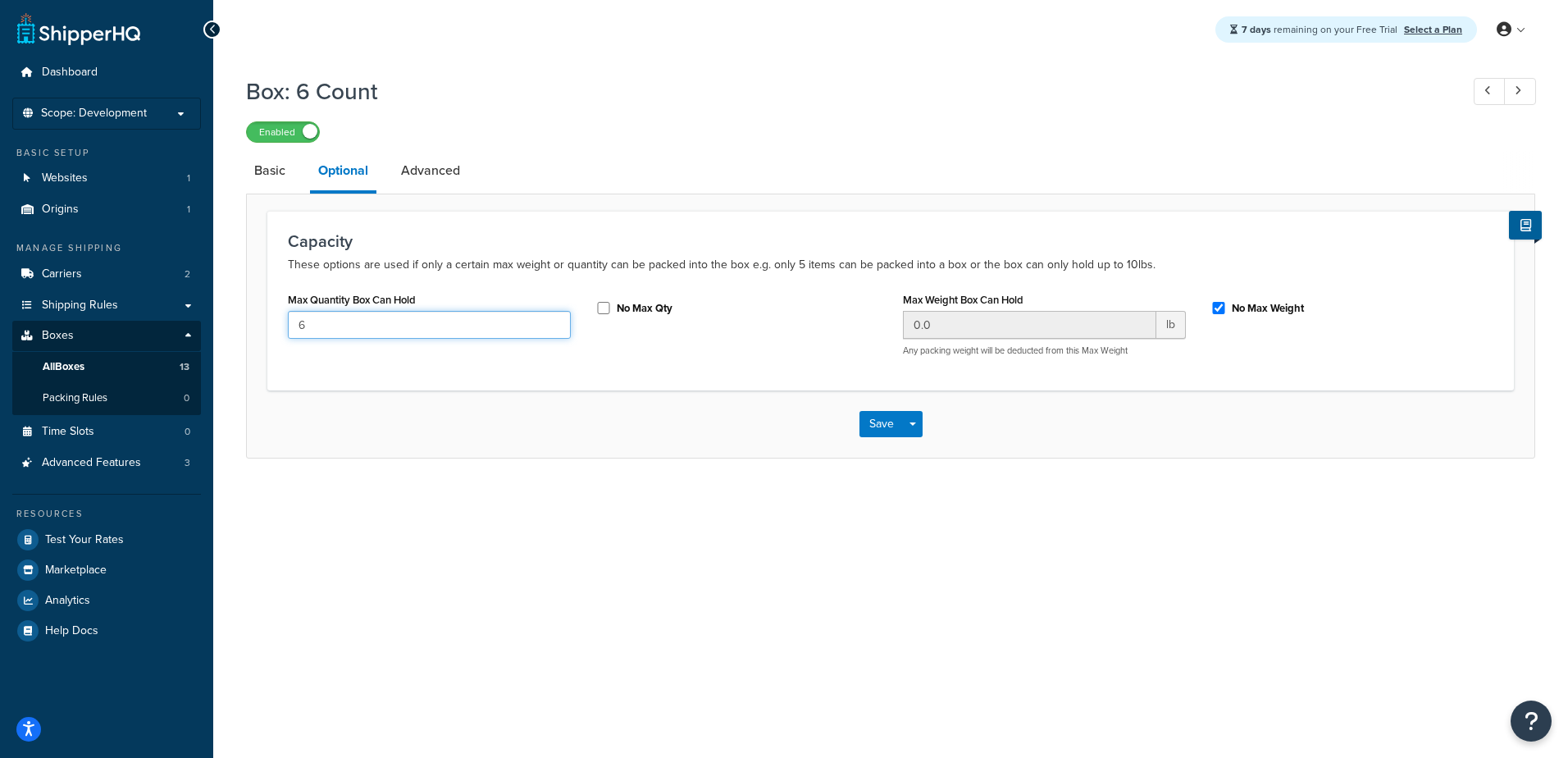
click at [306, 326] on input "6" at bounding box center [429, 324] width 283 height 28
